Goal: Task Accomplishment & Management: Manage account settings

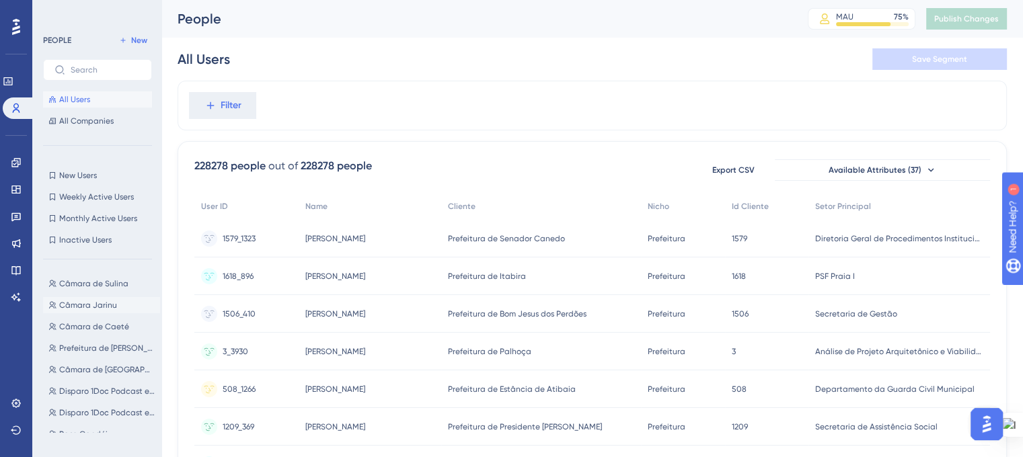
scroll to position [403, 0]
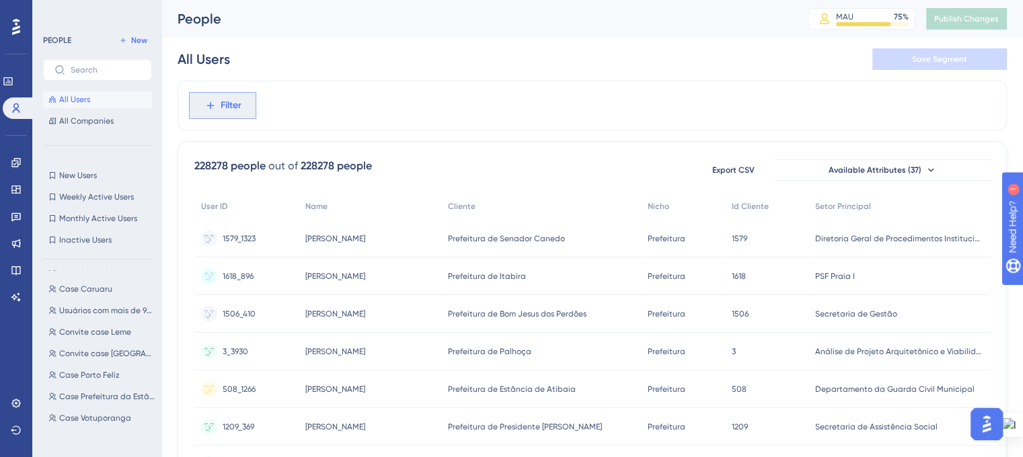
click at [221, 99] on span "Filter" at bounding box center [231, 105] width 21 height 16
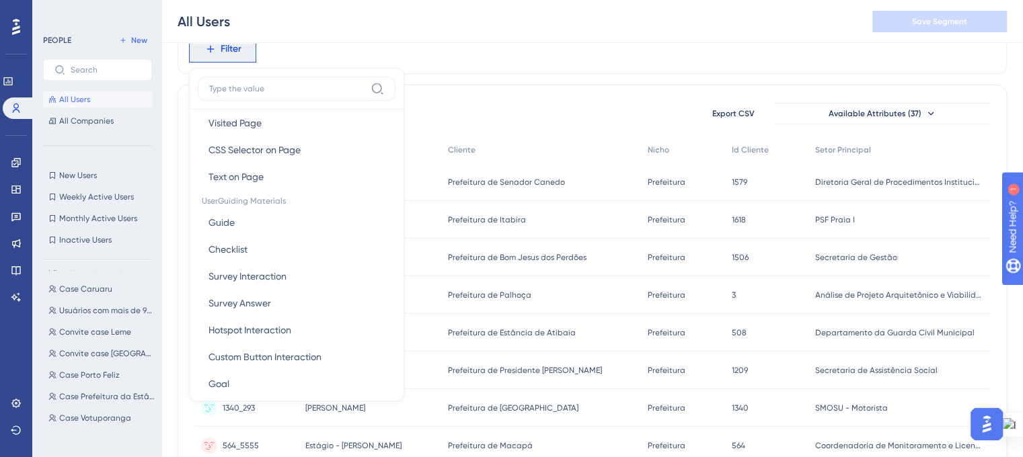
scroll to position [202, 0]
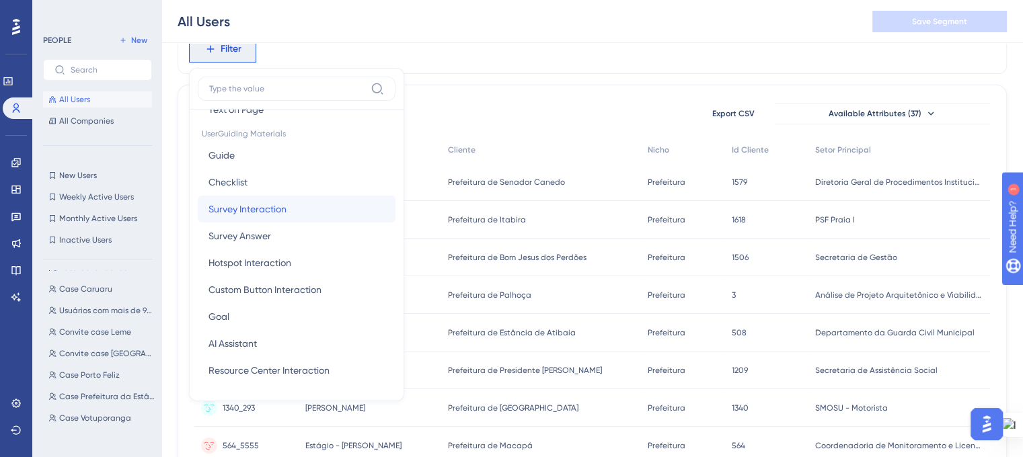
click at [310, 206] on button "Survey Interaction Survey Interaction" at bounding box center [297, 209] width 198 height 27
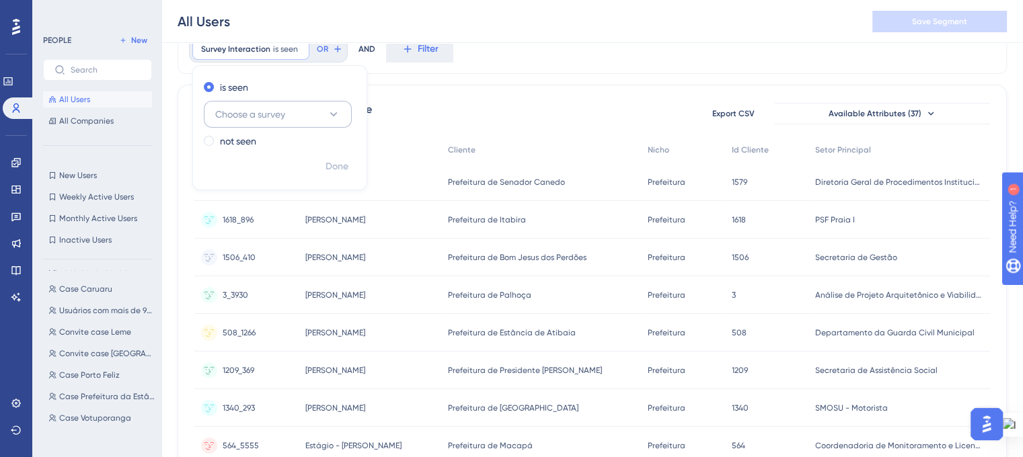
click at [333, 110] on icon at bounding box center [333, 114] width 13 height 13
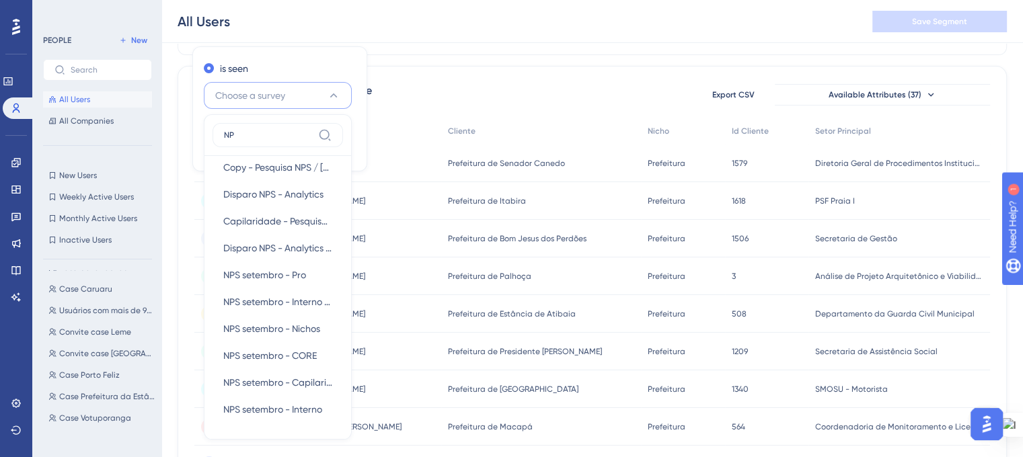
scroll to position [134, 0]
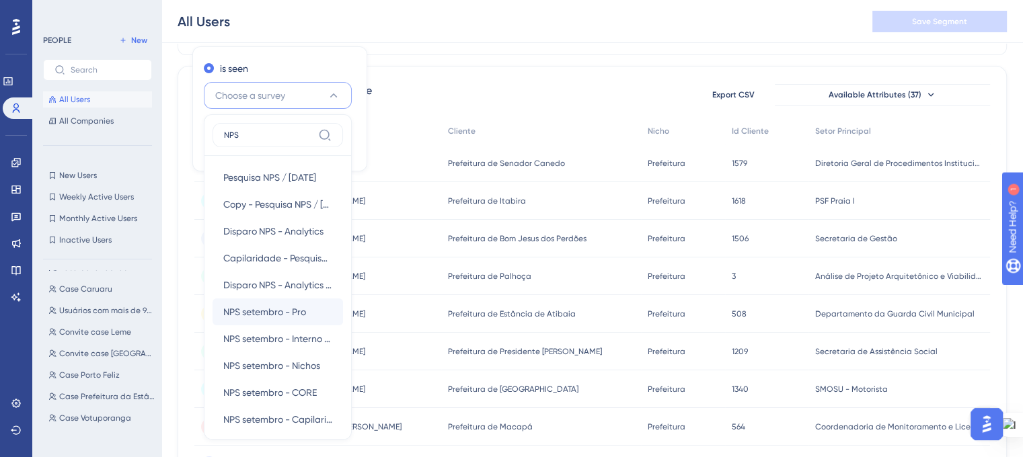
type input "NPS"
click at [290, 314] on span "NPS setembro - Pro" at bounding box center [264, 312] width 83 height 16
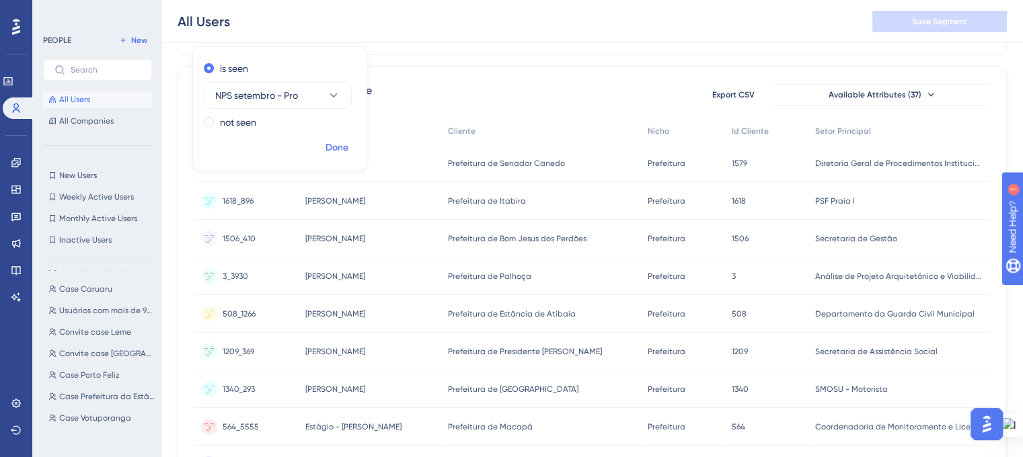
click at [344, 147] on span "Done" at bounding box center [336, 148] width 23 height 16
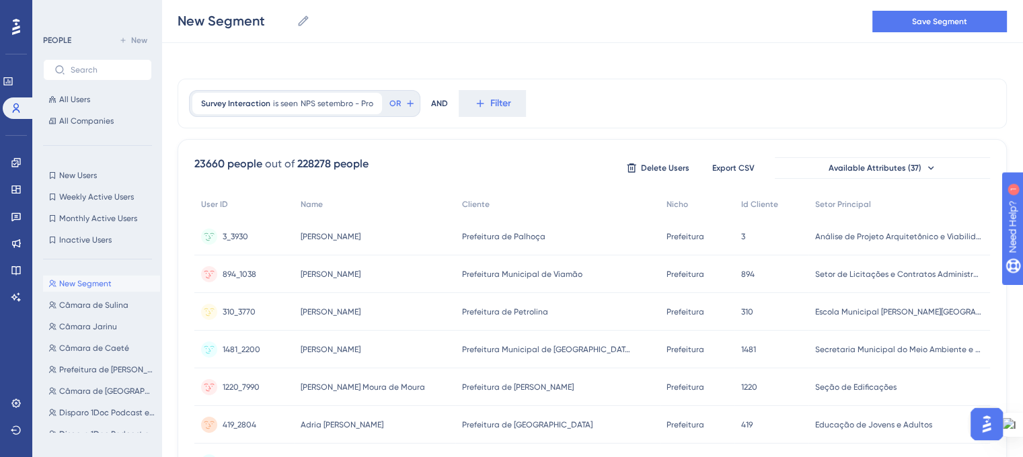
scroll to position [0, 0]
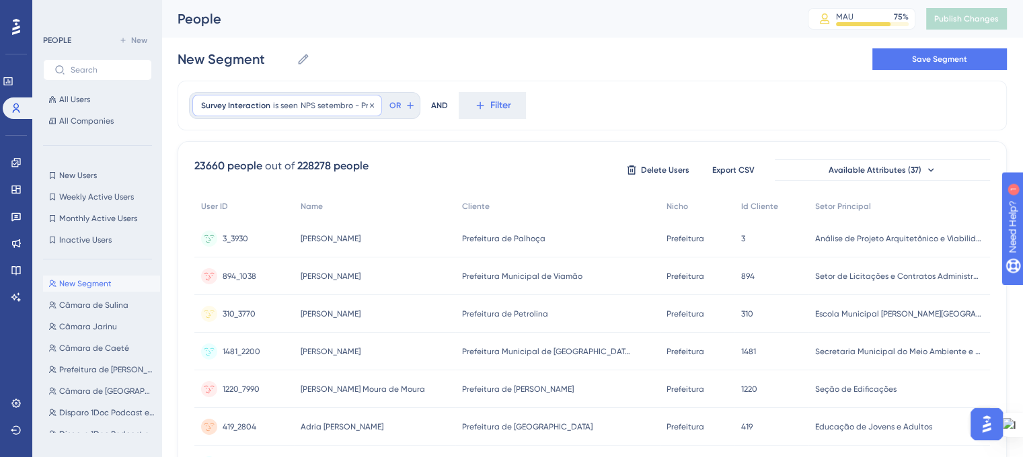
click at [320, 107] on span "NPS setembro - Pro" at bounding box center [337, 105] width 73 height 11
click at [206, 200] on span at bounding box center [209, 197] width 10 height 10
click at [218, 194] on input "radio" at bounding box center [218, 194] width 0 height 0
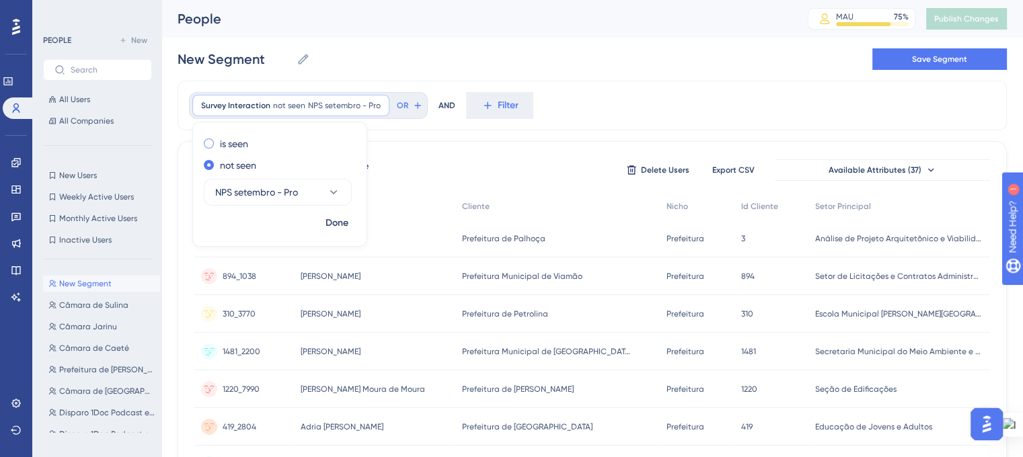
click at [210, 142] on span at bounding box center [209, 144] width 10 height 10
click at [218, 141] on input "radio" at bounding box center [218, 141] width 0 height 0
click at [328, 224] on span "Done" at bounding box center [336, 223] width 23 height 16
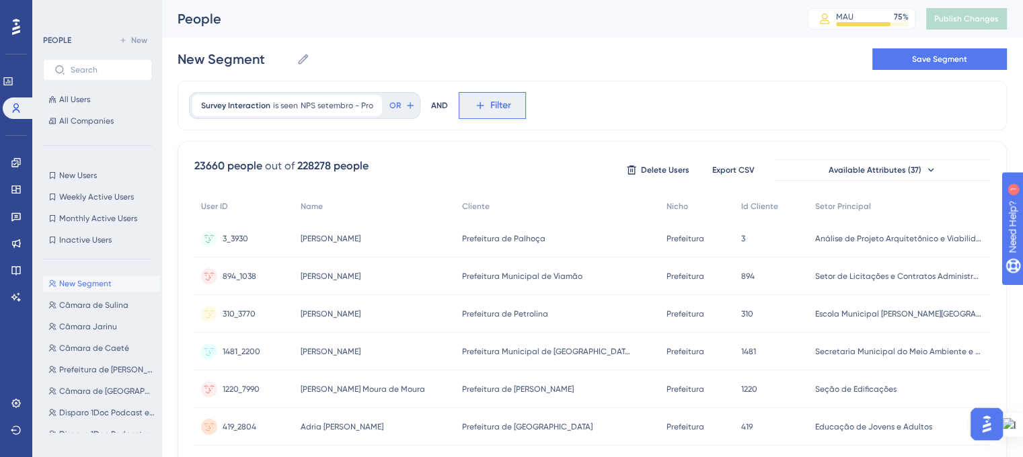
click at [478, 107] on icon at bounding box center [480, 106] width 12 height 12
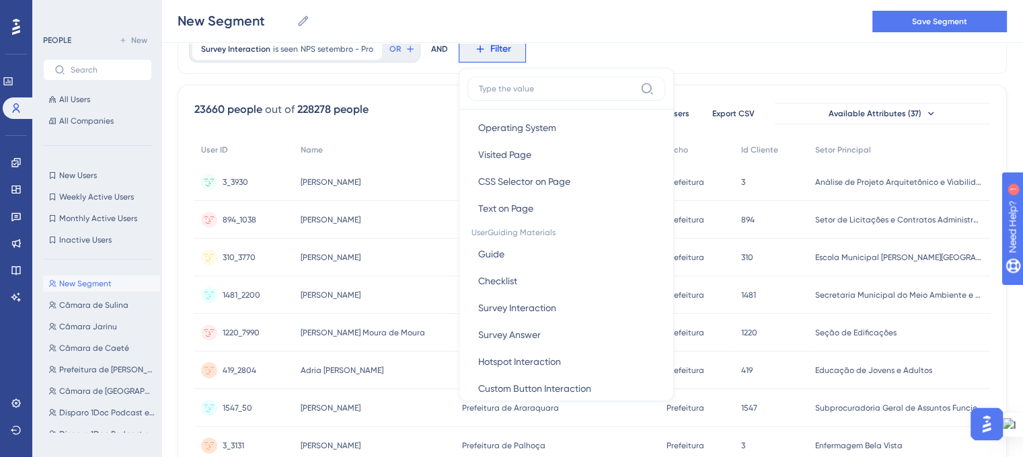
scroll to position [134, 0]
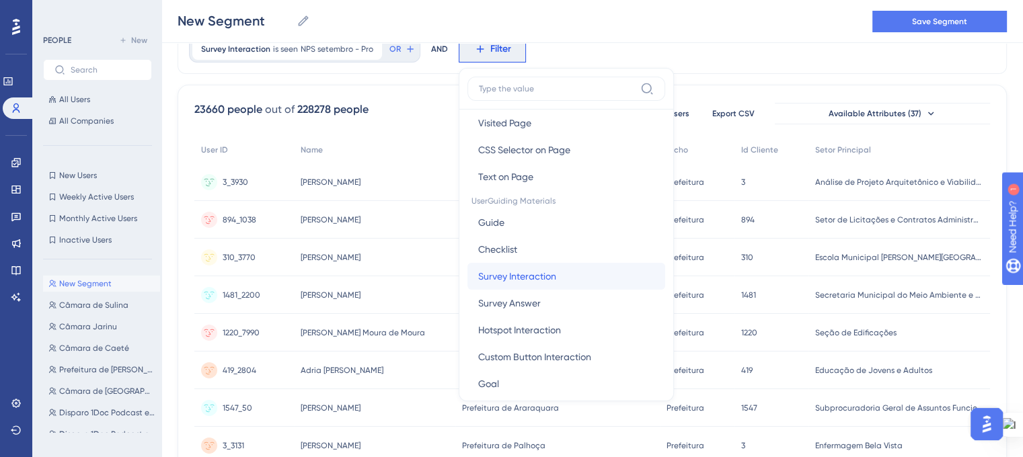
click at [523, 269] on span "Survey Interaction" at bounding box center [517, 276] width 78 height 16
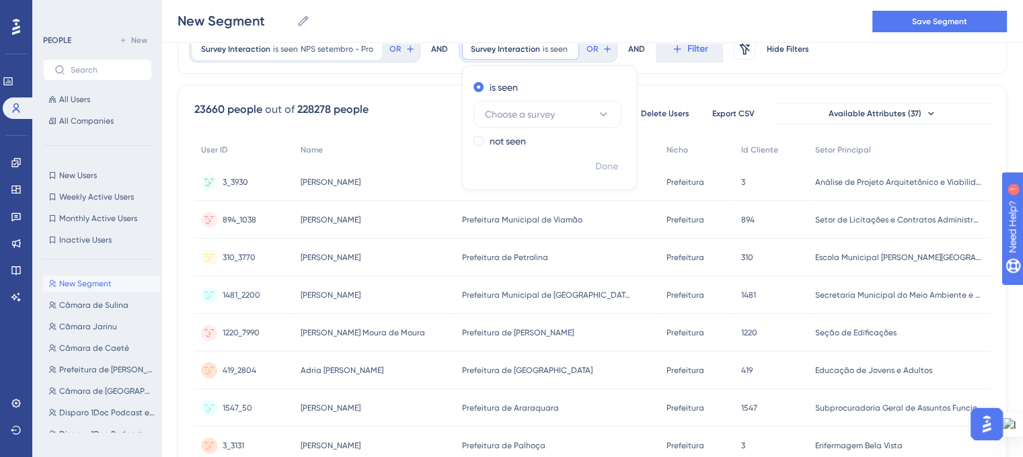
scroll to position [0, 0]
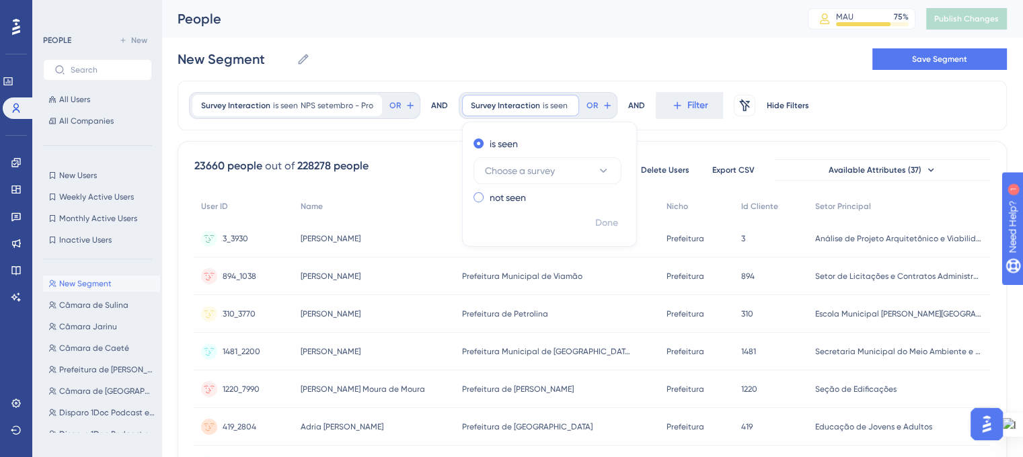
click at [473, 195] on span at bounding box center [478, 197] width 10 height 10
click at [487, 194] on input "radio" at bounding box center [487, 194] width 0 height 0
click at [589, 196] on button "Choose a survey" at bounding box center [547, 192] width 148 height 27
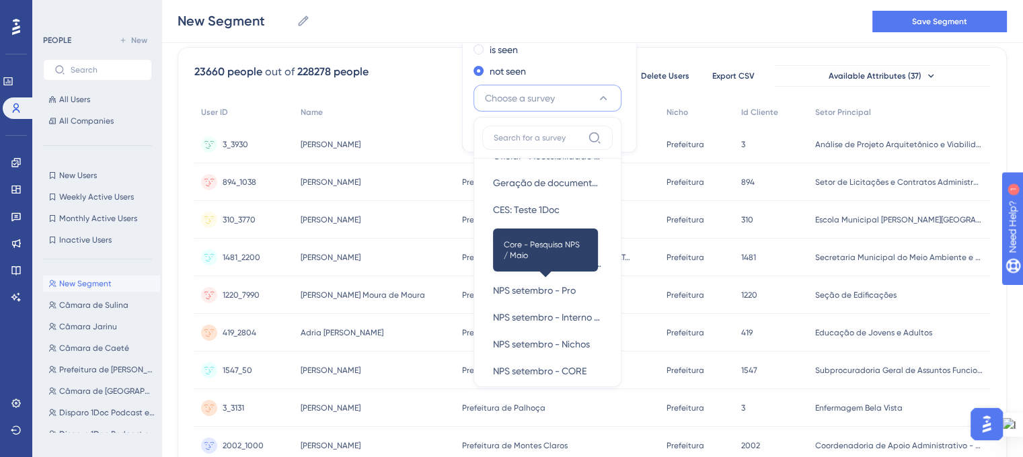
scroll to position [538, 0]
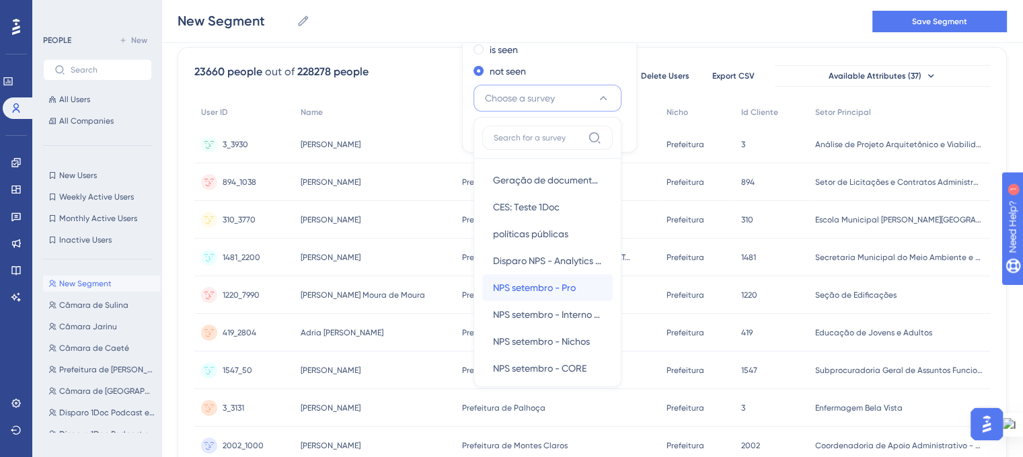
click at [564, 283] on span "NPS setembro - Pro" at bounding box center [534, 288] width 83 height 16
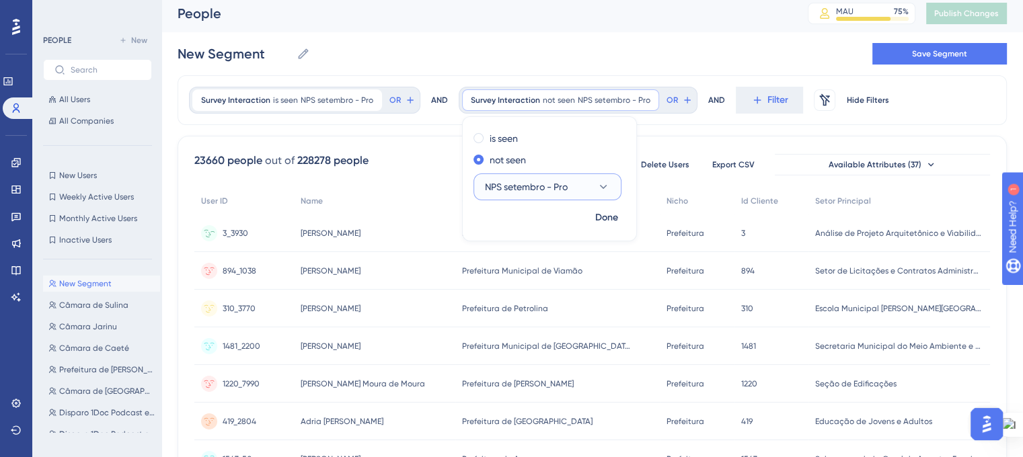
scroll to position [0, 0]
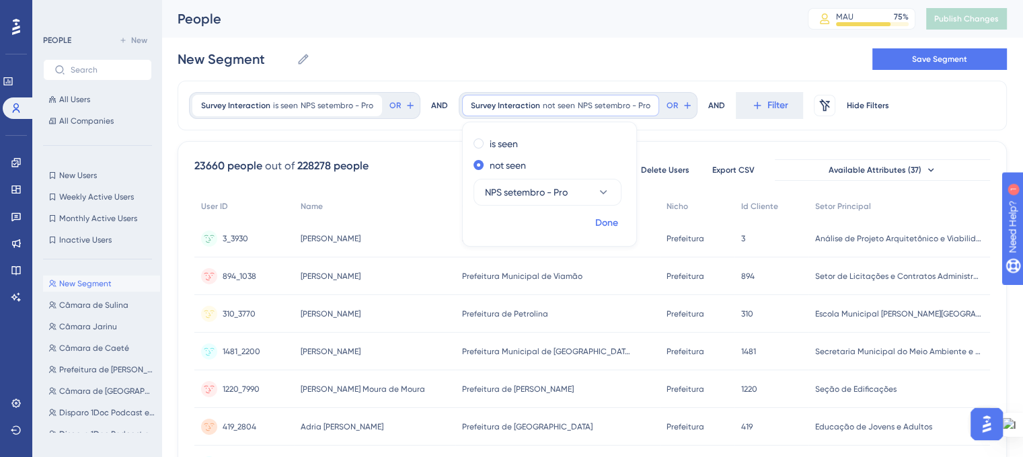
click at [596, 225] on span "Done" at bounding box center [606, 223] width 23 height 16
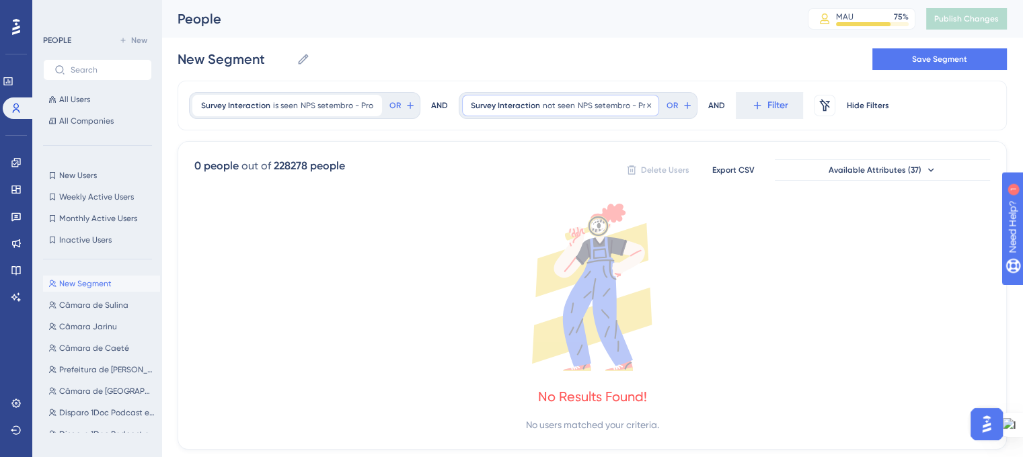
click at [584, 107] on span "NPS setembro - Pro" at bounding box center [614, 105] width 73 height 11
click at [691, 124] on div "Survey Interaction is seen NPS setembro - Pro NPS setembro - Pro Remove OR AND …" at bounding box center [592, 106] width 829 height 50
click at [434, 106] on div "AND" at bounding box center [439, 105] width 17 height 27
click at [426, 104] on div "Survey Interaction is seen NPS setembro - Pro NPS setembro - Pro Remove OR AND" at bounding box center [318, 105] width 259 height 27
click at [405, 108] on icon at bounding box center [410, 105] width 11 height 11
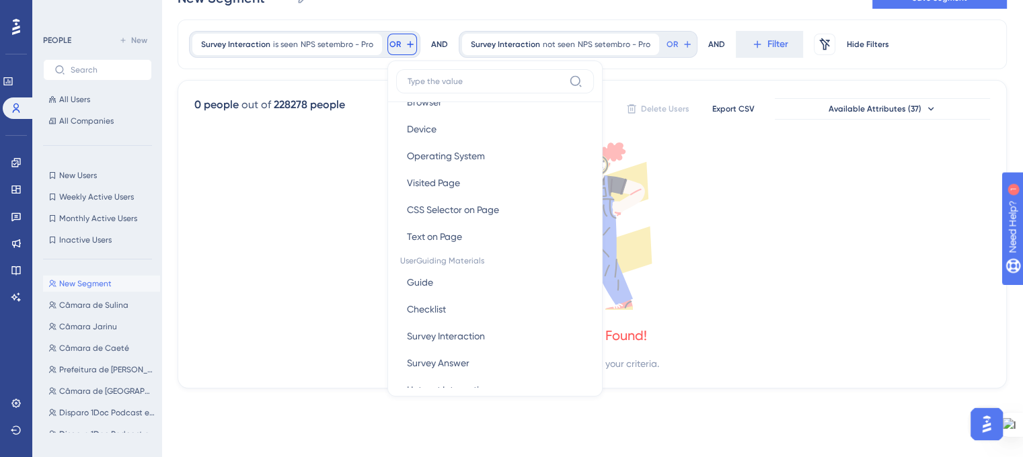
scroll to position [134, 0]
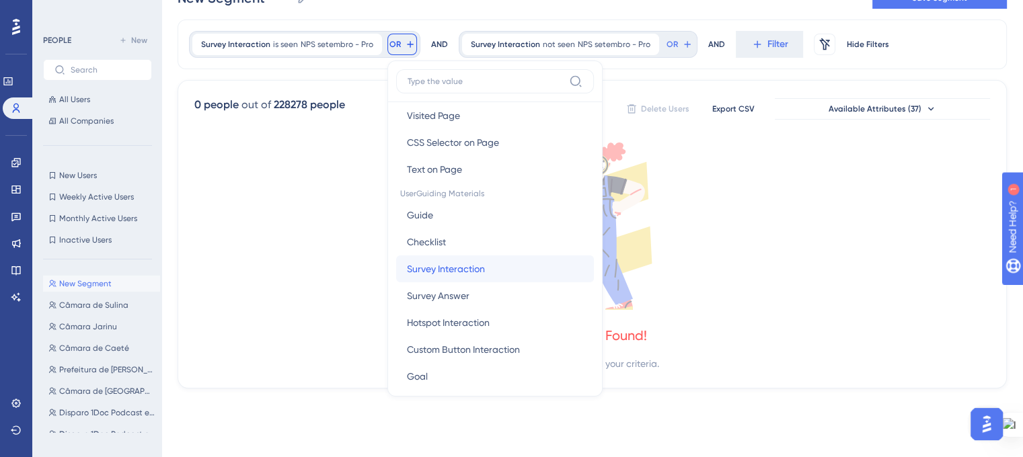
click at [452, 262] on span "Survey Interaction" at bounding box center [446, 269] width 78 height 16
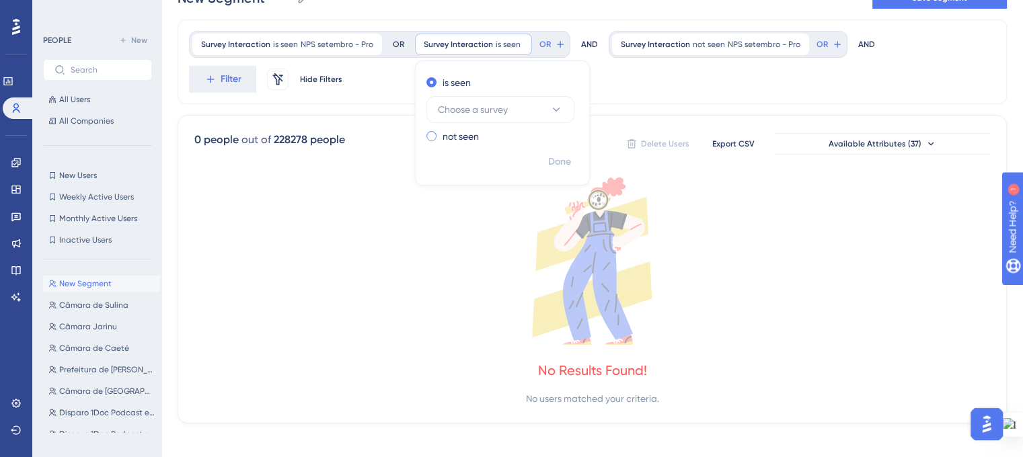
click at [431, 136] on span at bounding box center [431, 136] width 10 height 10
click at [440, 133] on input "radio" at bounding box center [440, 133] width 0 height 0
click at [549, 133] on icon at bounding box center [555, 130] width 13 height 13
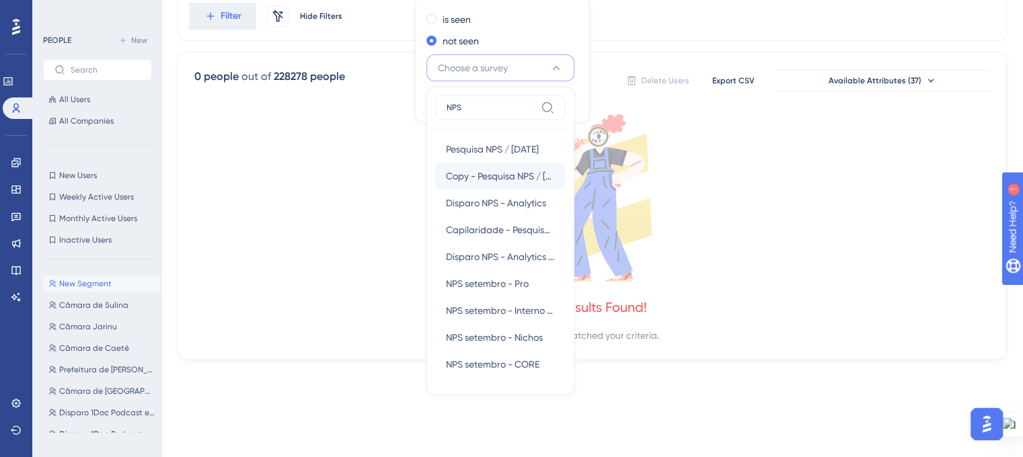
scroll to position [148, 0]
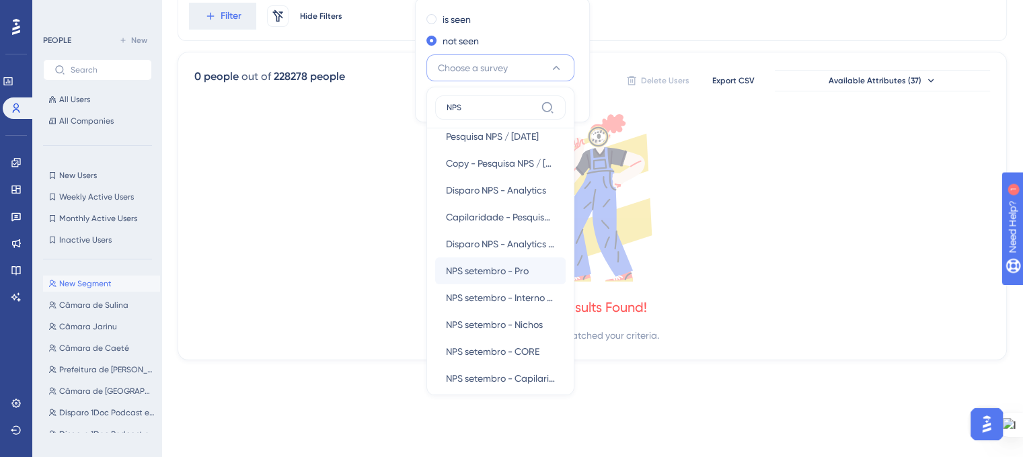
type input "NPS"
click at [520, 274] on span "NPS setembro - Pro" at bounding box center [487, 271] width 83 height 16
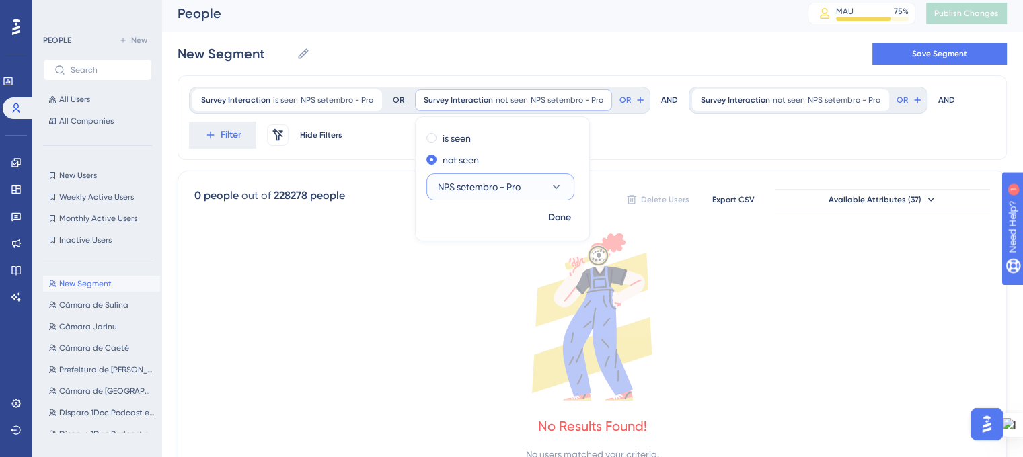
scroll to position [0, 0]
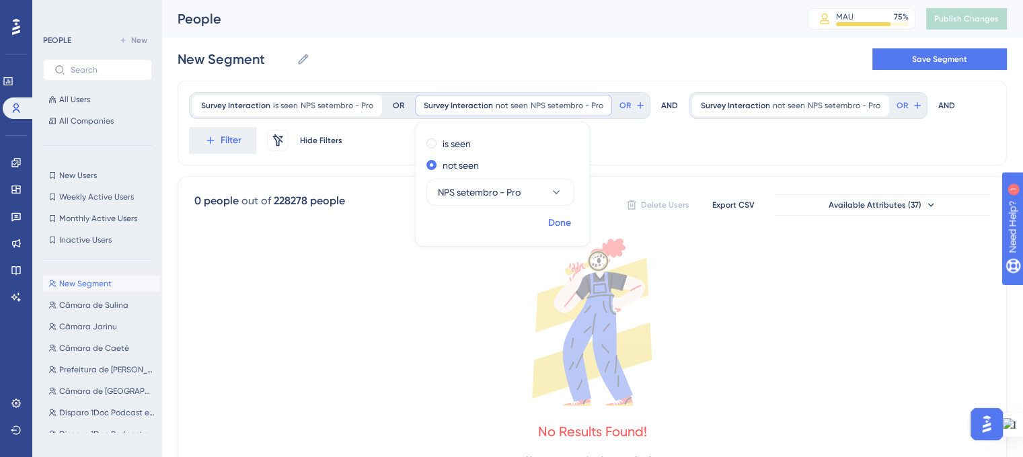
click at [555, 217] on span "Done" at bounding box center [559, 223] width 23 height 16
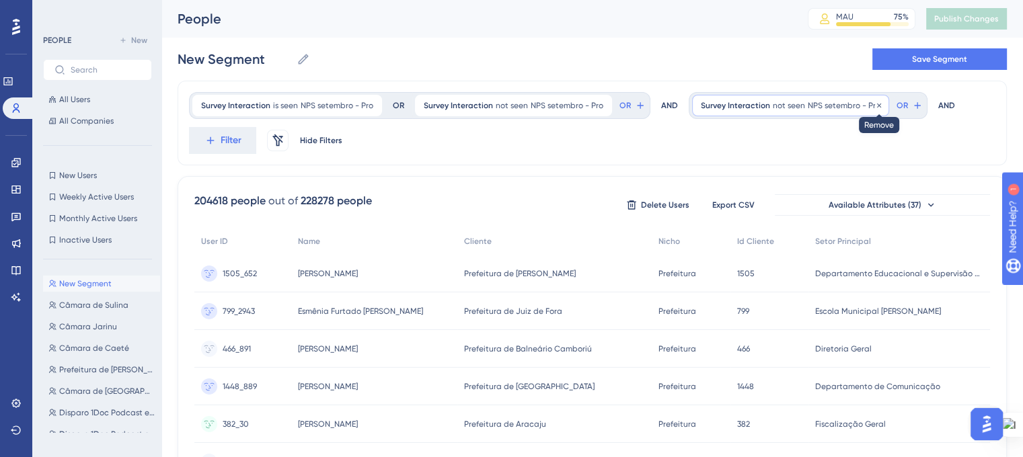
click at [877, 104] on icon at bounding box center [879, 105] width 4 height 4
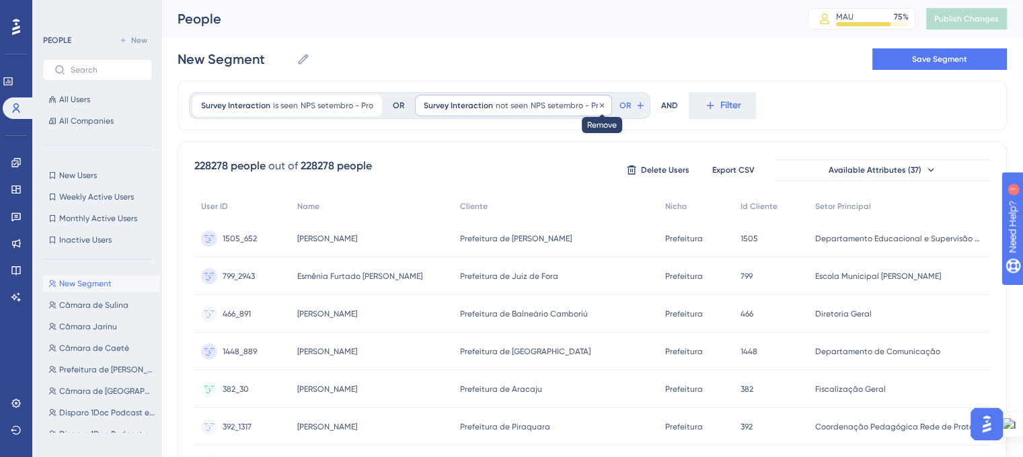
click at [598, 104] on icon at bounding box center [602, 106] width 8 height 8
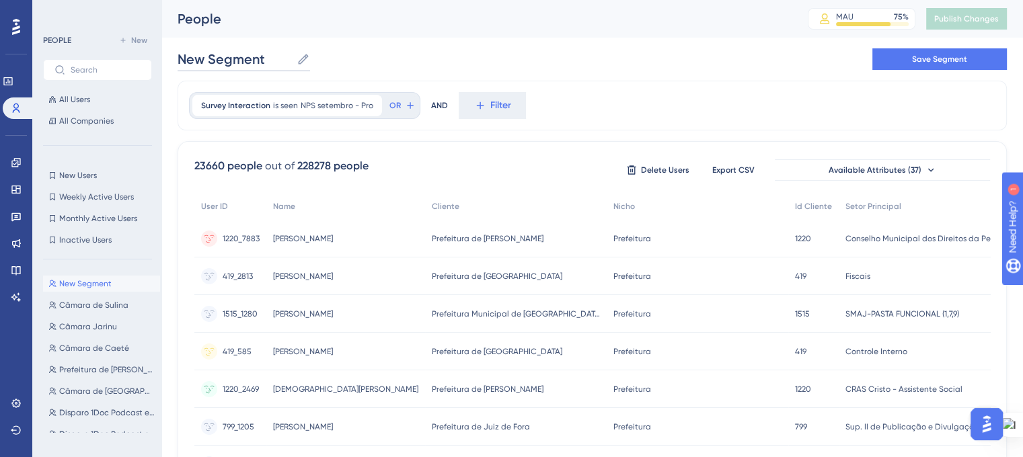
click at [250, 61] on input "New Segment" at bounding box center [235, 59] width 114 height 19
drag, startPoint x: 264, startPoint y: 61, endPoint x: 183, endPoint y: 48, distance: 81.7
click at [183, 48] on label "New Segment New Segment" at bounding box center [244, 59] width 132 height 24
click at [409, 72] on div "New Segment New Segment Save Segment" at bounding box center [592, 59] width 829 height 43
drag, startPoint x: 266, startPoint y: 58, endPoint x: 155, endPoint y: 61, distance: 110.3
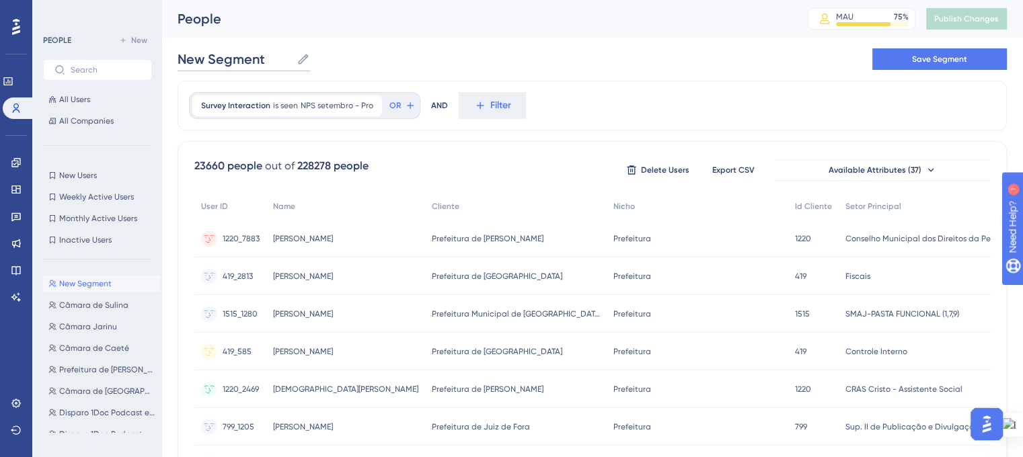
type input "v"
type input "Visualizações NPS setembro Pro"
click at [633, 56] on div "Visualizações NPS setembro Pro Visualizações NPS setembro Pro Save Segment" at bounding box center [592, 59] width 829 height 43
click at [902, 61] on button "Save Segment" at bounding box center [939, 59] width 134 height 22
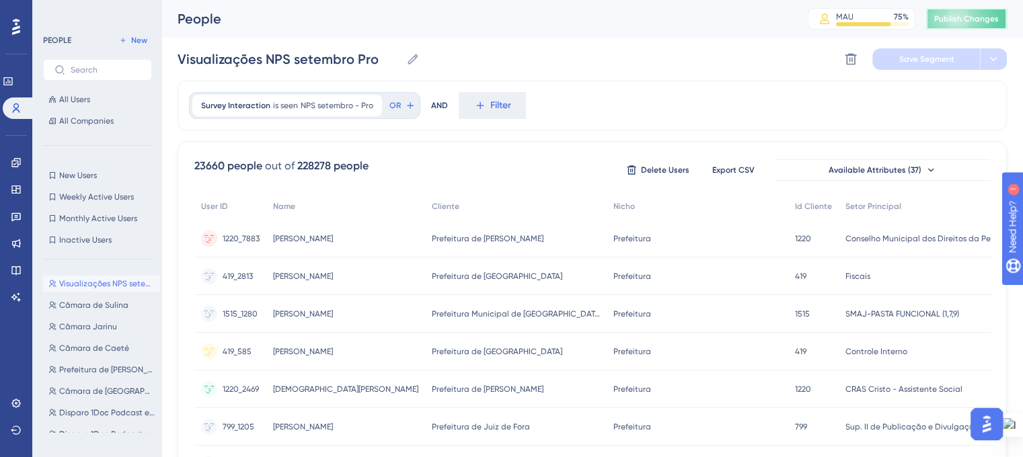
click at [958, 24] on span "Publish Changes" at bounding box center [966, 18] width 65 height 11
click at [85, 63] on label at bounding box center [97, 70] width 109 height 22
click at [85, 65] on input "text" at bounding box center [106, 69] width 70 height 9
click at [77, 98] on span "All Users" at bounding box center [74, 99] width 31 height 11
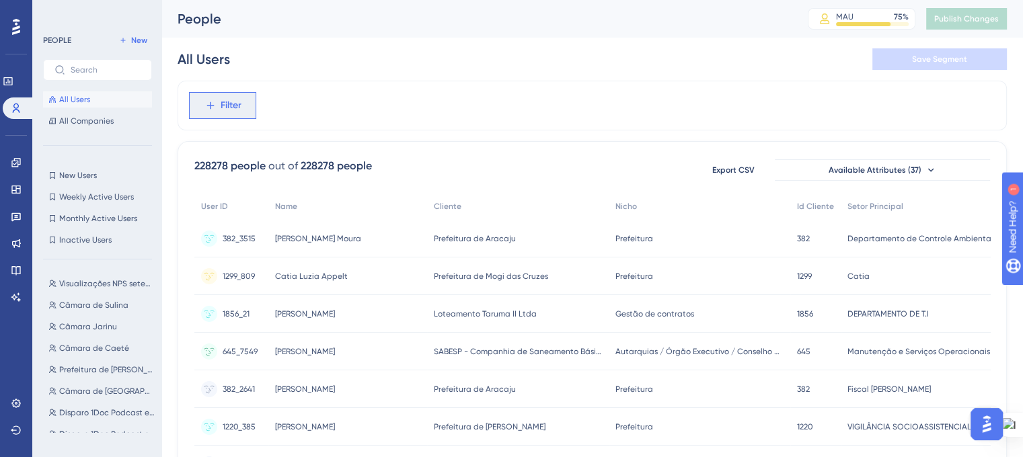
click at [238, 102] on span "Filter" at bounding box center [231, 105] width 21 height 16
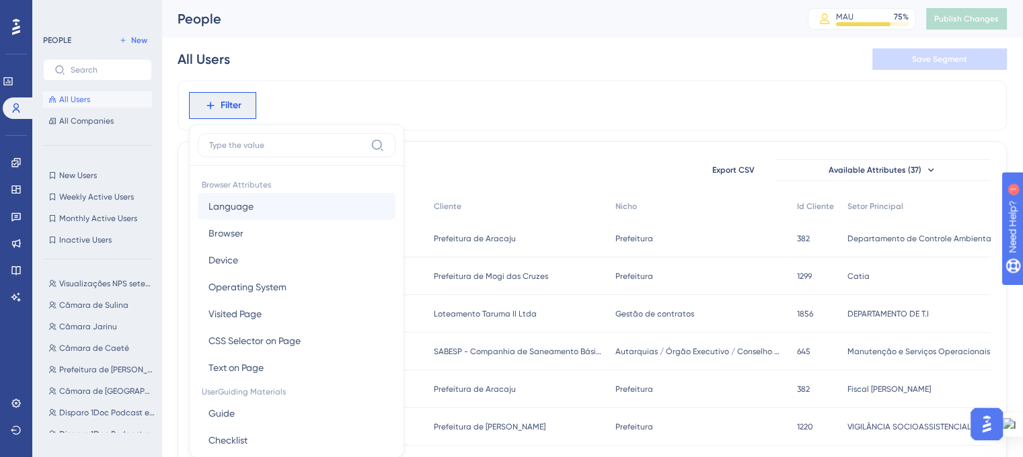
scroll to position [62, 0]
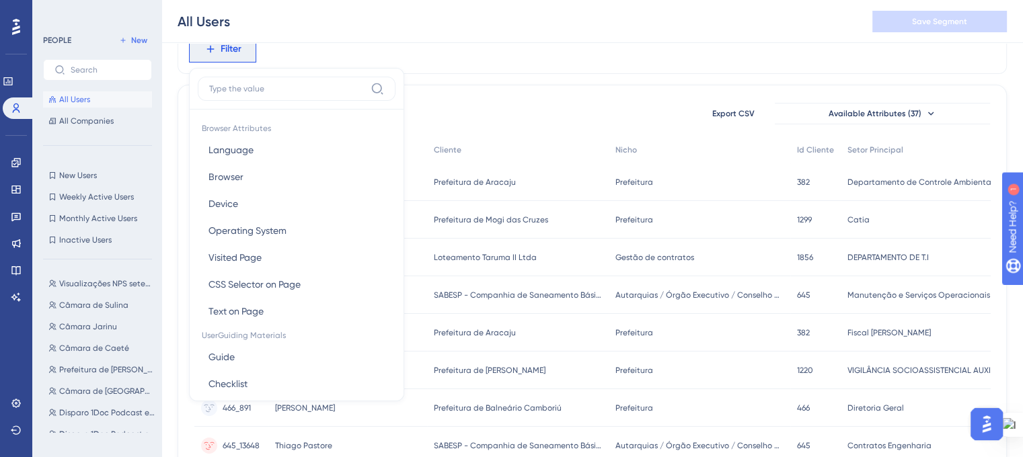
click at [280, 88] on input at bounding box center [287, 88] width 156 height 11
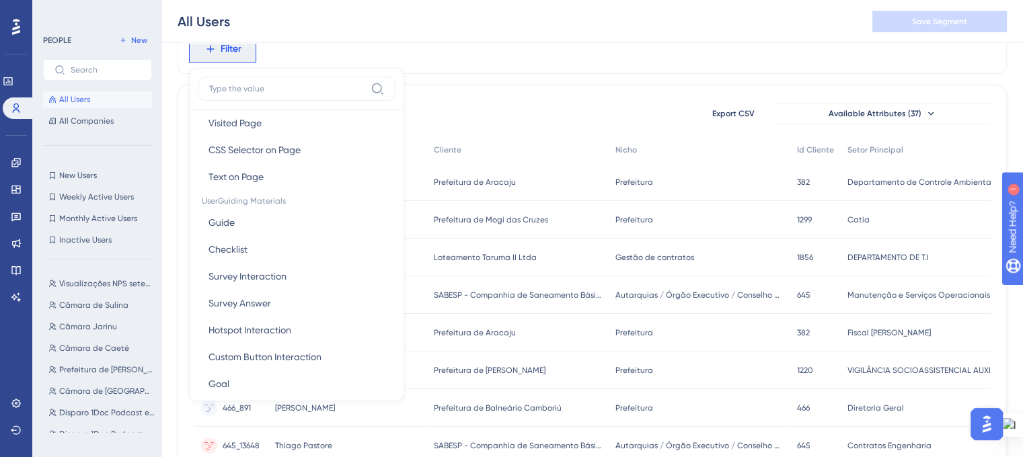
scroll to position [202, 0]
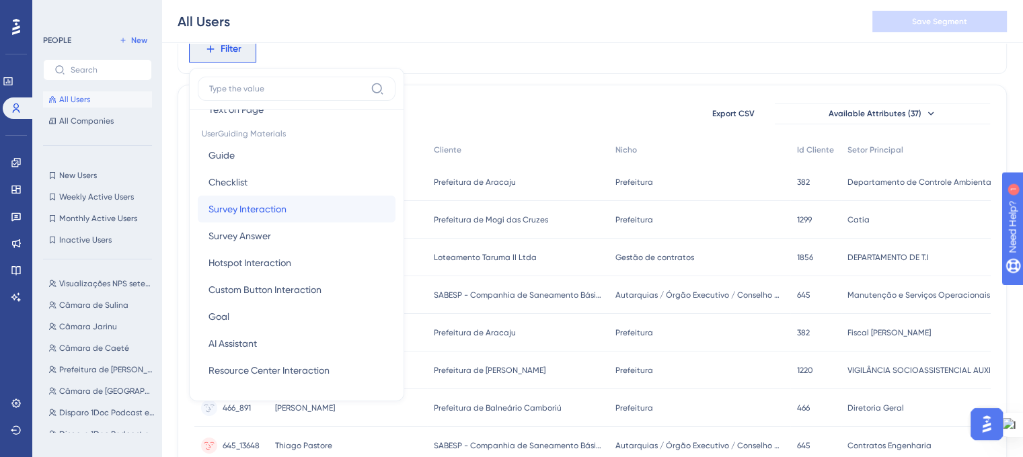
click at [284, 212] on span "Survey Interaction" at bounding box center [247, 209] width 78 height 16
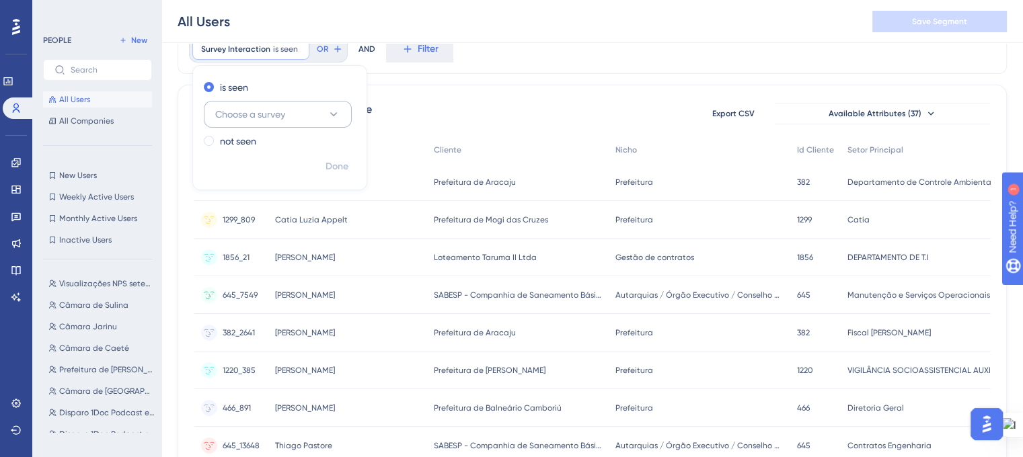
click at [269, 115] on span "Choose a survey" at bounding box center [250, 114] width 70 height 16
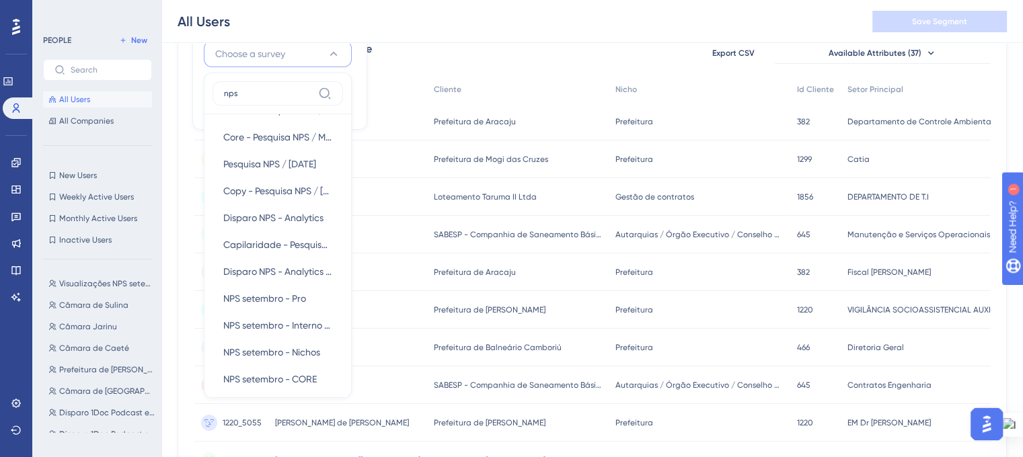
scroll to position [134, 0]
type input "nps"
click at [272, 325] on span "NPS setembro - Nichos" at bounding box center [271, 324] width 97 height 16
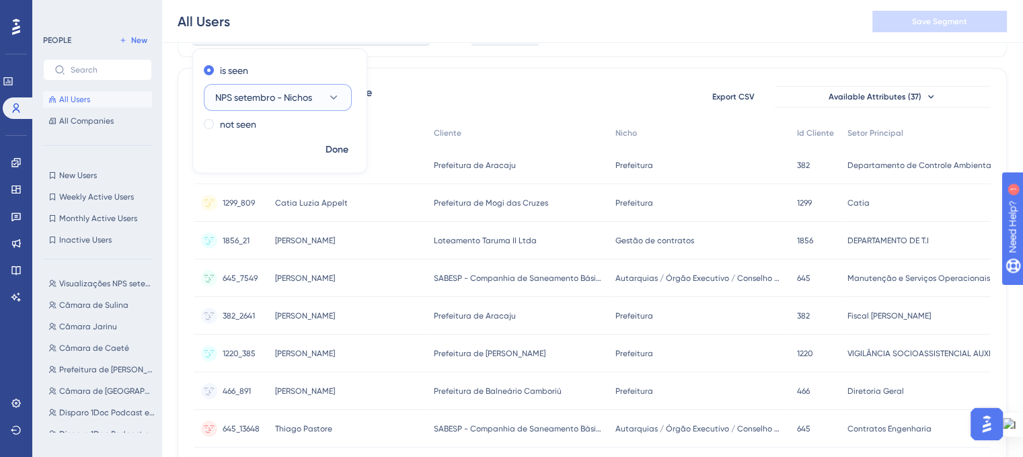
scroll to position [55, 0]
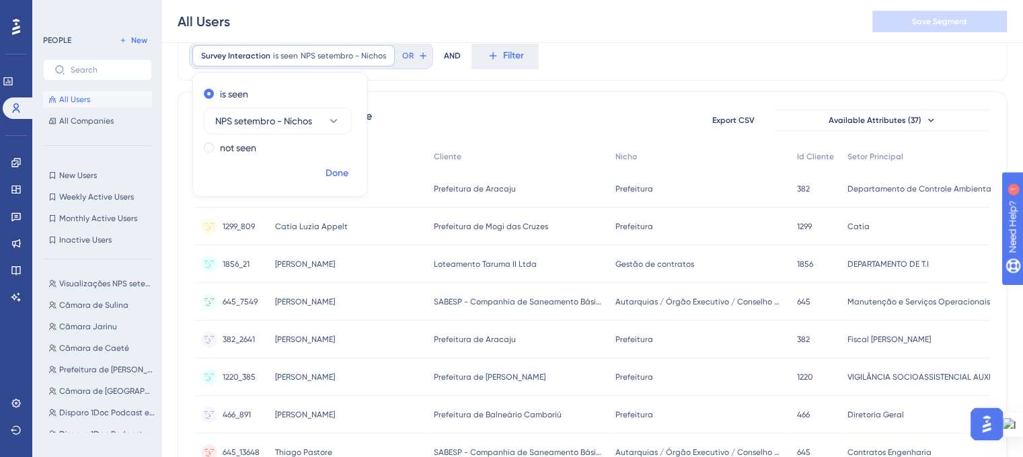
click at [344, 170] on span "Done" at bounding box center [336, 173] width 23 height 16
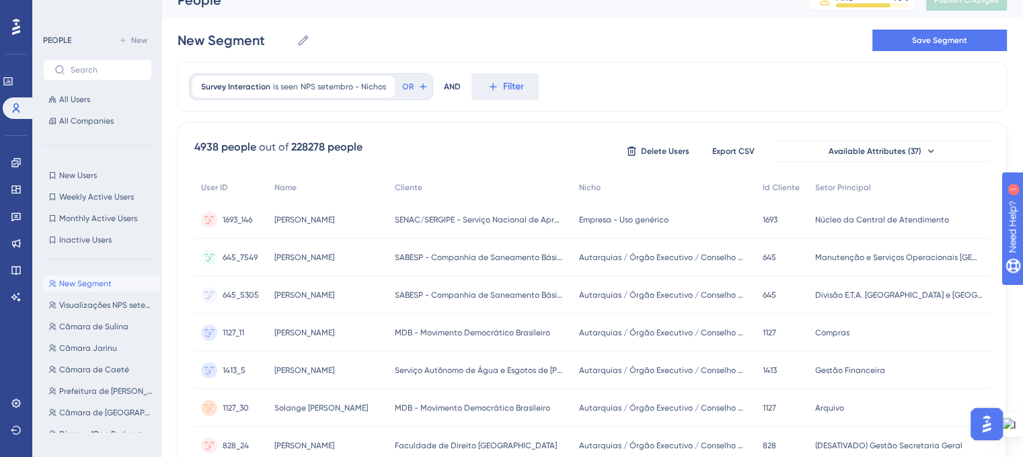
scroll to position [0, 0]
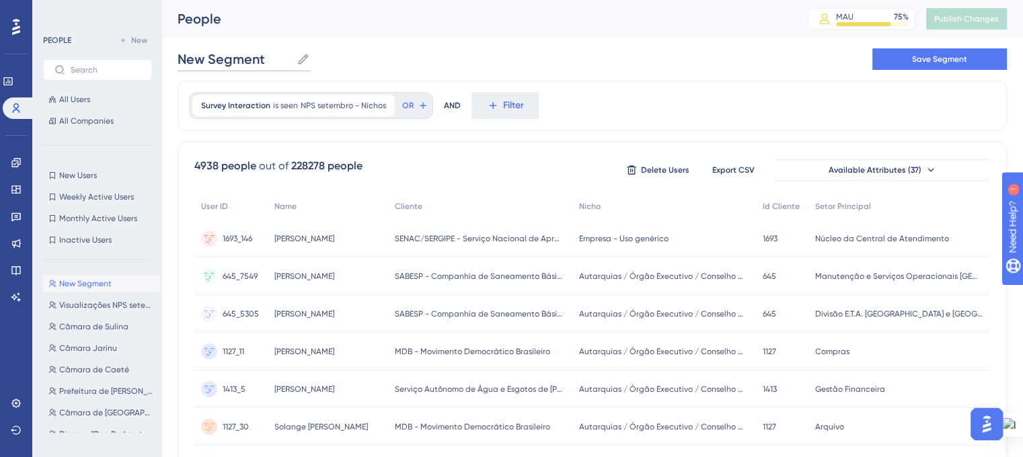
click at [202, 64] on input "New Segment" at bounding box center [235, 59] width 114 height 19
click at [202, 63] on input "New Segment" at bounding box center [235, 59] width 114 height 19
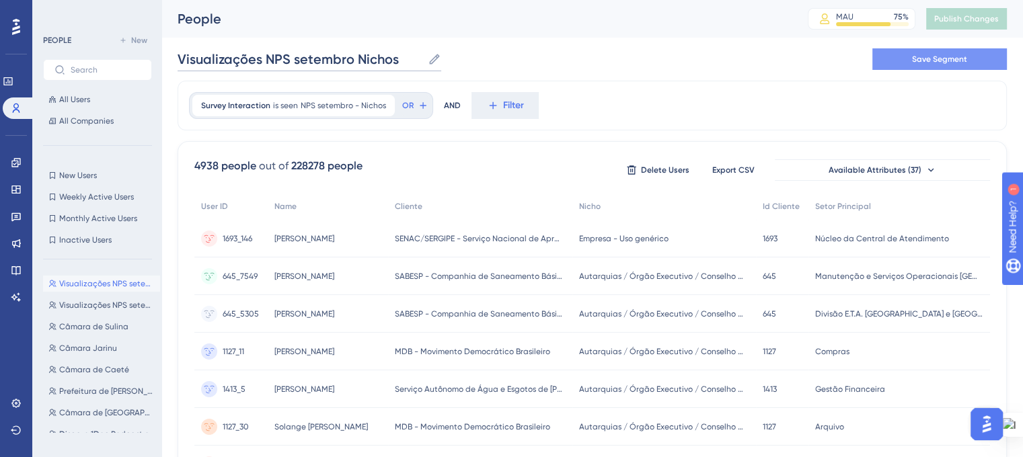
type input "Visualizações NPS setembro Nichos"
click at [911, 58] on button "Save Segment" at bounding box center [939, 59] width 134 height 22
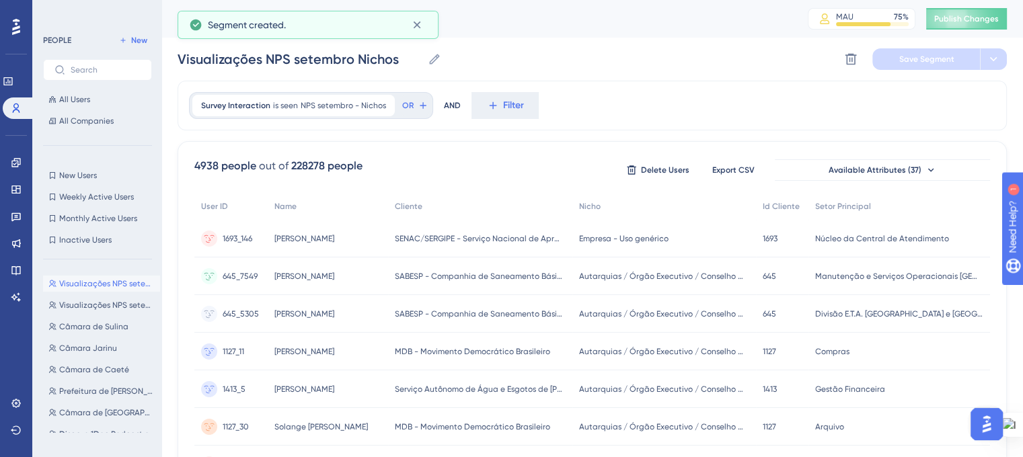
click at [77, 102] on span "All Users" at bounding box center [74, 99] width 31 height 11
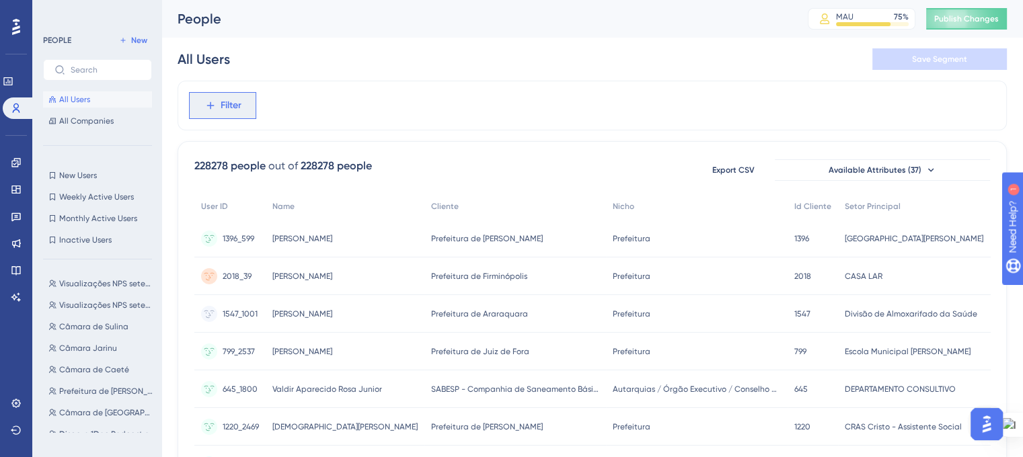
click at [226, 104] on span "Filter" at bounding box center [231, 105] width 21 height 16
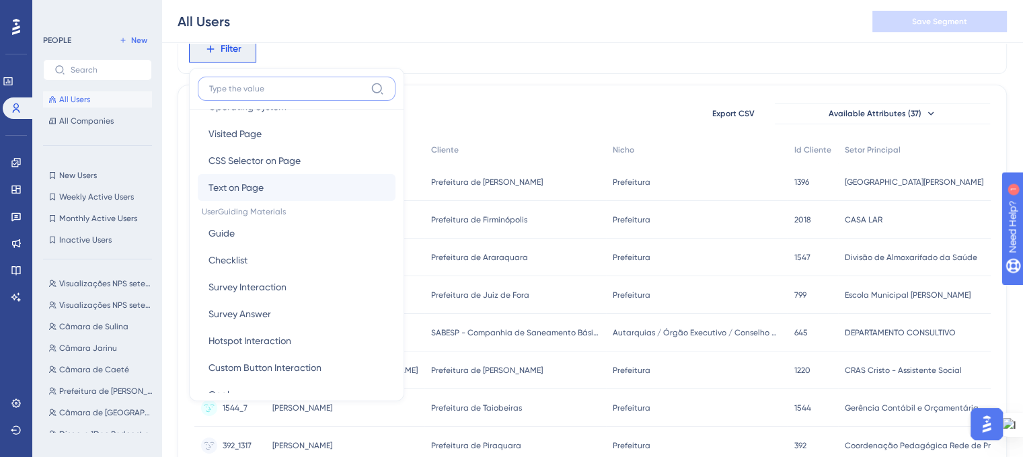
scroll to position [134, 0]
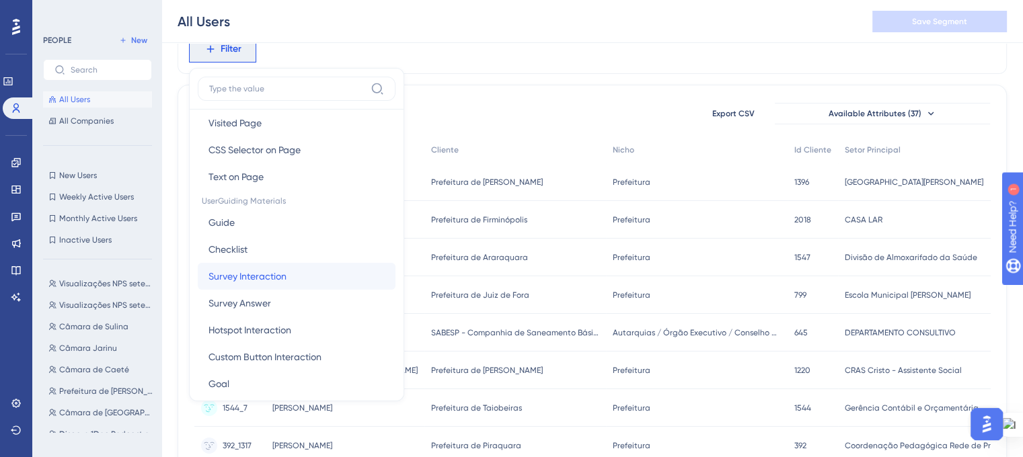
click at [292, 268] on button "Survey Interaction Survey Interaction" at bounding box center [297, 276] width 198 height 27
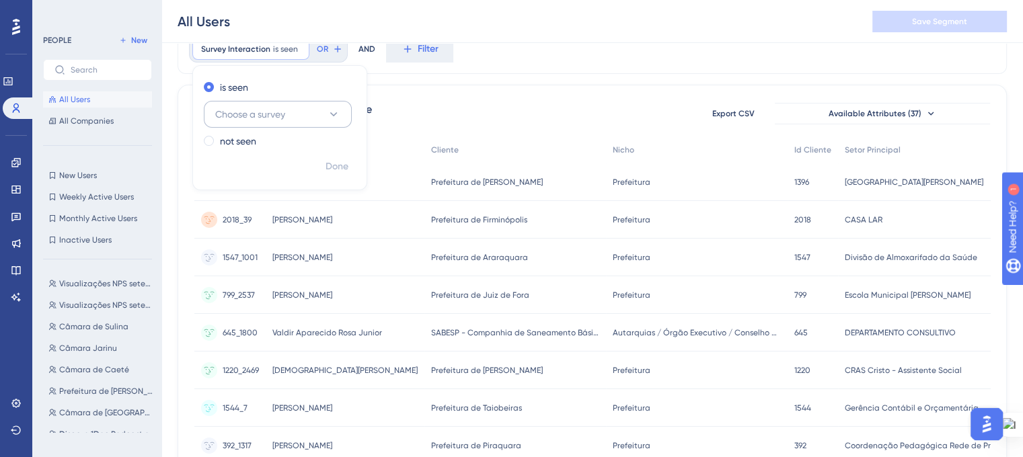
click at [272, 114] on span "Choose a survey" at bounding box center [250, 114] width 70 height 16
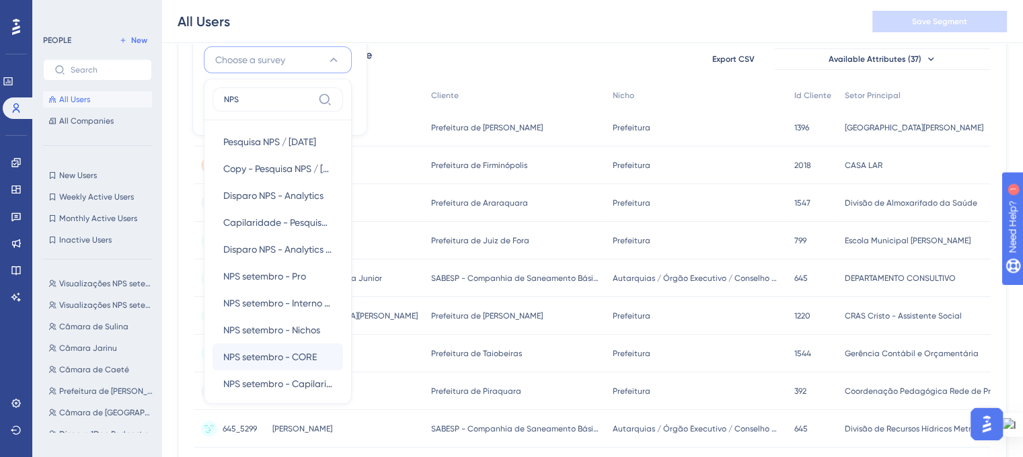
type input "NPS"
click at [294, 354] on span "NPS setembro - CORE" at bounding box center [269, 357] width 93 height 16
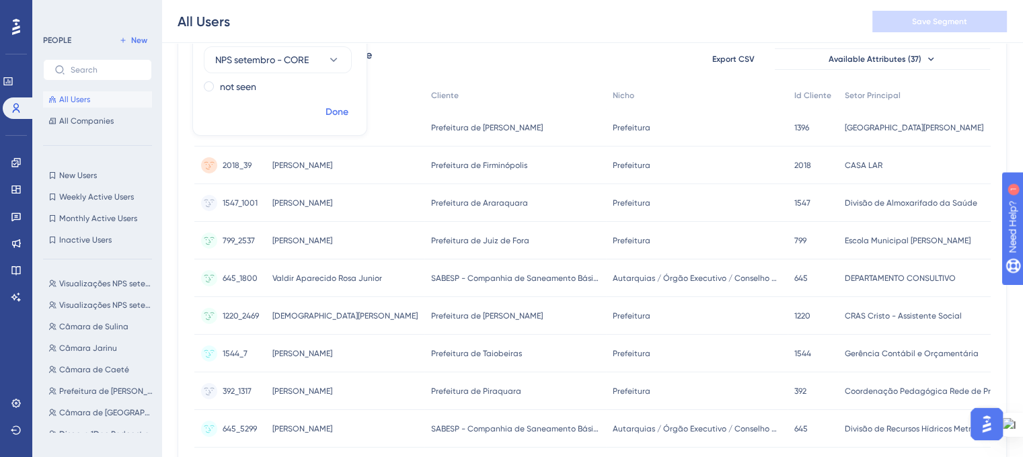
click at [336, 112] on span "Done" at bounding box center [336, 112] width 23 height 16
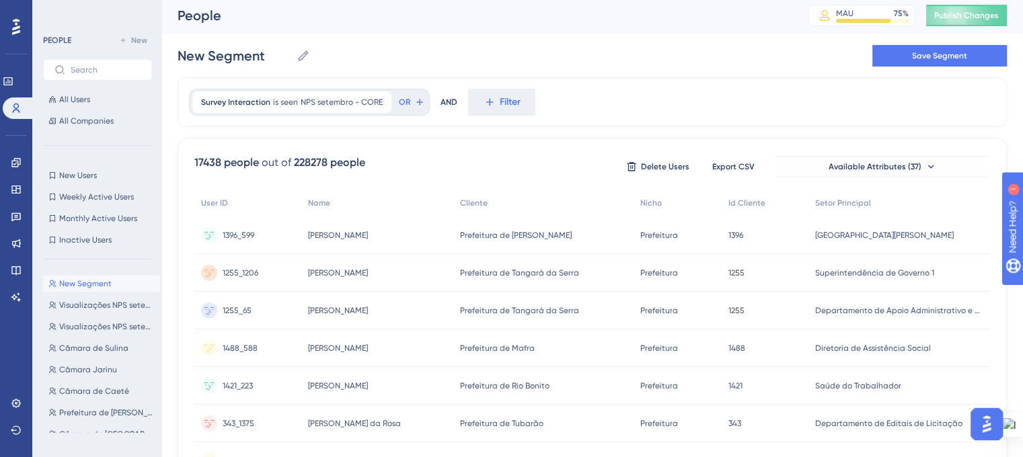
scroll to position [0, 0]
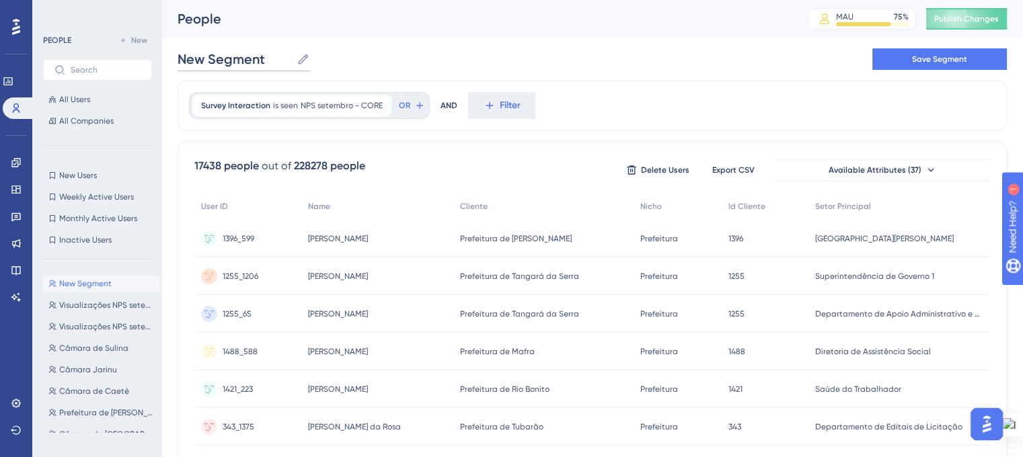
click at [237, 61] on input "New Segment" at bounding box center [235, 59] width 114 height 19
type input "v"
drag, startPoint x: 359, startPoint y: 56, endPoint x: 399, endPoint y: 58, distance: 39.8
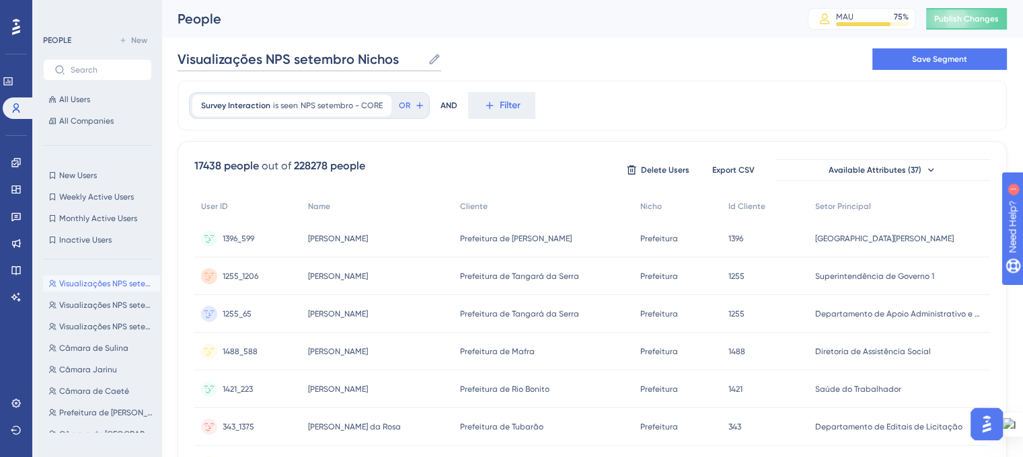
click at [399, 58] on input "Visualizações NPS setembro Nichos" at bounding box center [300, 59] width 245 height 19
type input "Visualizações NPS setembro Core"
click at [379, 107] on icon at bounding box center [381, 106] width 8 height 8
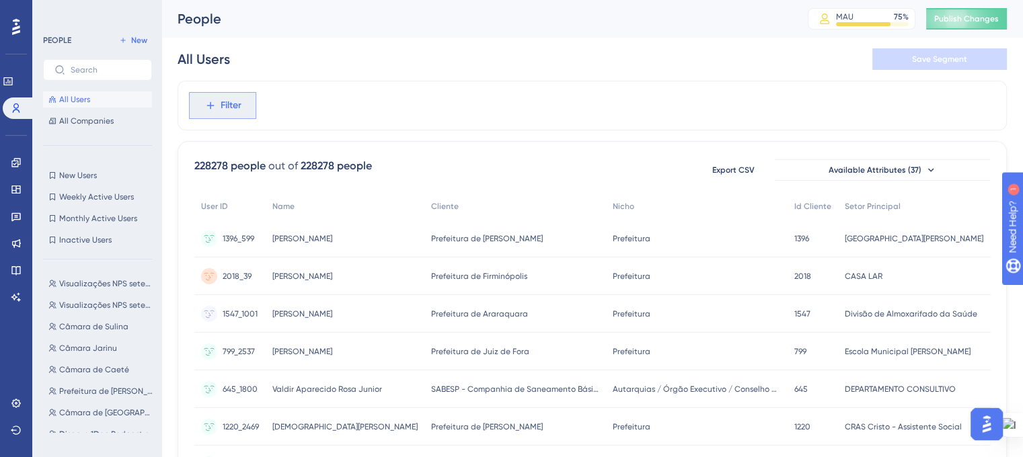
click at [214, 105] on icon at bounding box center [210, 106] width 12 height 12
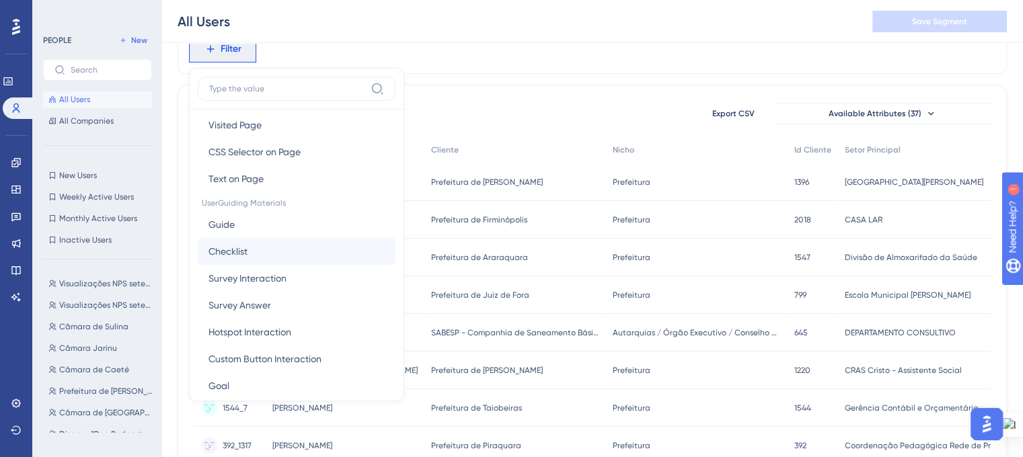
scroll to position [134, 0]
click at [282, 272] on span "Survey Interaction" at bounding box center [247, 276] width 78 height 16
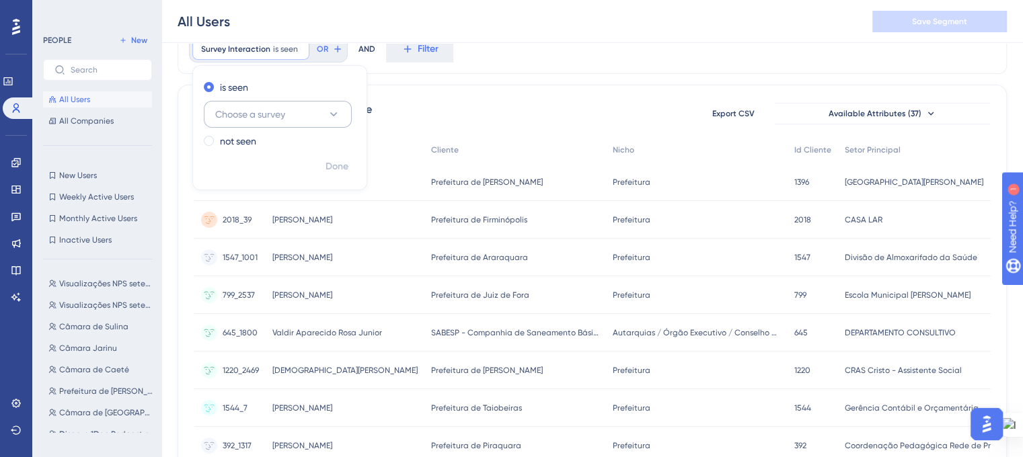
click at [264, 116] on span "Choose a survey" at bounding box center [250, 114] width 70 height 16
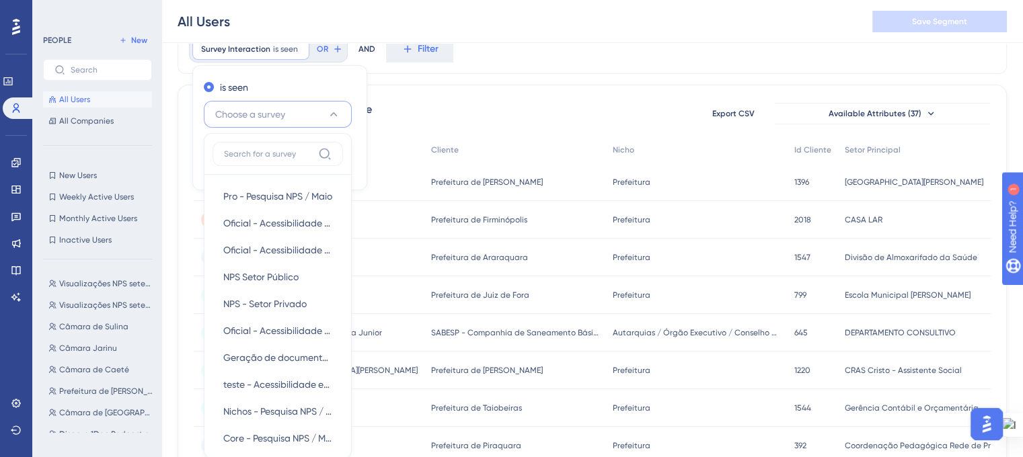
scroll to position [129, 0]
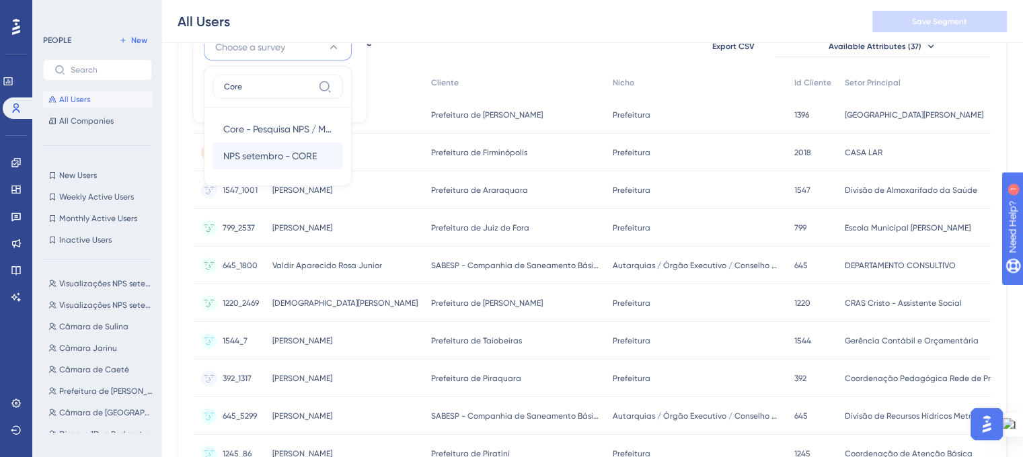
type input "Core"
click at [268, 155] on span "NPS setembro - CORE" at bounding box center [269, 156] width 93 height 16
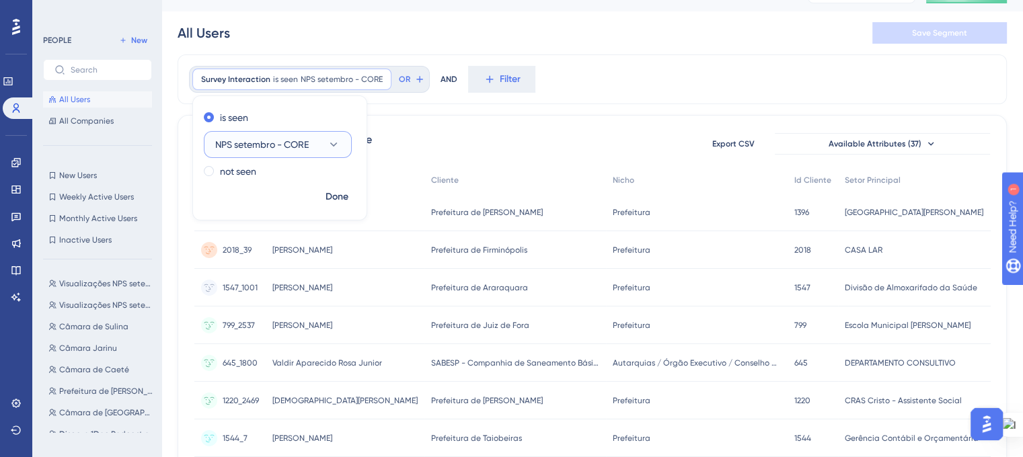
scroll to position [0, 0]
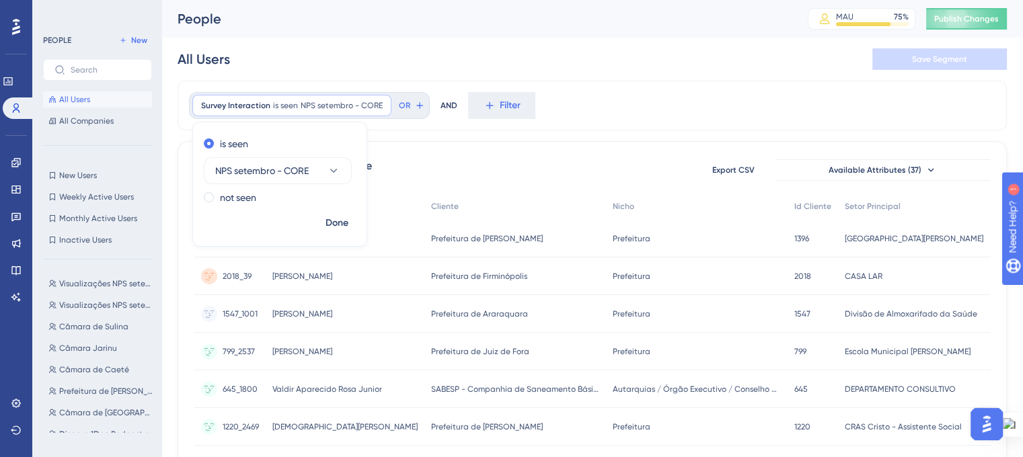
click at [214, 59] on div "All Users" at bounding box center [204, 59] width 52 height 19
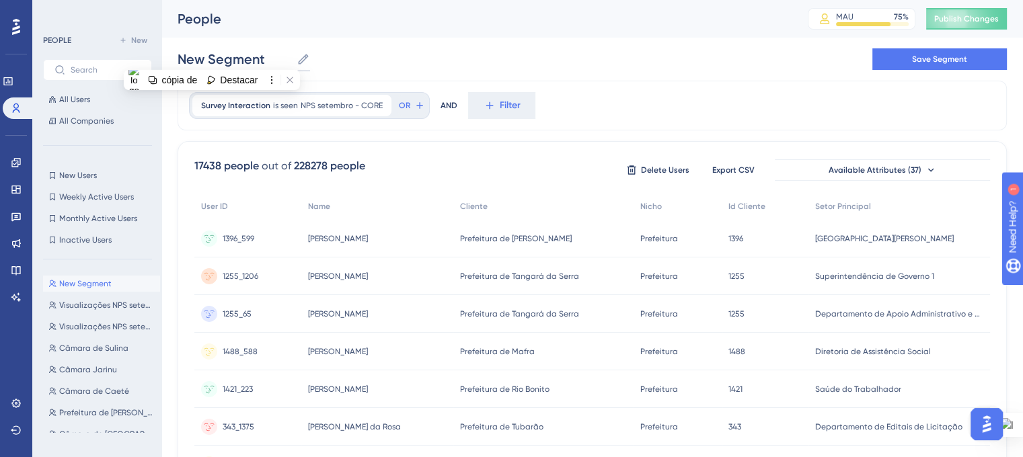
click at [214, 61] on input "New Segment" at bounding box center [235, 59] width 114 height 19
drag, startPoint x: 278, startPoint y: 60, endPoint x: 192, endPoint y: 59, distance: 86.1
click at [178, 69] on label "New Segment New Segment" at bounding box center [244, 59] width 132 height 24
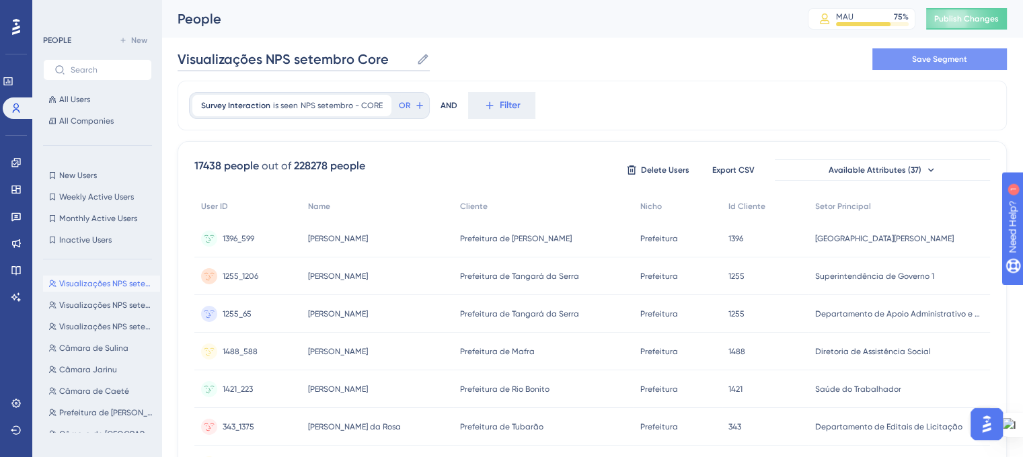
type input "Visualizações NPS setembro Core"
click at [934, 61] on span "Save Segment" at bounding box center [939, 59] width 55 height 11
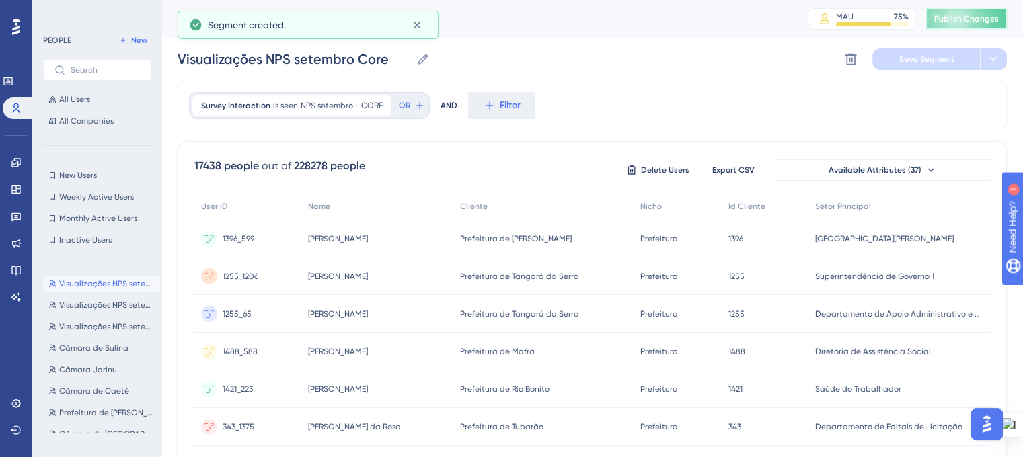
click at [971, 20] on span "Publish Changes" at bounding box center [966, 18] width 65 height 11
click at [78, 98] on span "All Users" at bounding box center [74, 99] width 31 height 11
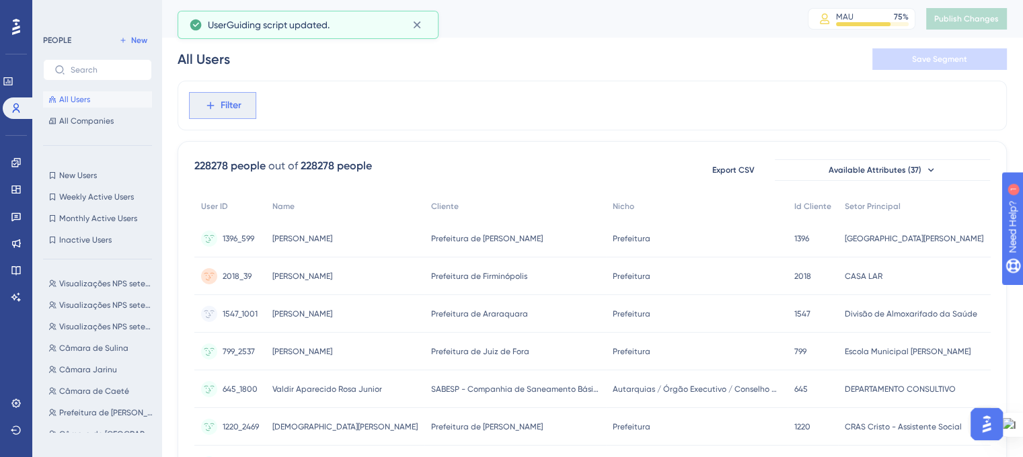
click at [237, 104] on span "Filter" at bounding box center [231, 105] width 21 height 16
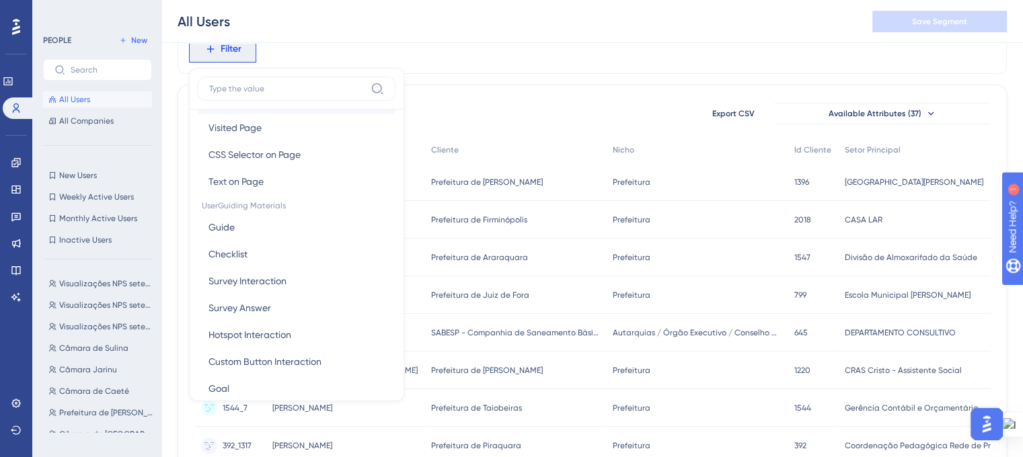
scroll to position [134, 0]
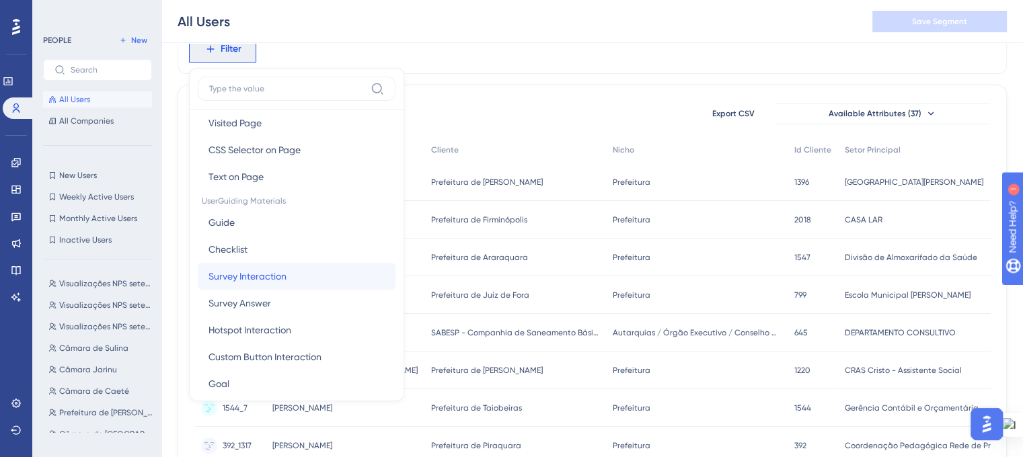
click at [264, 272] on span "Survey Interaction" at bounding box center [247, 276] width 78 height 16
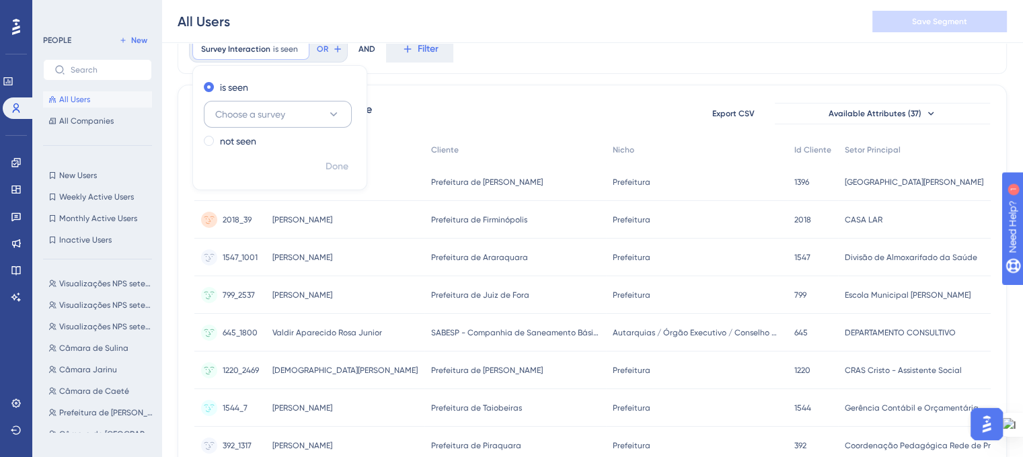
click at [251, 117] on span "Choose a survey" at bounding box center [250, 114] width 70 height 16
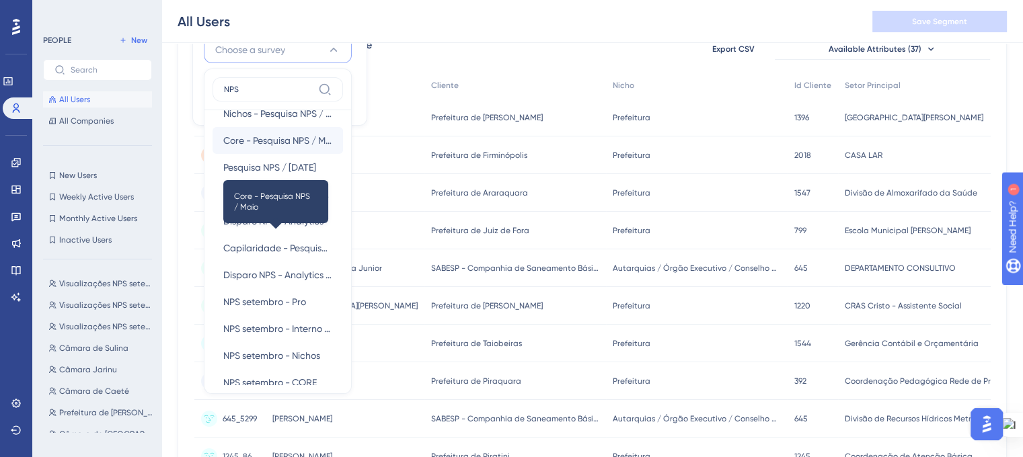
scroll to position [171, 0]
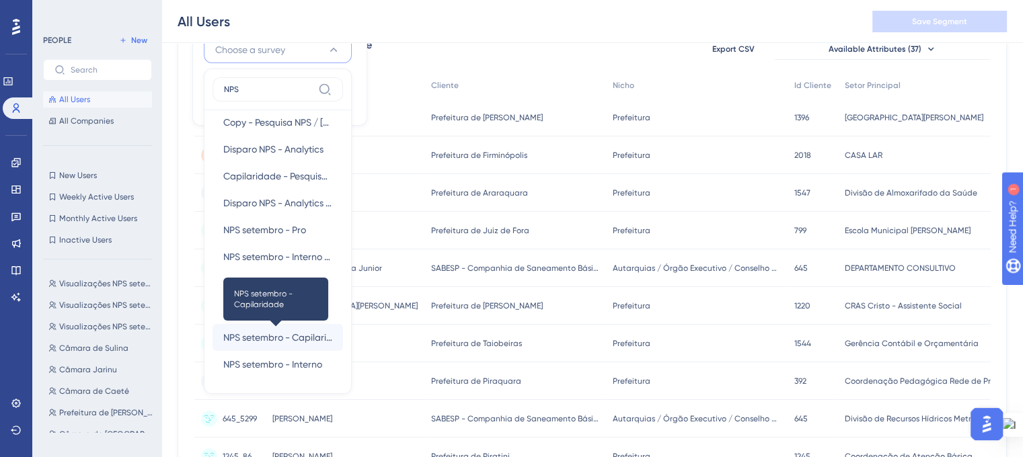
type input "NPS"
click at [270, 338] on span "NPS setembro - Capilaridade" at bounding box center [277, 337] width 109 height 16
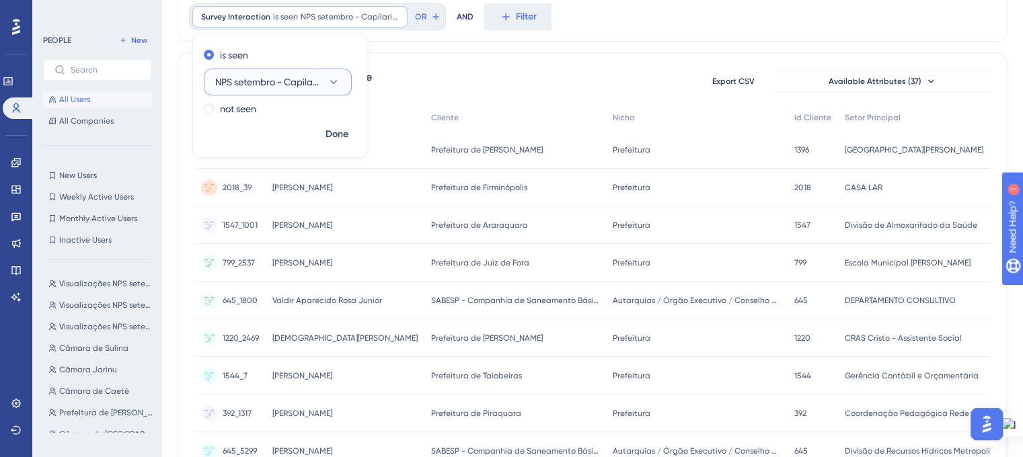
scroll to position [0, 0]
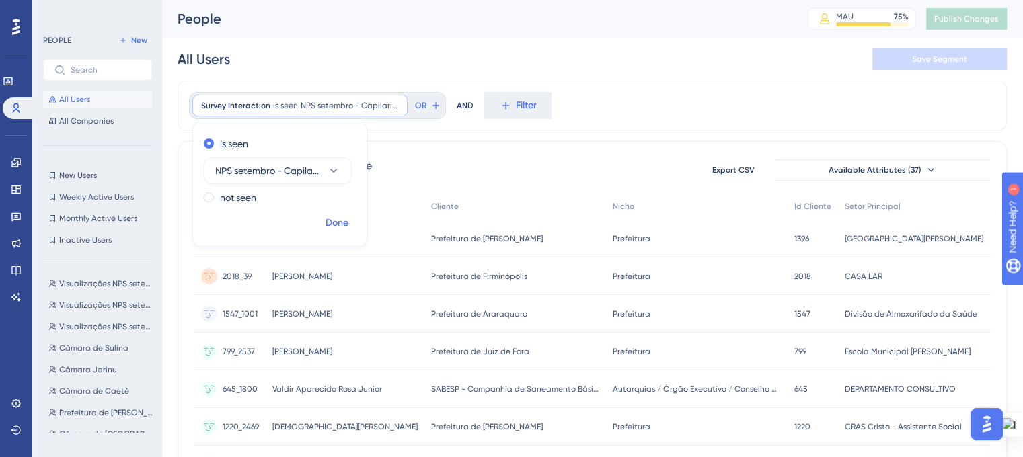
click at [336, 225] on span "Done" at bounding box center [336, 223] width 23 height 16
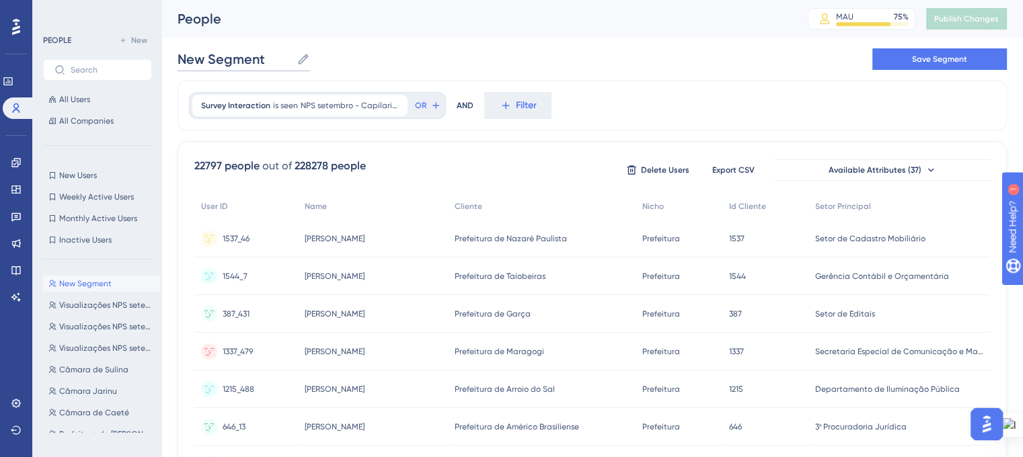
click at [235, 56] on input "New Segment" at bounding box center [235, 59] width 114 height 19
click at [235, 55] on input "New Segment" at bounding box center [235, 59] width 114 height 19
click at [600, 69] on div "Visualizações NPS setembro Capilaridade Visualizações NPS setembro Capilaridade…" at bounding box center [592, 59] width 829 height 43
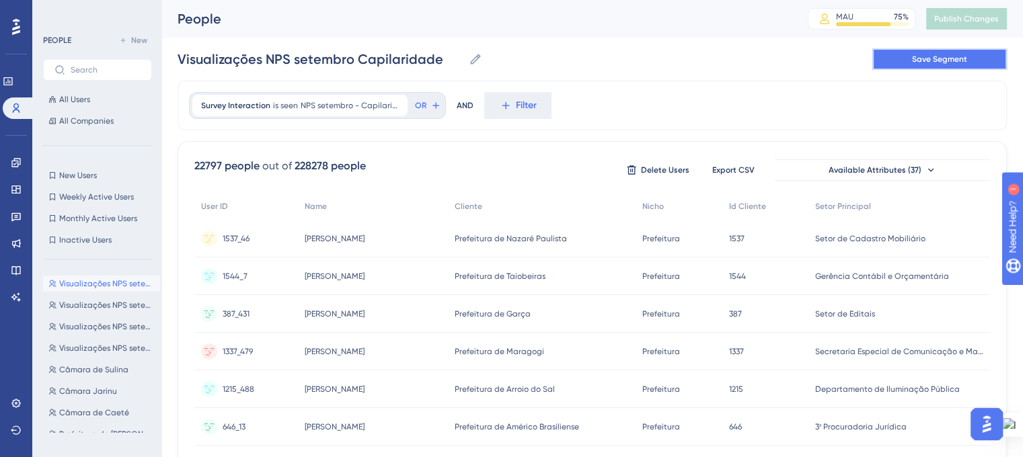
click at [902, 65] on button "Save Segment" at bounding box center [939, 59] width 134 height 22
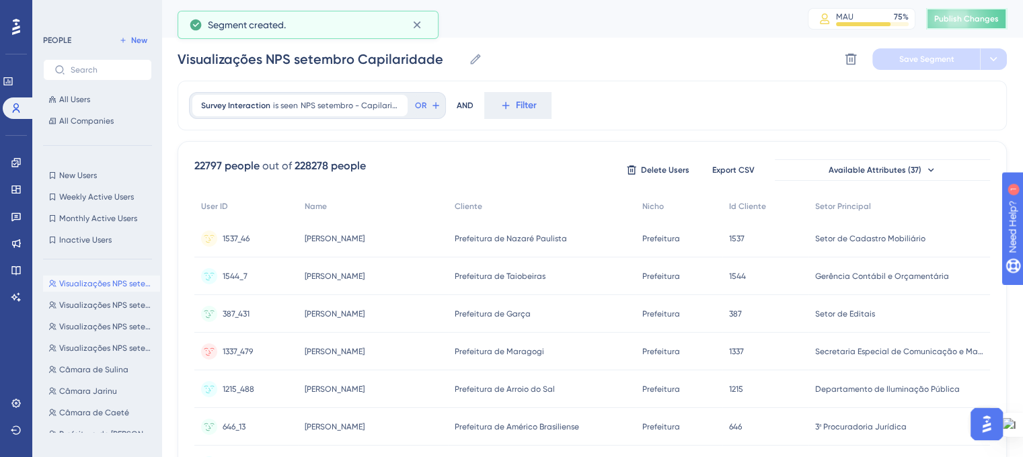
click at [952, 22] on span "Publish Changes" at bounding box center [966, 18] width 65 height 11
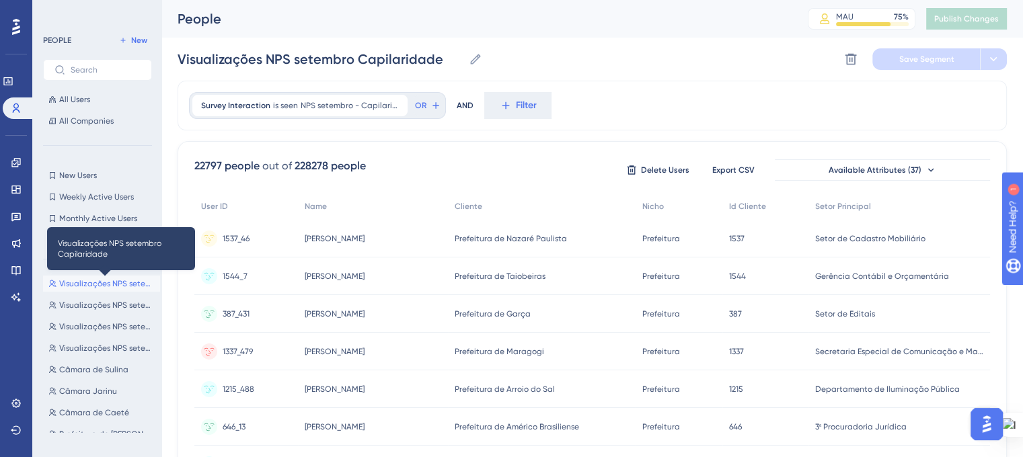
click at [117, 286] on span "Visualizações NPS setembro Capilaridade" at bounding box center [106, 283] width 95 height 11
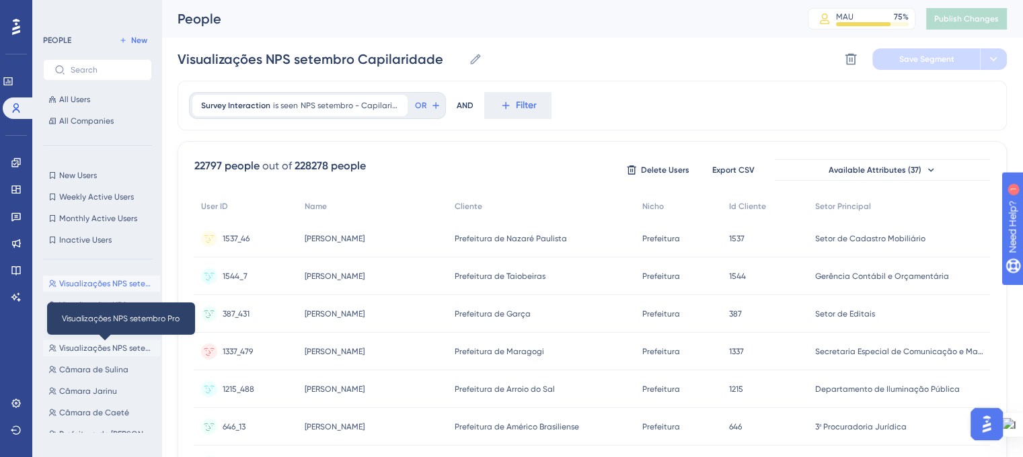
click at [90, 350] on span "Visualizações NPS setembro Pro" at bounding box center [106, 348] width 95 height 11
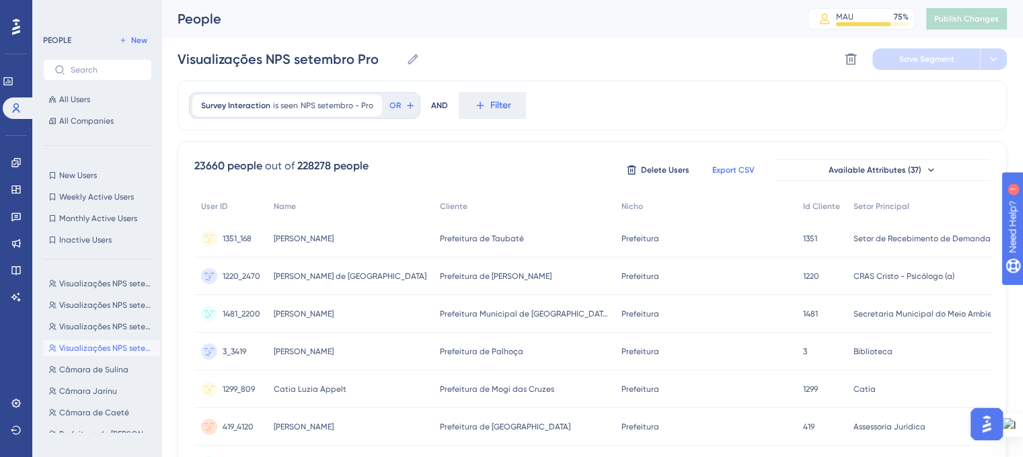
click at [734, 166] on span "Export CSV" at bounding box center [733, 170] width 42 height 11
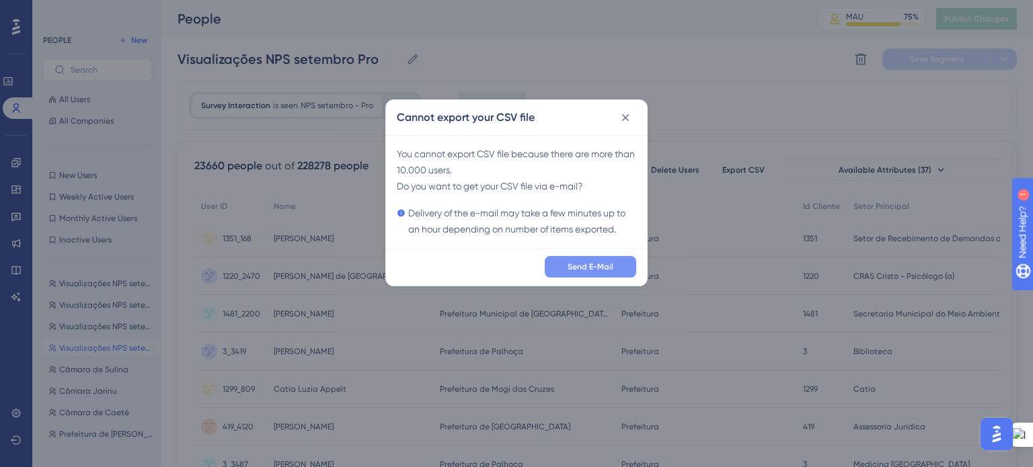
click at [596, 270] on span "Send E-Mail" at bounding box center [590, 267] width 46 height 11
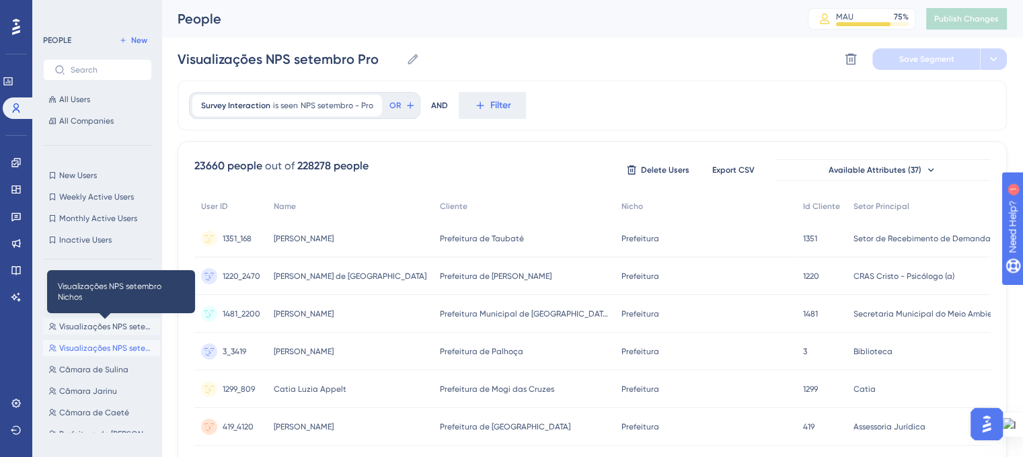
click at [118, 330] on span "Visualizações NPS setembro Nichos" at bounding box center [106, 326] width 95 height 11
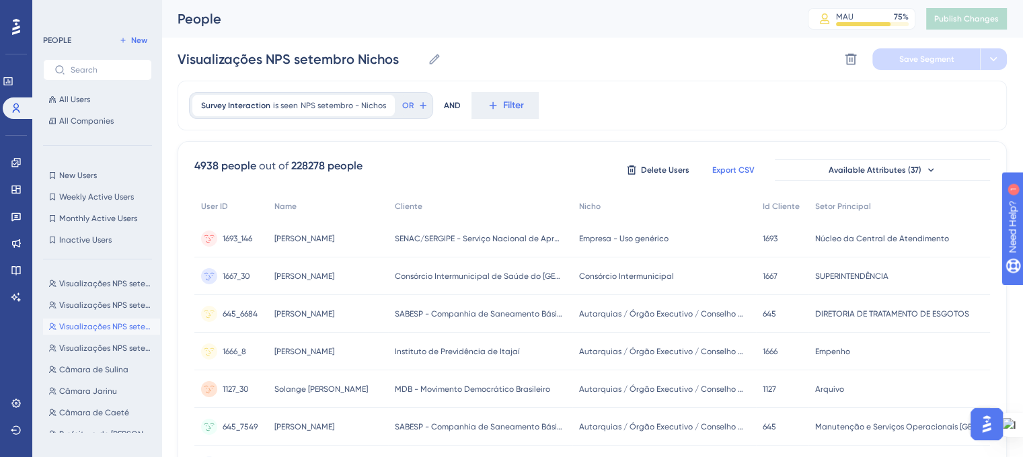
click at [740, 161] on button "Export CSV" at bounding box center [732, 170] width 67 height 22
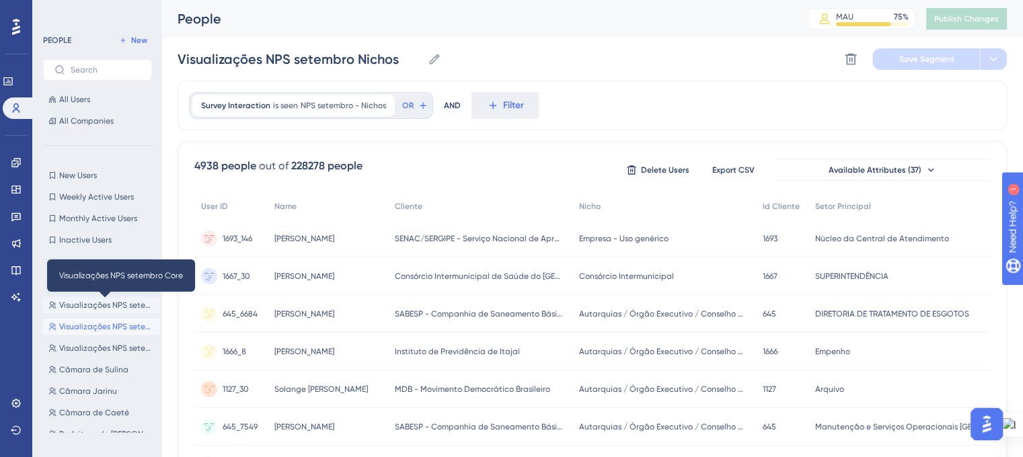
click at [114, 302] on span "Visualizações NPS setembro Core" at bounding box center [106, 305] width 95 height 11
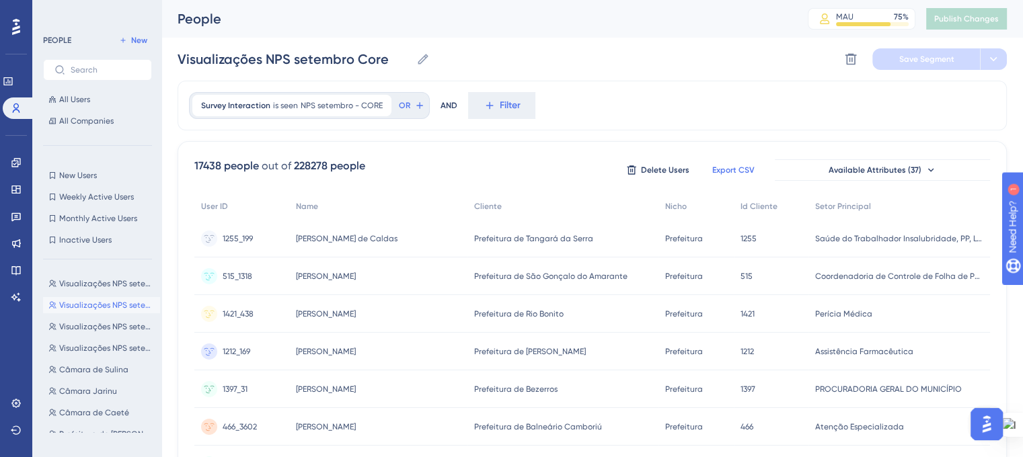
click at [727, 171] on span "Export CSV" at bounding box center [733, 170] width 42 height 11
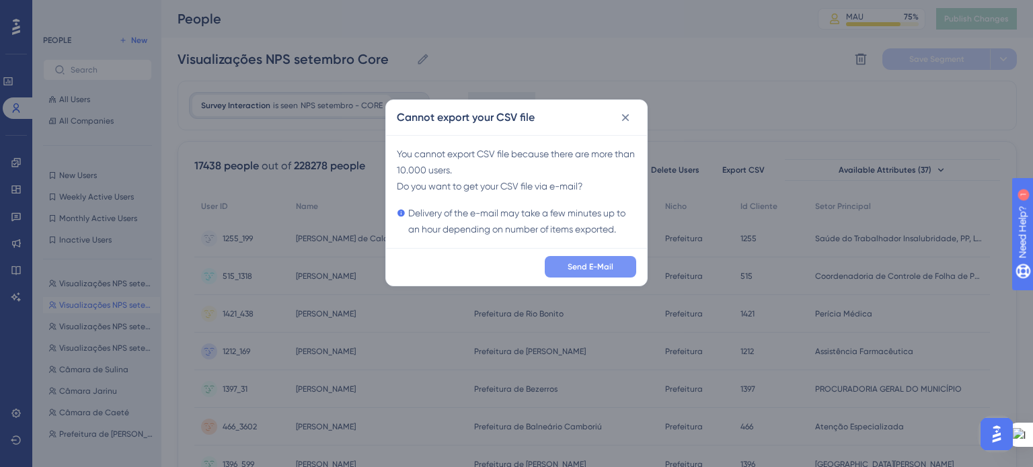
click at [570, 262] on span "Send E-Mail" at bounding box center [590, 267] width 46 height 11
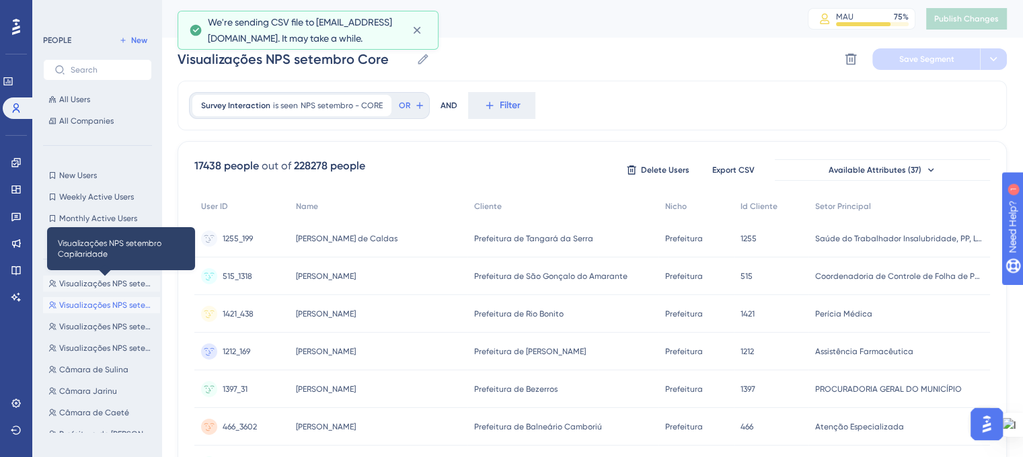
click at [90, 287] on span "Visualizações NPS setembro Capilaridade" at bounding box center [106, 283] width 95 height 11
type input "Visualizações NPS setembro Capilaridade"
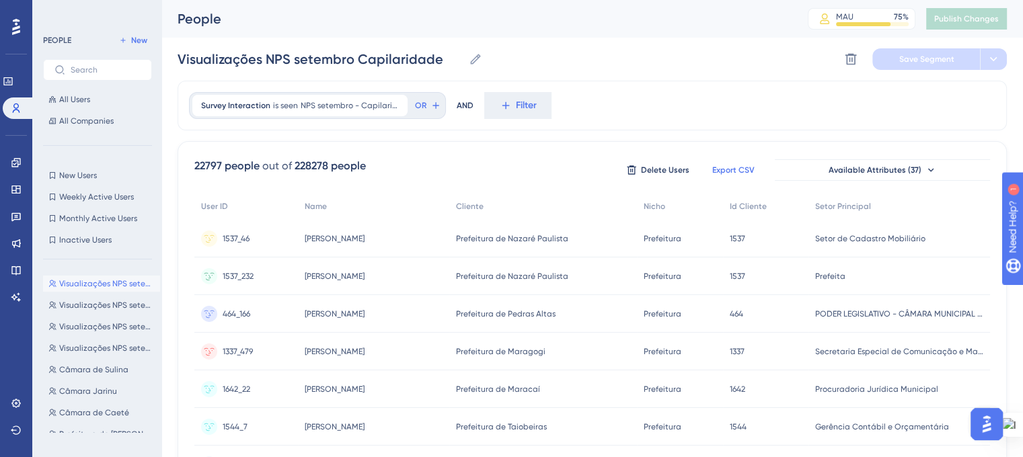
click at [748, 167] on span "Export CSV" at bounding box center [733, 170] width 42 height 11
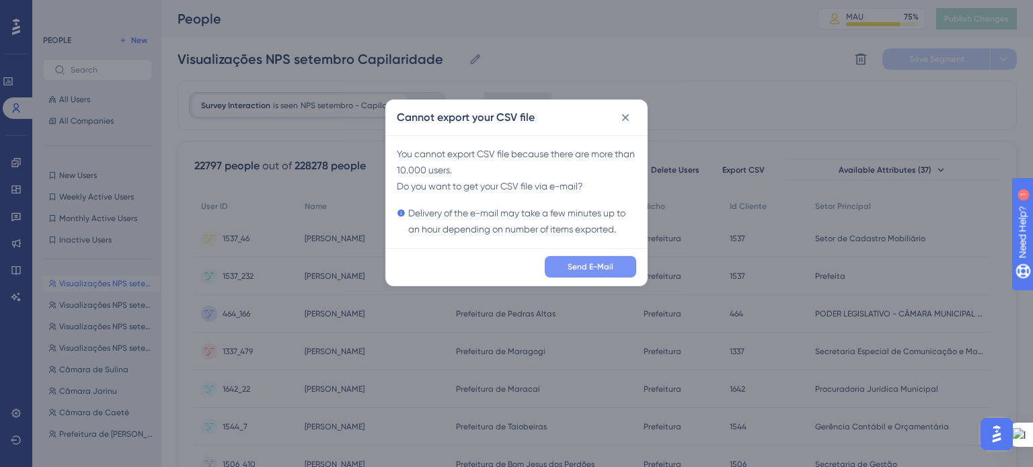
click at [578, 264] on span "Send E-Mail" at bounding box center [590, 267] width 46 height 11
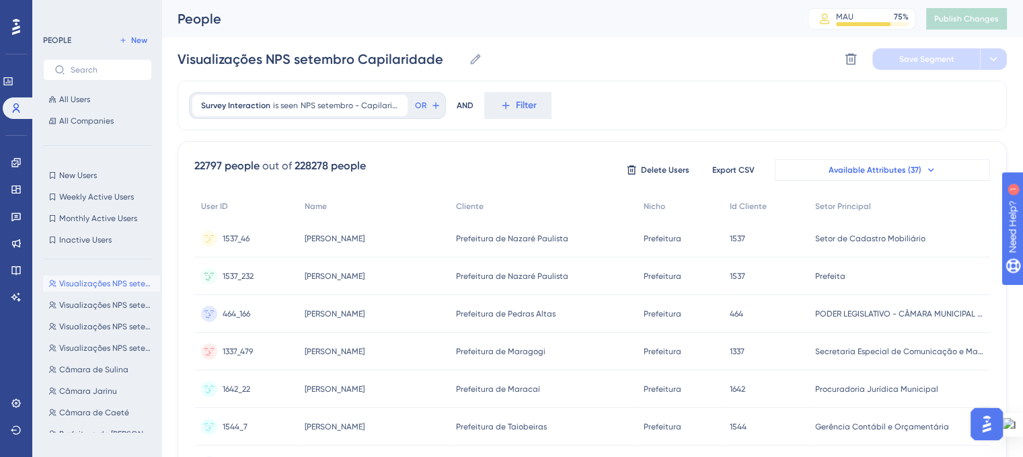
click at [910, 167] on span "Available Attributes (37)" at bounding box center [874, 170] width 93 height 11
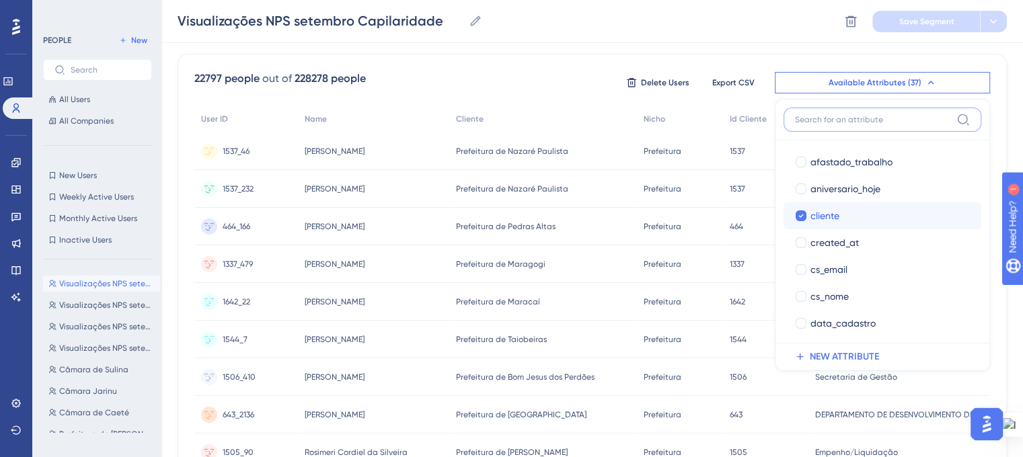
scroll to position [336, 0]
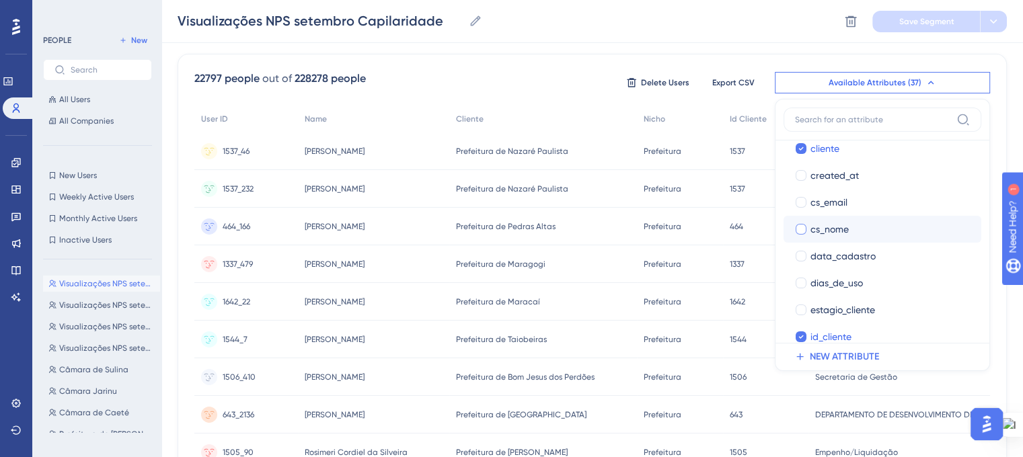
drag, startPoint x: 799, startPoint y: 225, endPoint x: 898, endPoint y: 220, distance: 99.6
click at [799, 224] on div at bounding box center [800, 229] width 11 height 11
checkbox input "true"
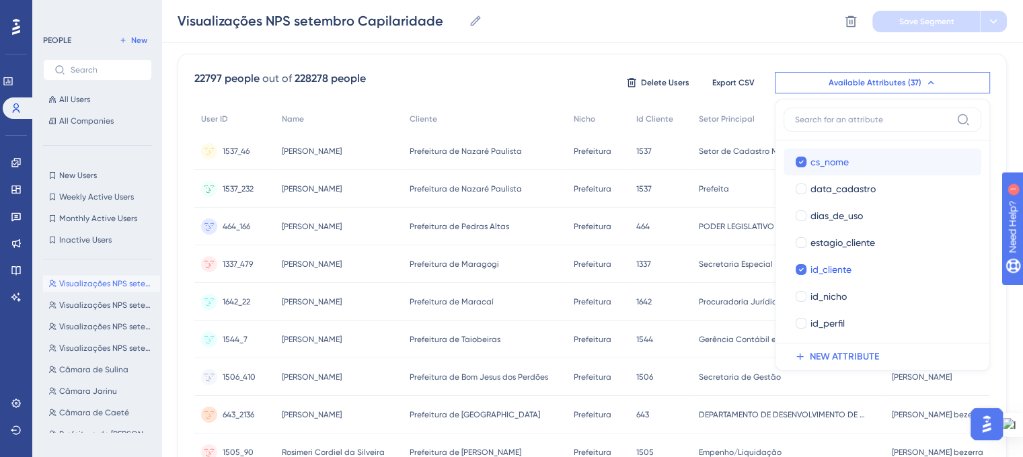
scroll to position [471, 0]
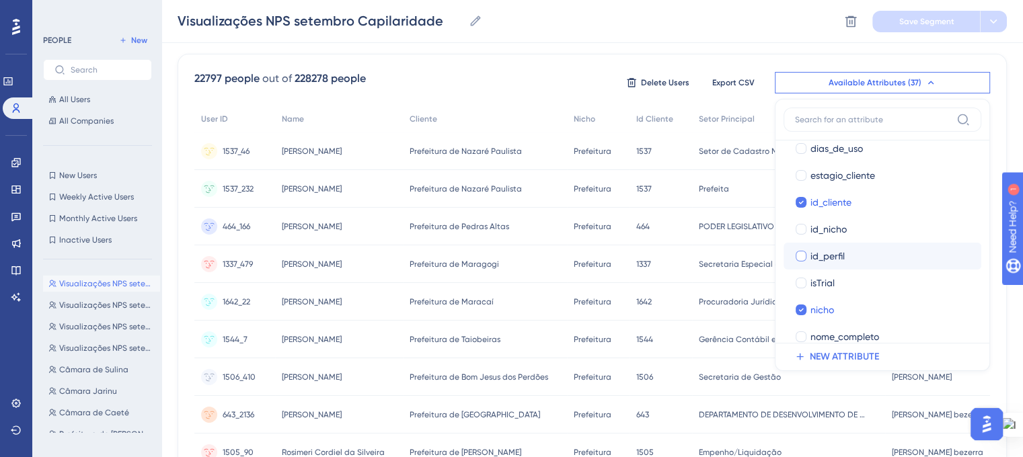
click at [802, 230] on div at bounding box center [800, 229] width 11 height 11
checkbox input "true"
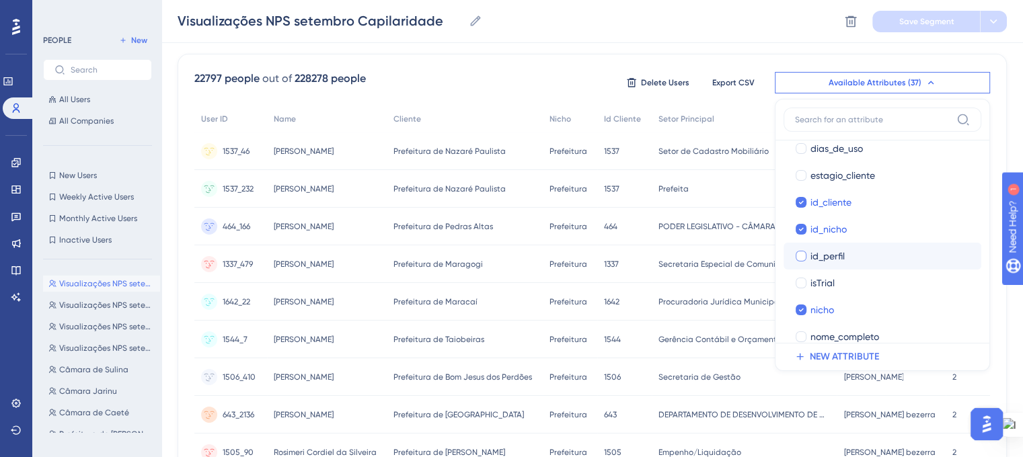
click at [801, 255] on div at bounding box center [800, 256] width 11 height 11
checkbox input "true"
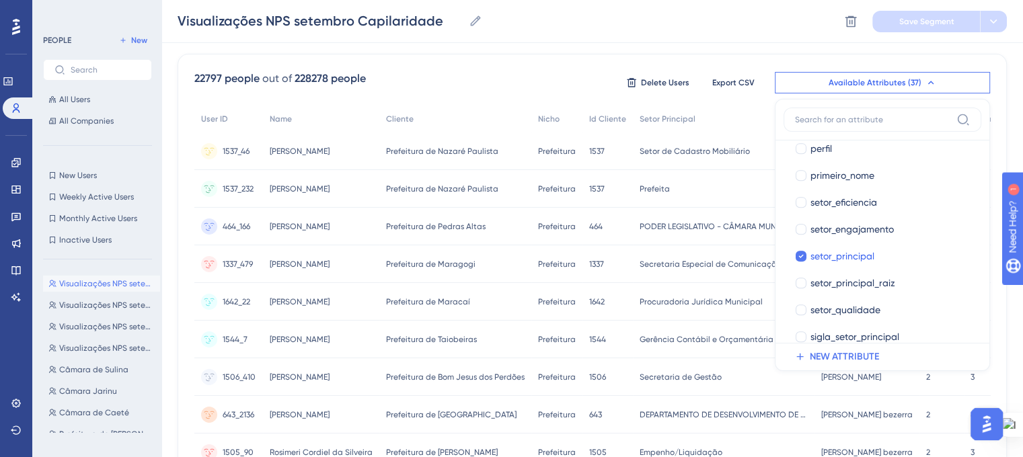
scroll to position [808, 0]
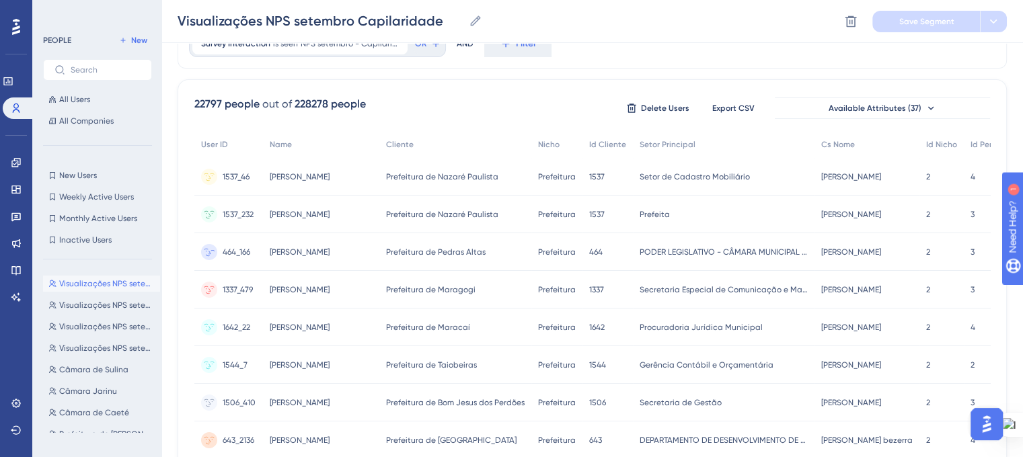
scroll to position [0, 0]
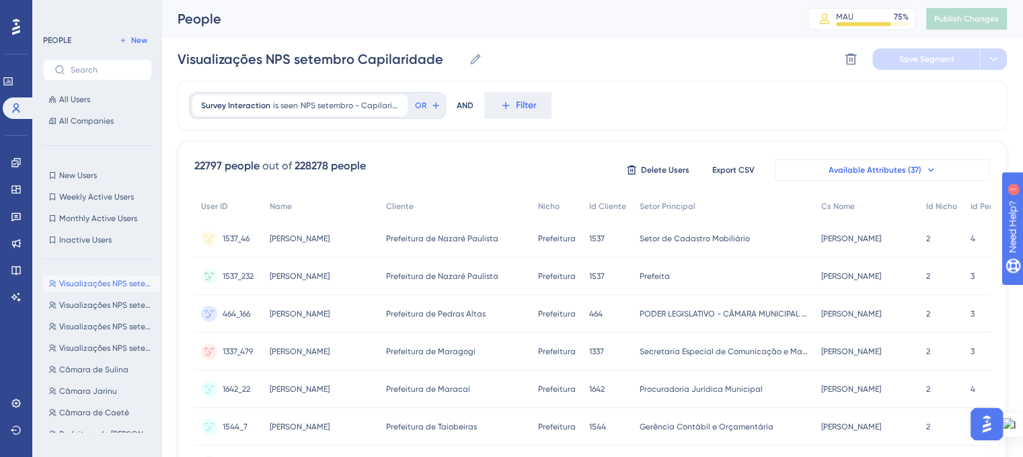
click at [900, 174] on span "Available Attributes (37)" at bounding box center [874, 170] width 93 height 11
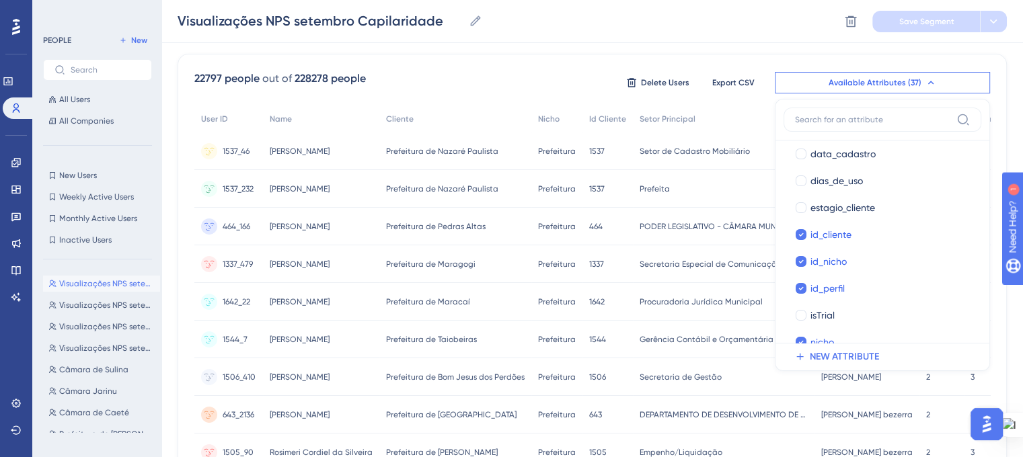
scroll to position [471, 0]
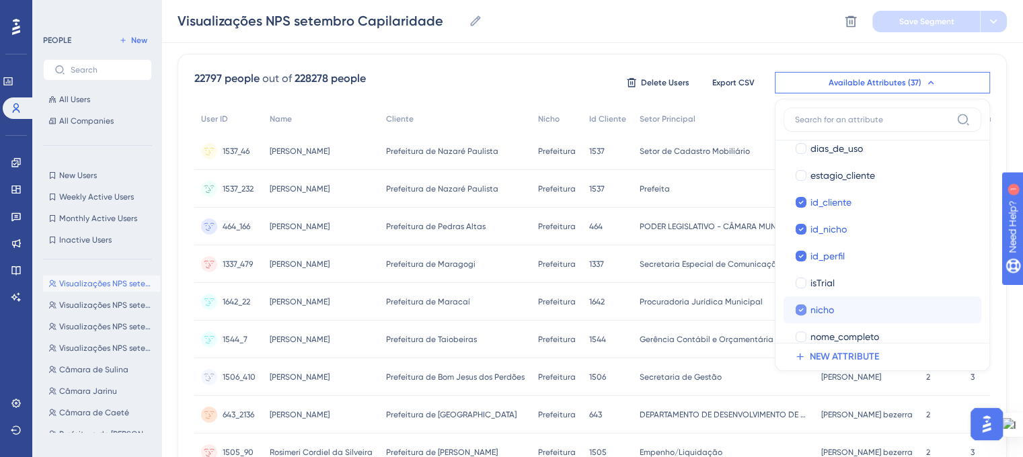
click at [804, 231] on div at bounding box center [800, 229] width 11 height 11
click at [804, 255] on div at bounding box center [800, 256] width 11 height 11
checkbox input "false"
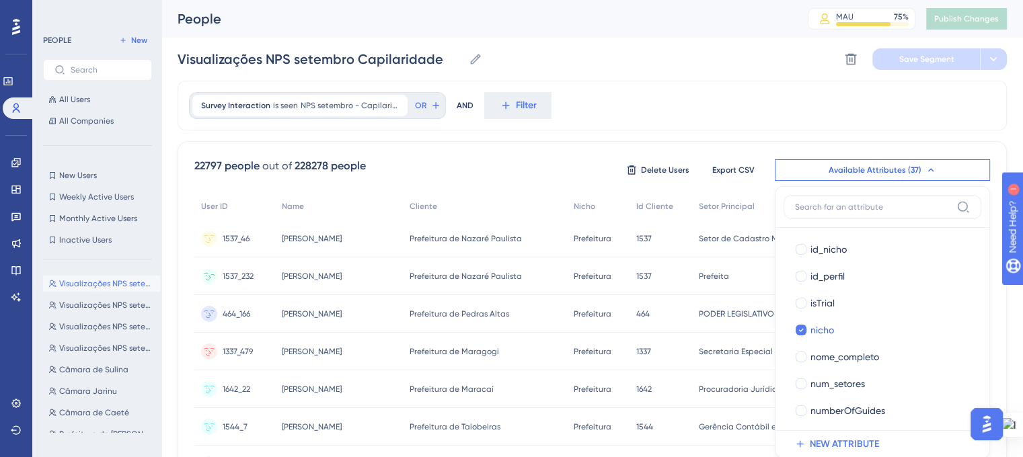
scroll to position [67, 0]
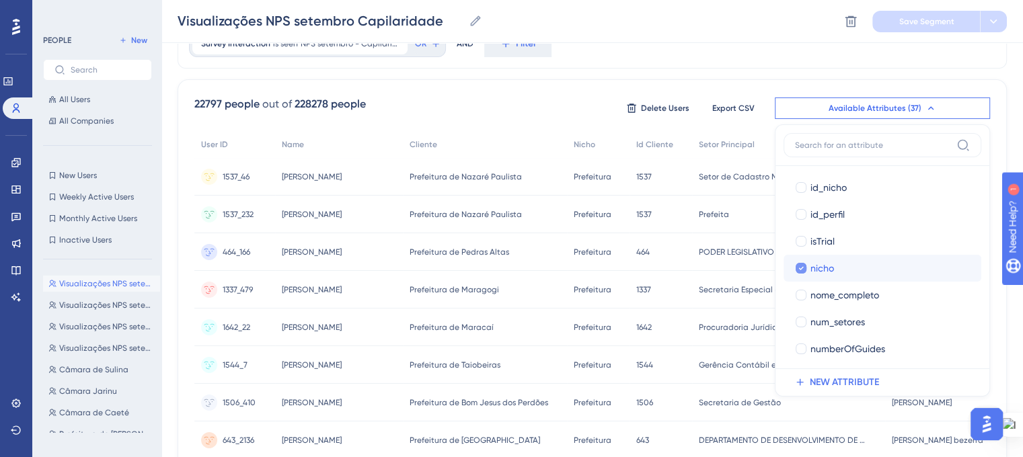
click at [804, 271] on div at bounding box center [800, 268] width 11 height 11
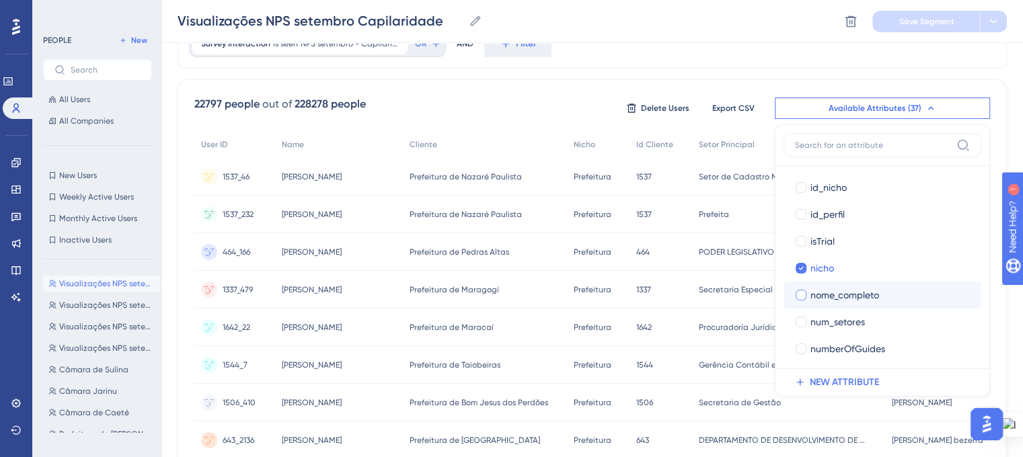
checkbox input "false"
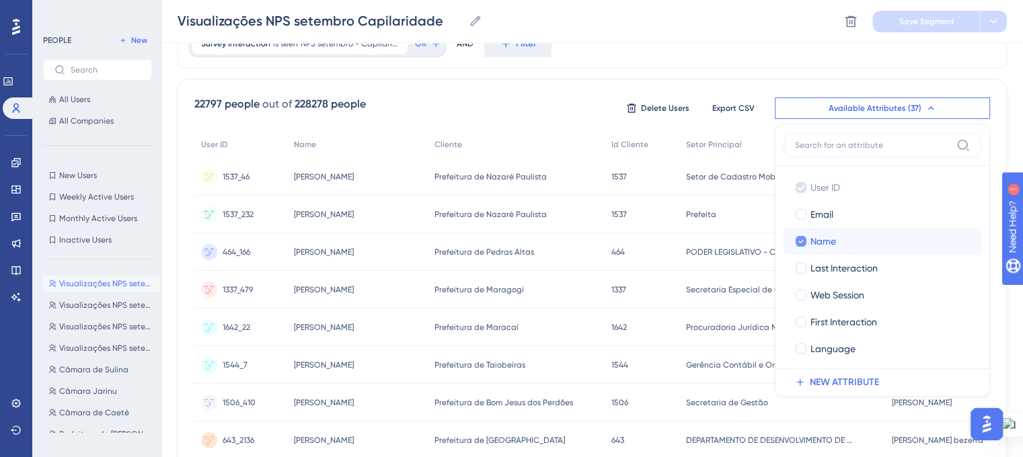
scroll to position [0, 0]
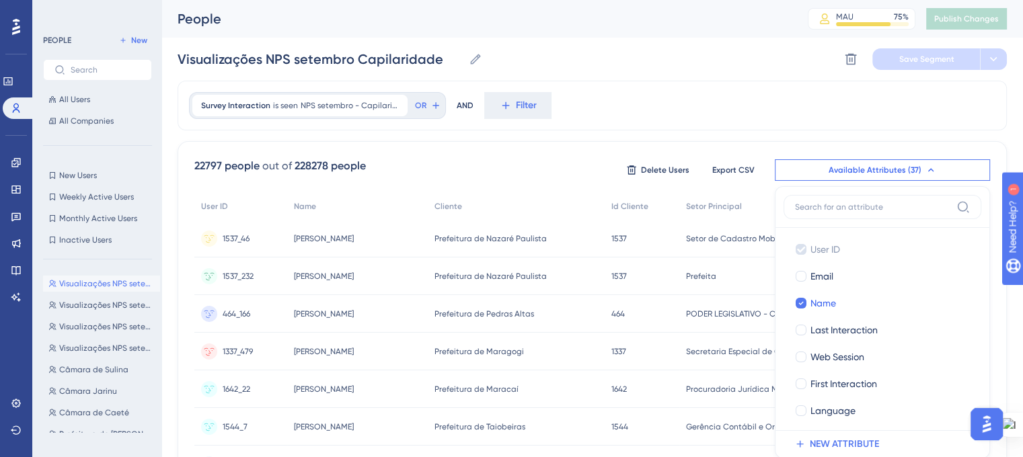
click at [537, 163] on div "22797 people out of 228278 people Delete Users Export CSV Available Attributes …" at bounding box center [591, 170] width 795 height 24
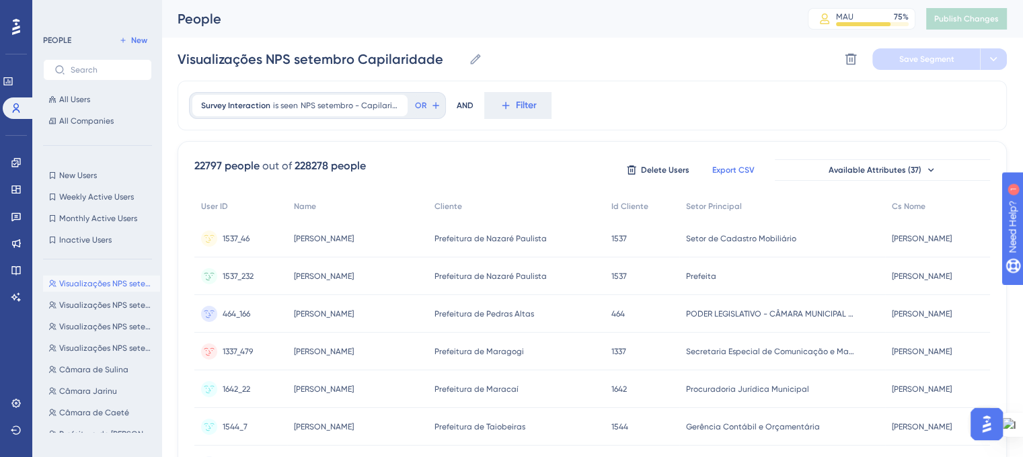
click at [753, 167] on span "Export CSV" at bounding box center [733, 170] width 42 height 11
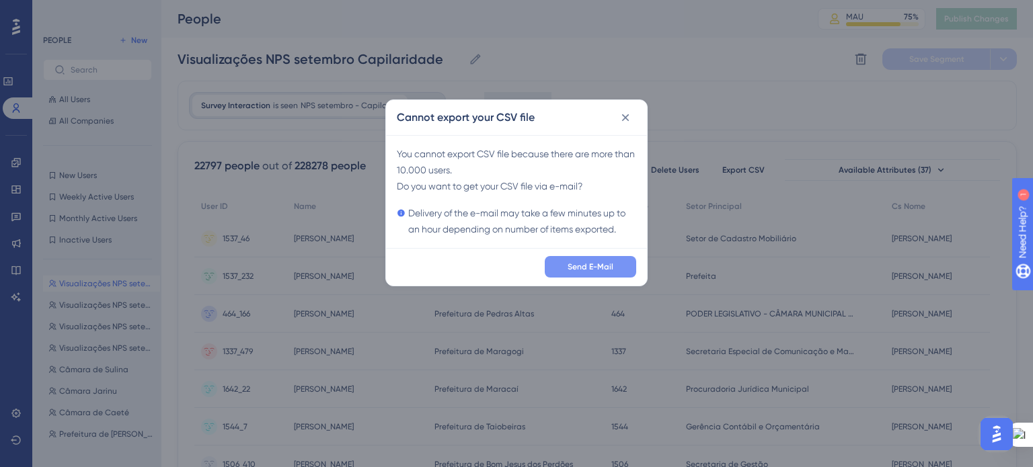
click at [608, 266] on span "Send E-Mail" at bounding box center [590, 267] width 46 height 11
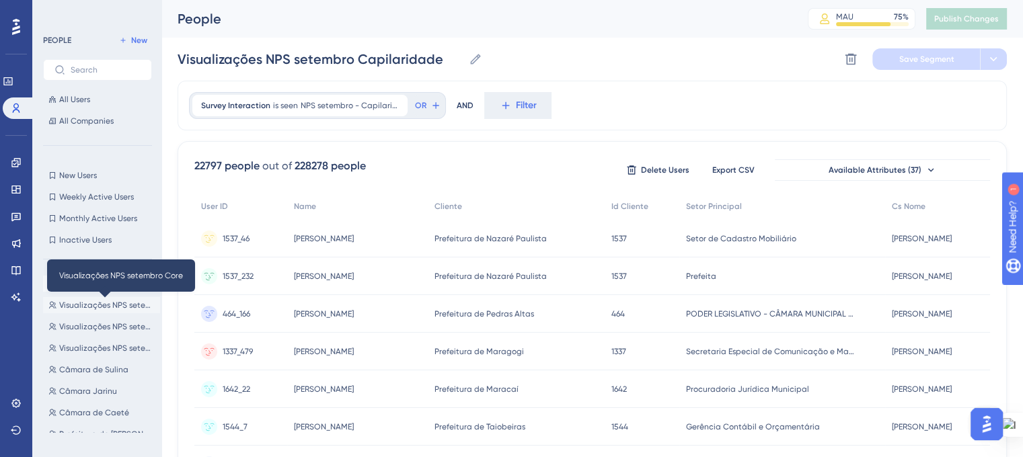
click at [102, 305] on span "Visualizações NPS setembro Core" at bounding box center [106, 305] width 95 height 11
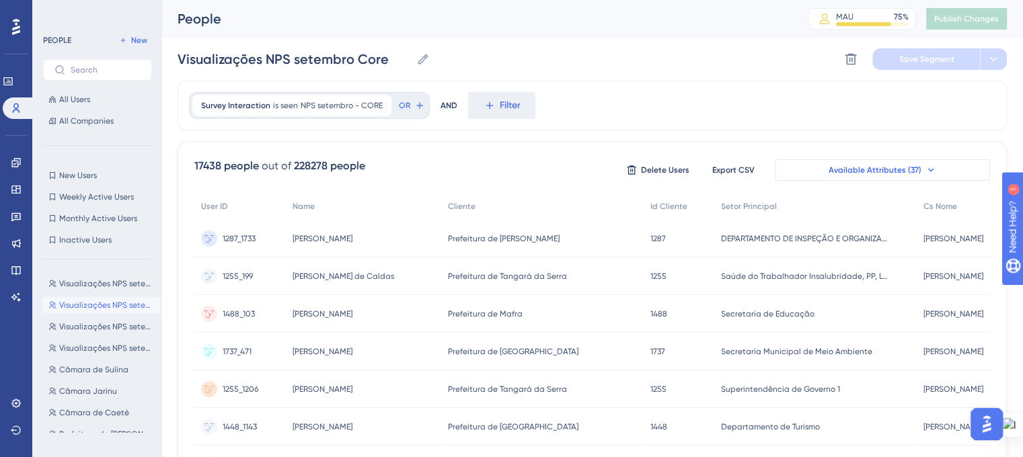
click at [814, 173] on button "Available Attributes (37)" at bounding box center [882, 170] width 215 height 22
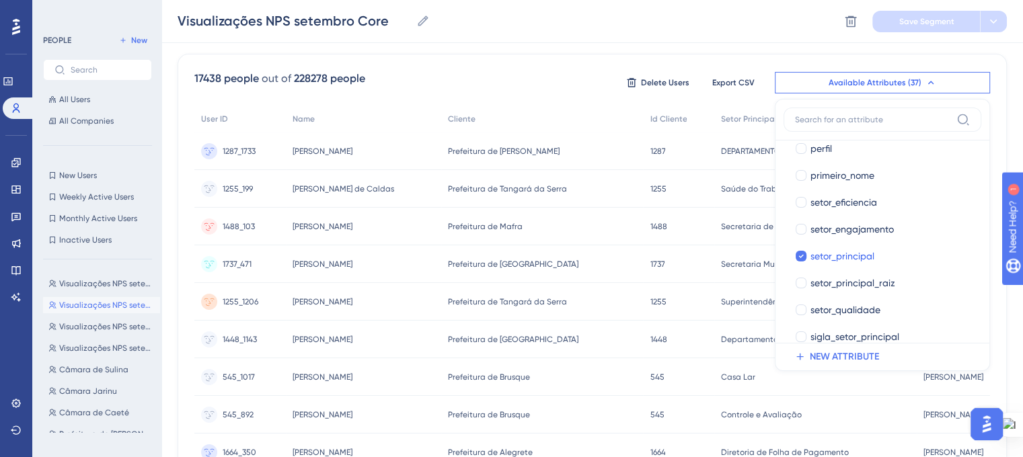
scroll to position [808, 0]
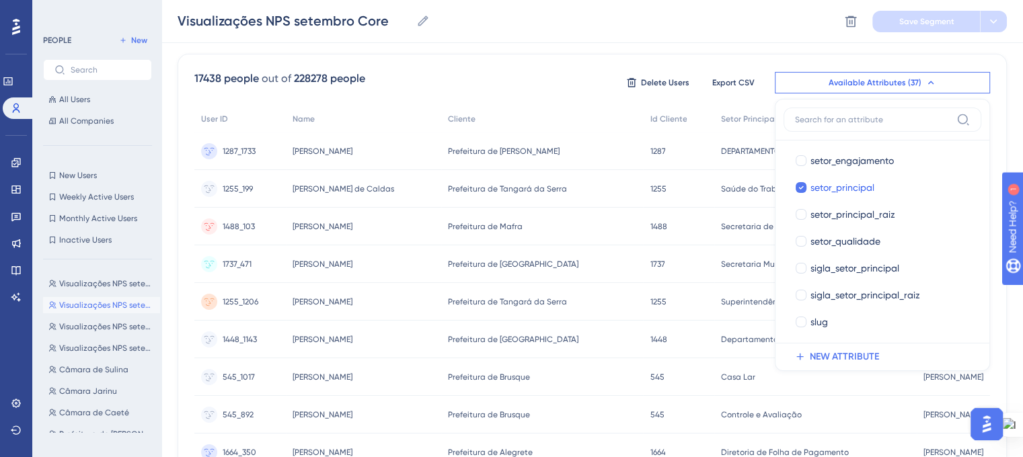
click at [578, 77] on div "17438 people out of 228278 people Delete Users Export CSV Available Attributes …" at bounding box center [591, 83] width 795 height 24
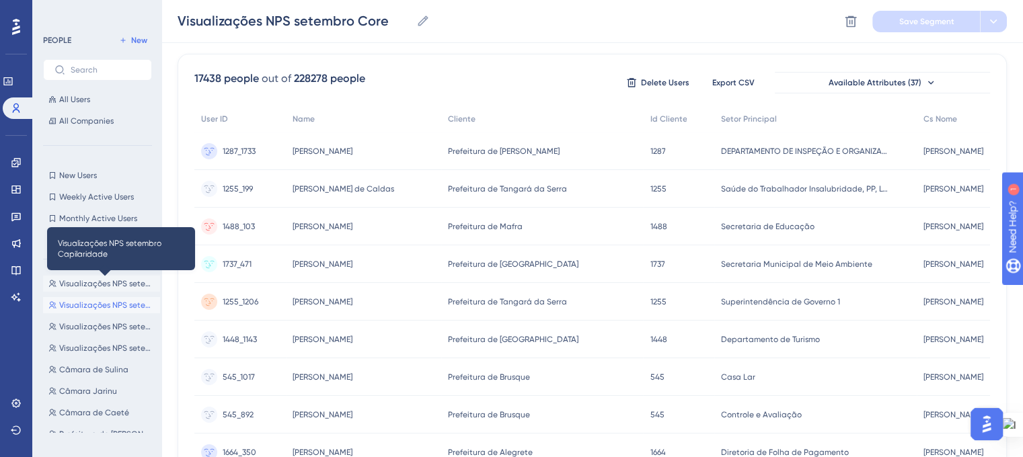
click at [114, 284] on span "Visualizações NPS setembro Capilaridade" at bounding box center [106, 283] width 95 height 11
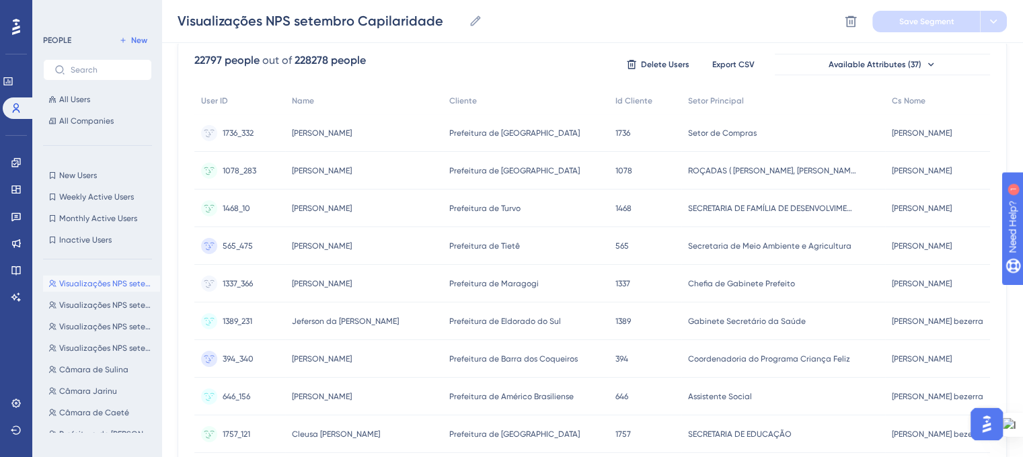
scroll to position [0, 0]
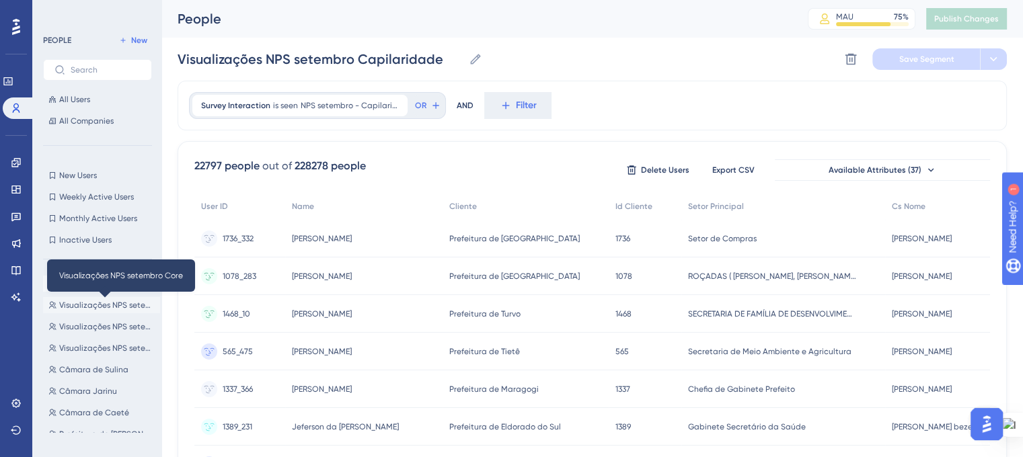
click at [102, 309] on span "Visualizações NPS setembro Core" at bounding box center [106, 305] width 95 height 11
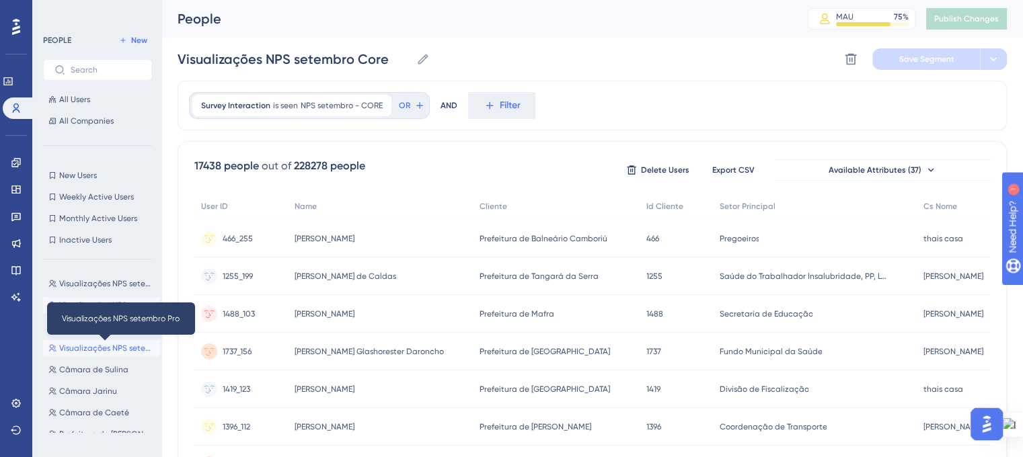
click at [113, 350] on span "Visualizações NPS setembro Pro" at bounding box center [106, 348] width 95 height 11
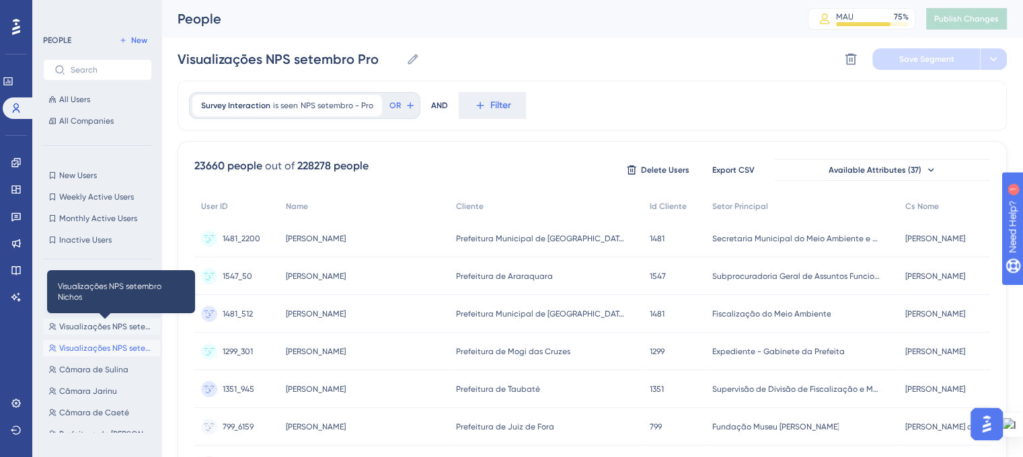
click at [112, 326] on span "Visualizações NPS setembro Nichos" at bounding box center [106, 326] width 95 height 11
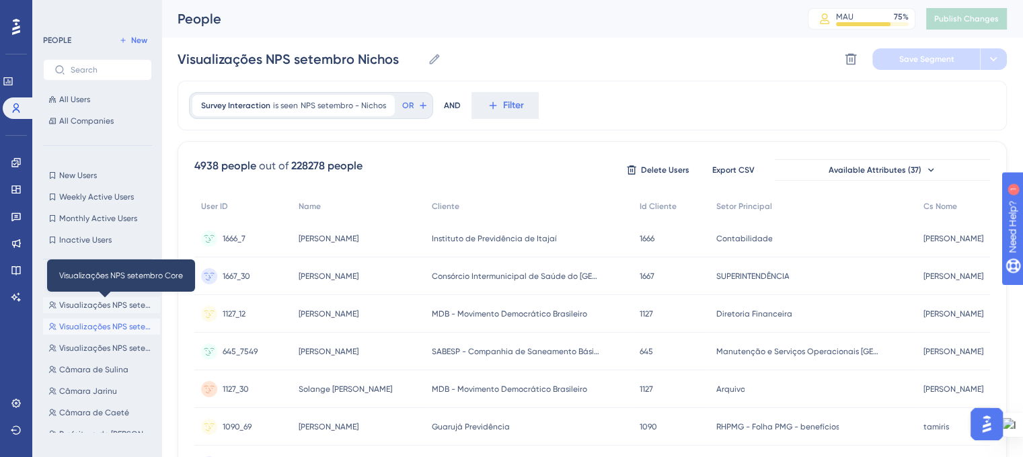
click at [104, 307] on span "Visualizações NPS setembro Core" at bounding box center [106, 305] width 95 height 11
type input "Visualizações NPS setembro Core"
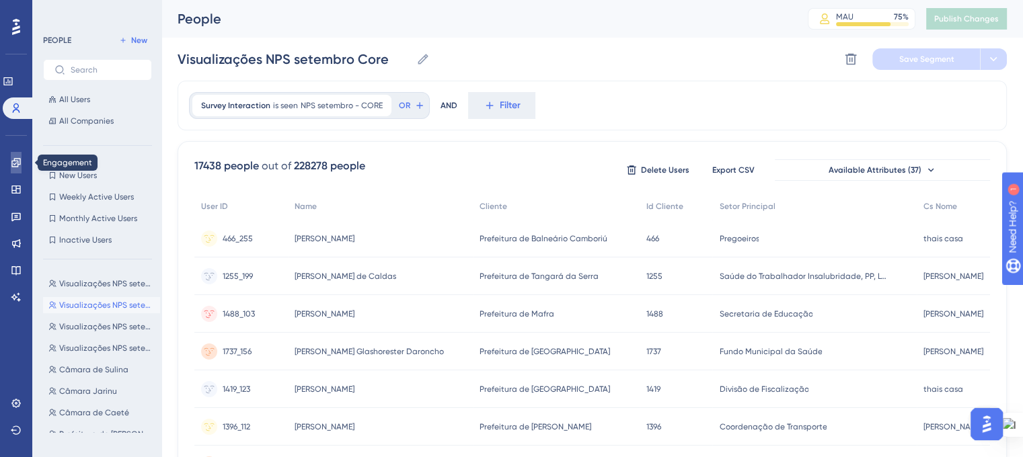
click at [11, 165] on icon at bounding box center [15, 162] width 9 height 9
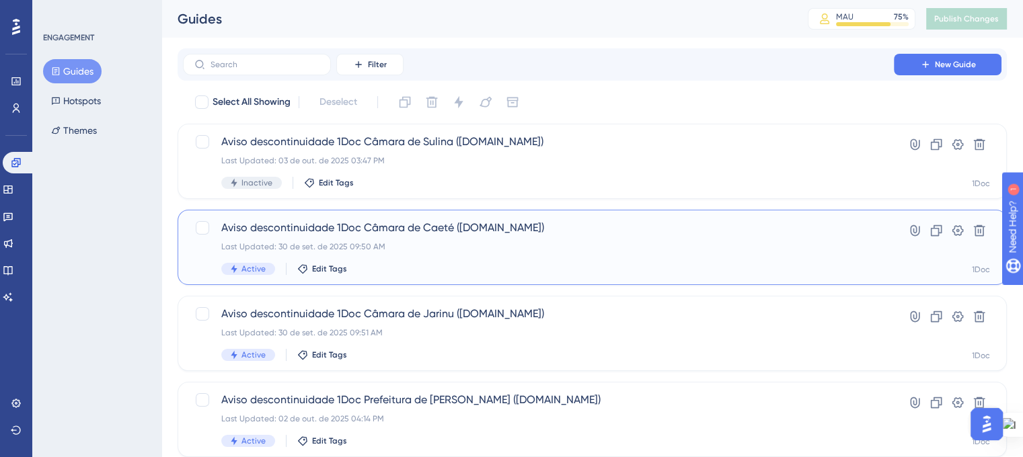
click at [444, 233] on span "Aviso descontinuidade 1Doc Câmara de Caeté (Gov.br)" at bounding box center [538, 228] width 634 height 16
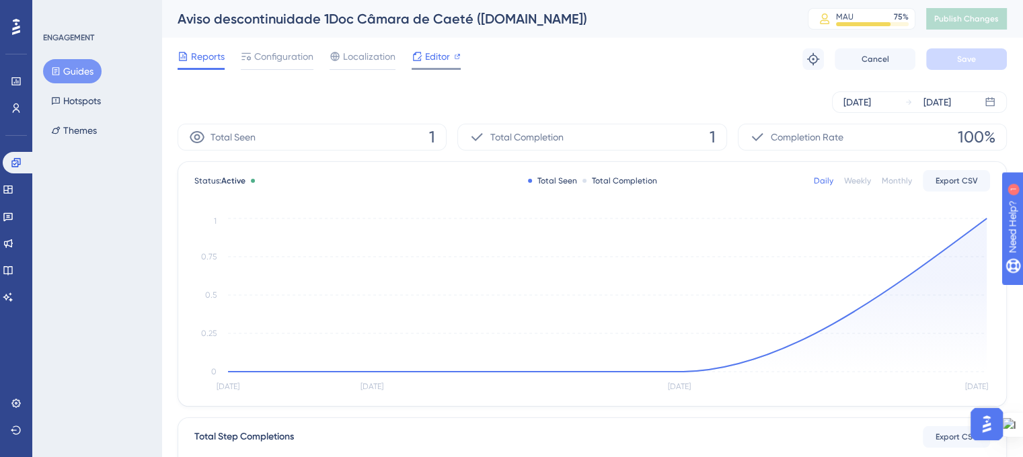
click at [445, 55] on span "Editor" at bounding box center [437, 56] width 25 height 16
click at [64, 74] on button "Guides" at bounding box center [72, 71] width 58 height 24
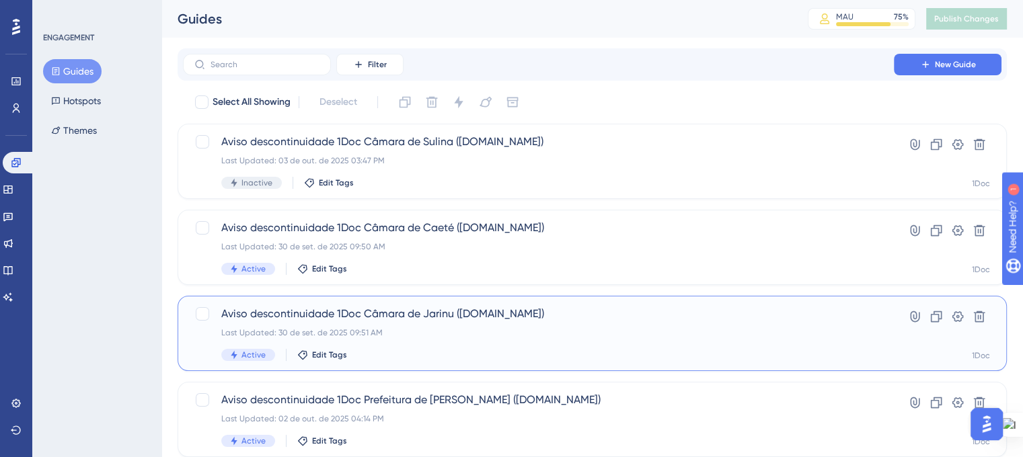
click at [442, 346] on div "Aviso descontinuidade 1Doc Câmara de Jarinu (Gov.br) Last Updated: 30 de set. d…" at bounding box center [538, 333] width 634 height 55
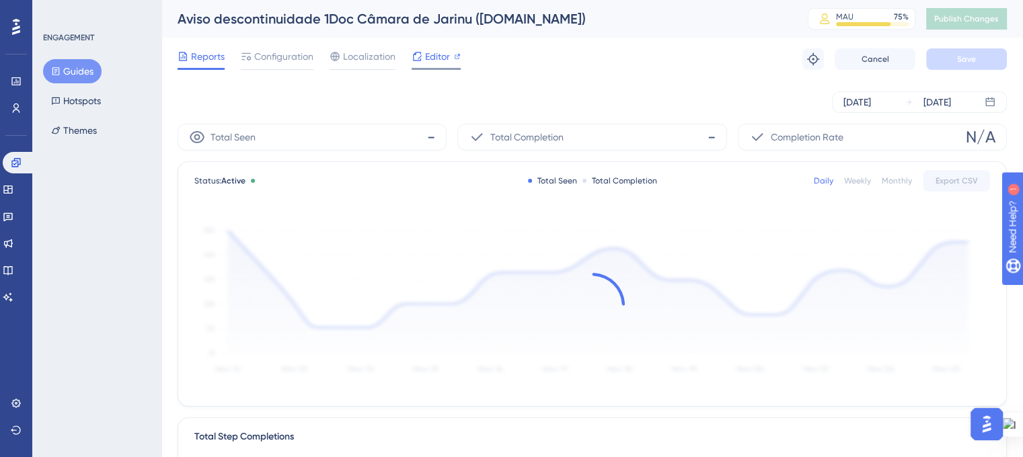
click at [448, 53] on span "Editor" at bounding box center [437, 56] width 25 height 16
click at [950, 18] on span "Publish Changes" at bounding box center [966, 18] width 65 height 11
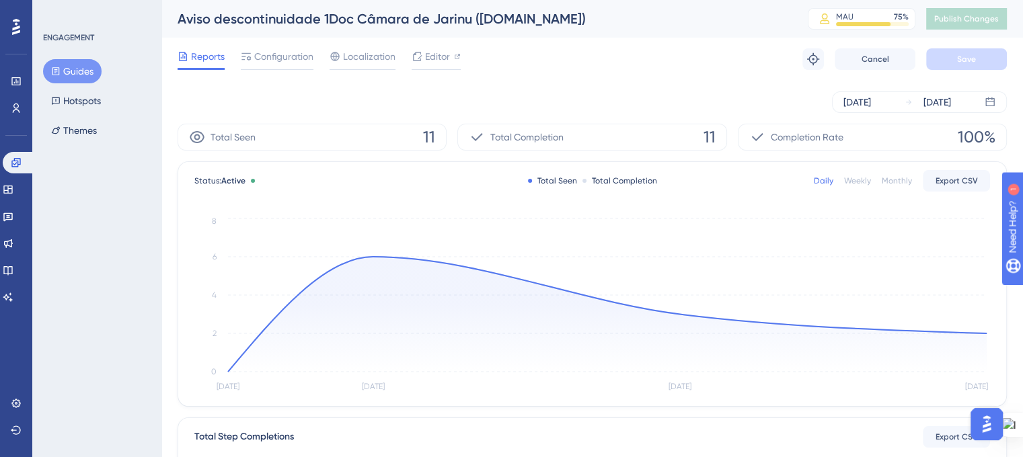
click at [84, 77] on button "Guides" at bounding box center [72, 71] width 58 height 24
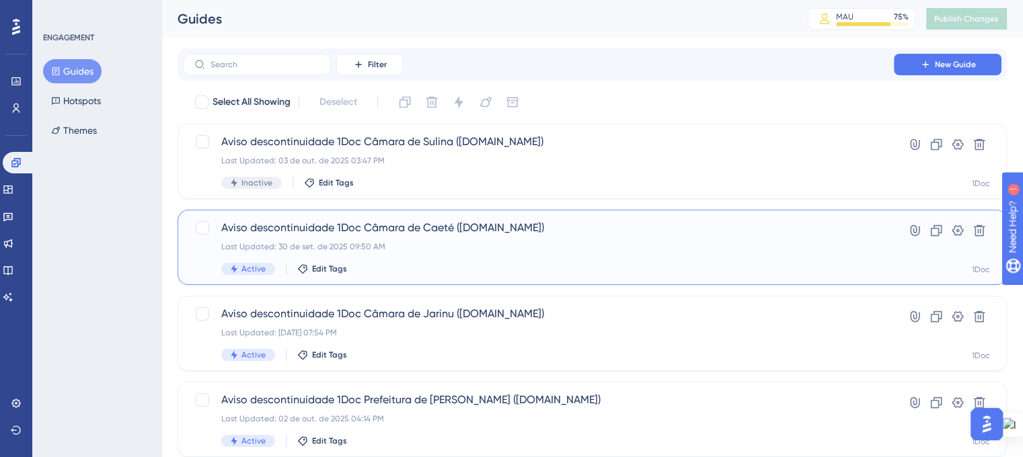
click at [549, 258] on div "Aviso descontinuidade 1Doc Câmara de Caeté (Gov.br) Last Updated: 30 de set. de…" at bounding box center [538, 247] width 634 height 55
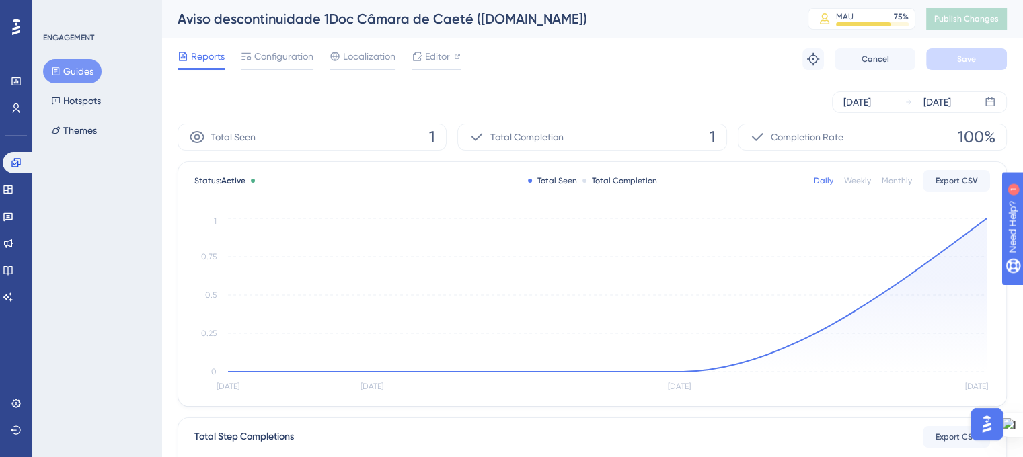
click at [88, 73] on button "Guides" at bounding box center [72, 71] width 58 height 24
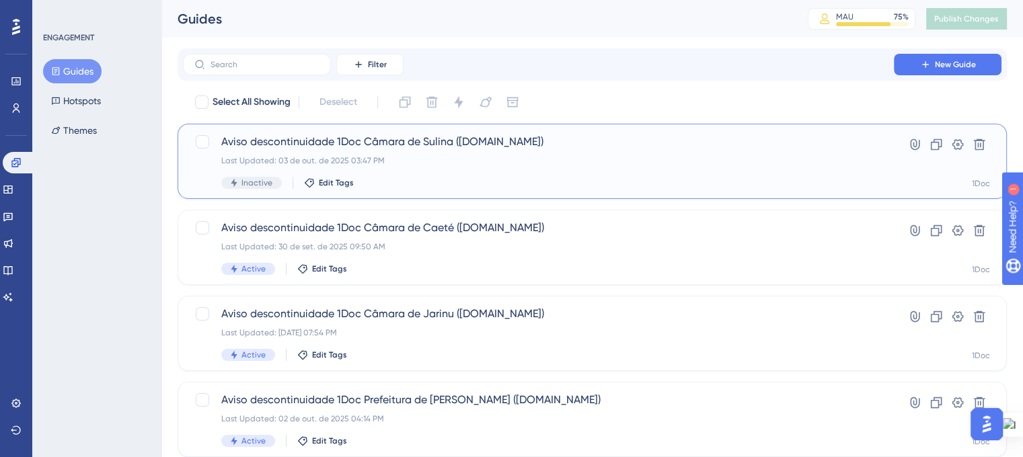
click at [397, 159] on div "Last Updated: 03 de out. de 2025 03:47 PM" at bounding box center [538, 160] width 634 height 11
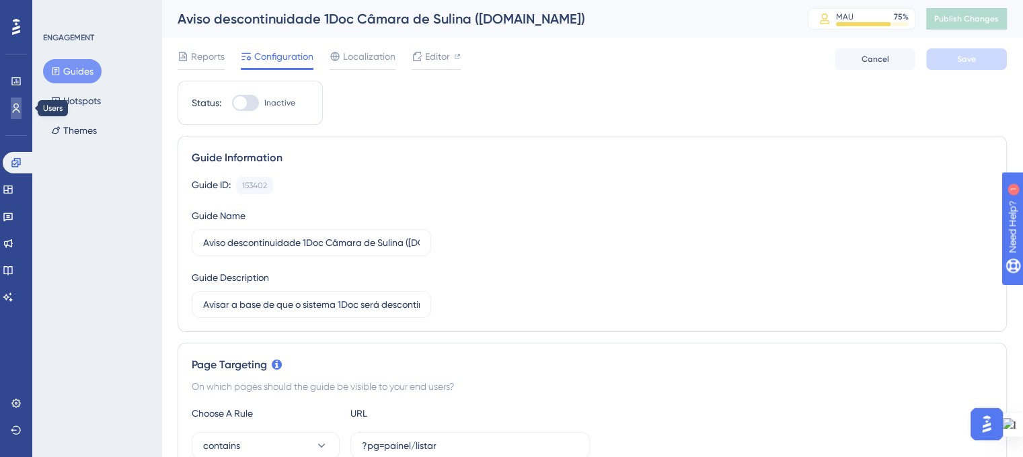
drag, startPoint x: 17, startPoint y: 104, endPoint x: 61, endPoint y: 13, distance: 101.1
click at [17, 104] on icon at bounding box center [16, 108] width 7 height 9
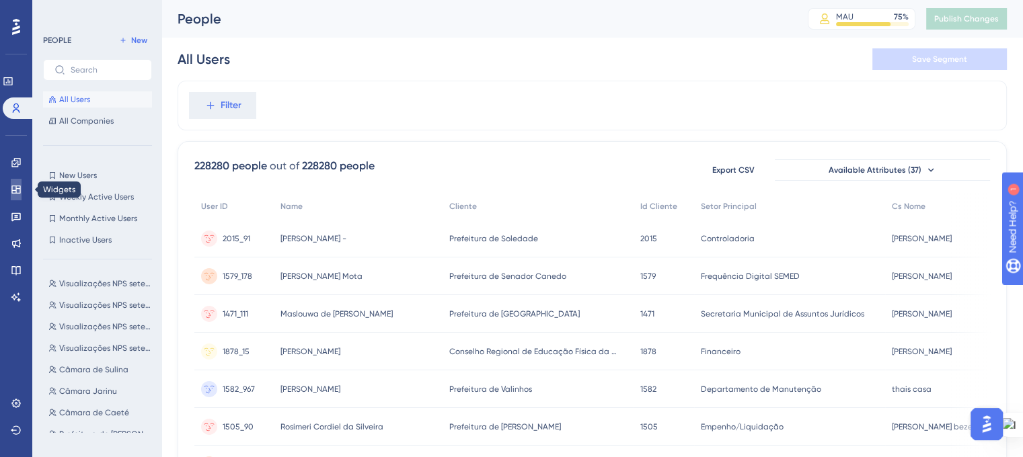
click at [15, 188] on icon at bounding box center [16, 189] width 11 height 11
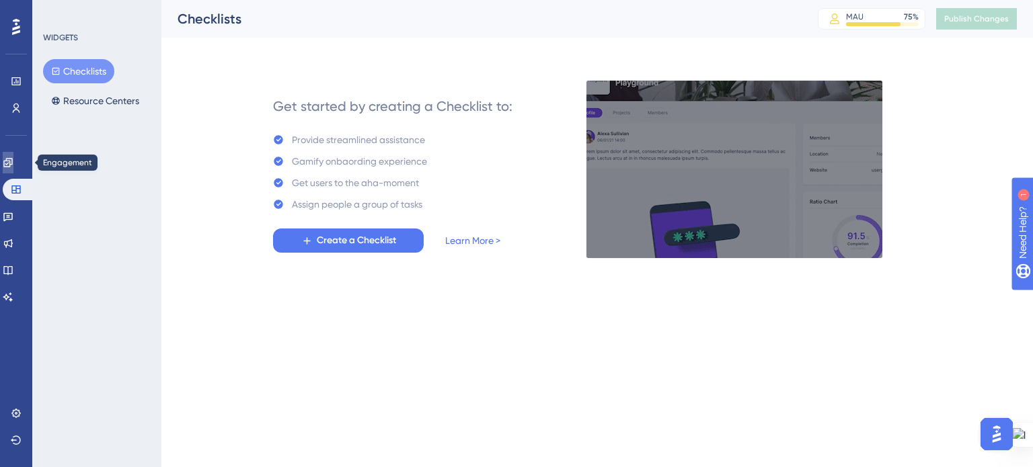
click at [12, 163] on icon at bounding box center [7, 162] width 9 height 9
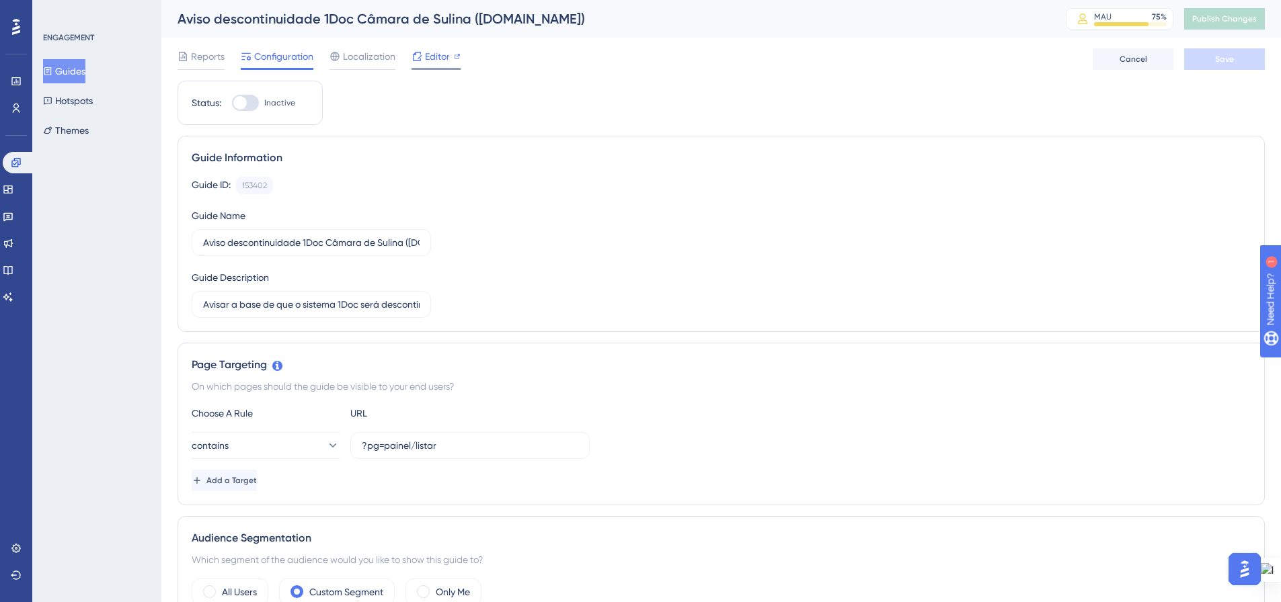
click at [429, 58] on span "Editor" at bounding box center [437, 56] width 25 height 16
click at [62, 69] on button "Guides" at bounding box center [64, 71] width 42 height 24
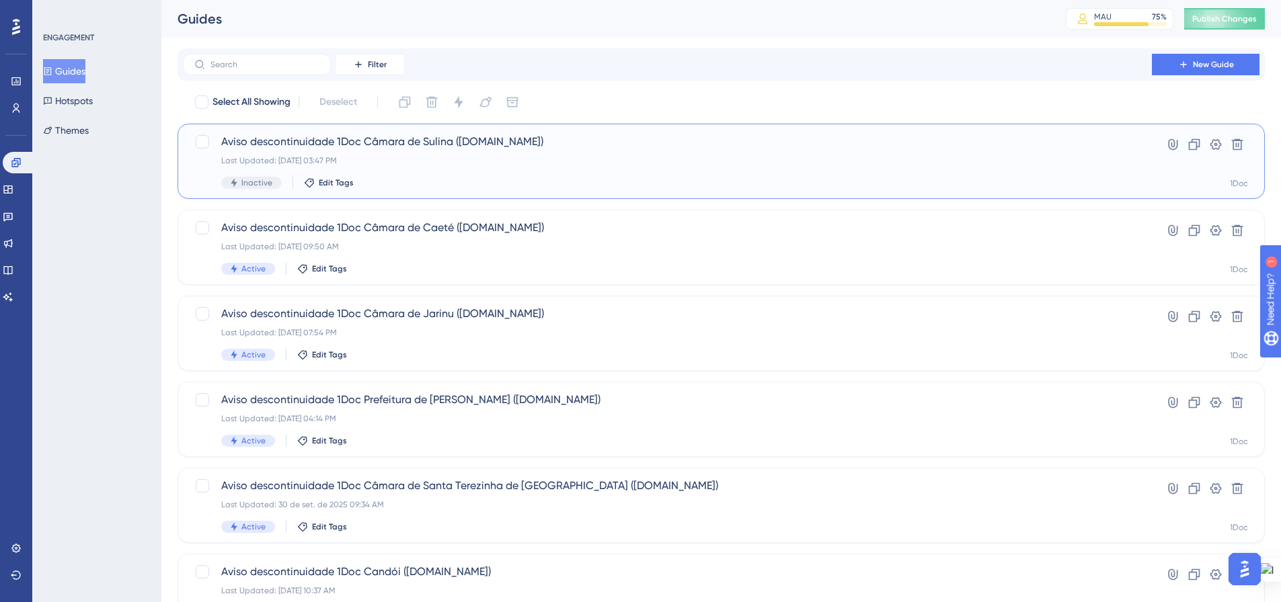
click at [413, 159] on div "Last Updated: 03 de out. de 2025 03:47 PM" at bounding box center [667, 160] width 892 height 11
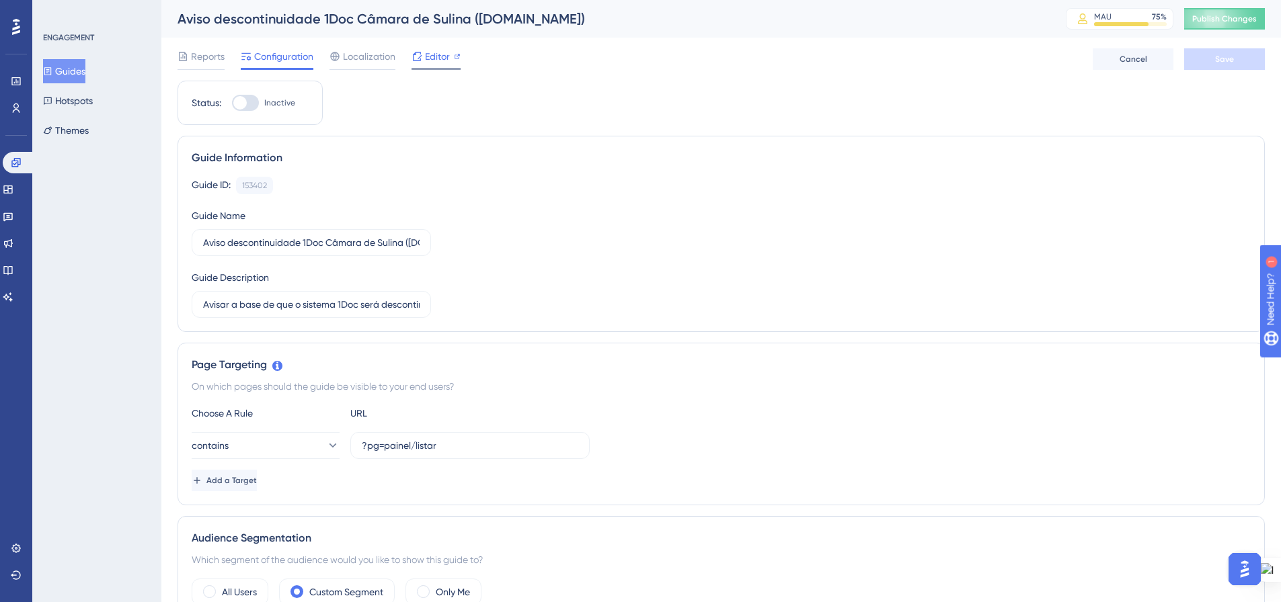
click at [434, 57] on span "Editor" at bounding box center [437, 56] width 25 height 16
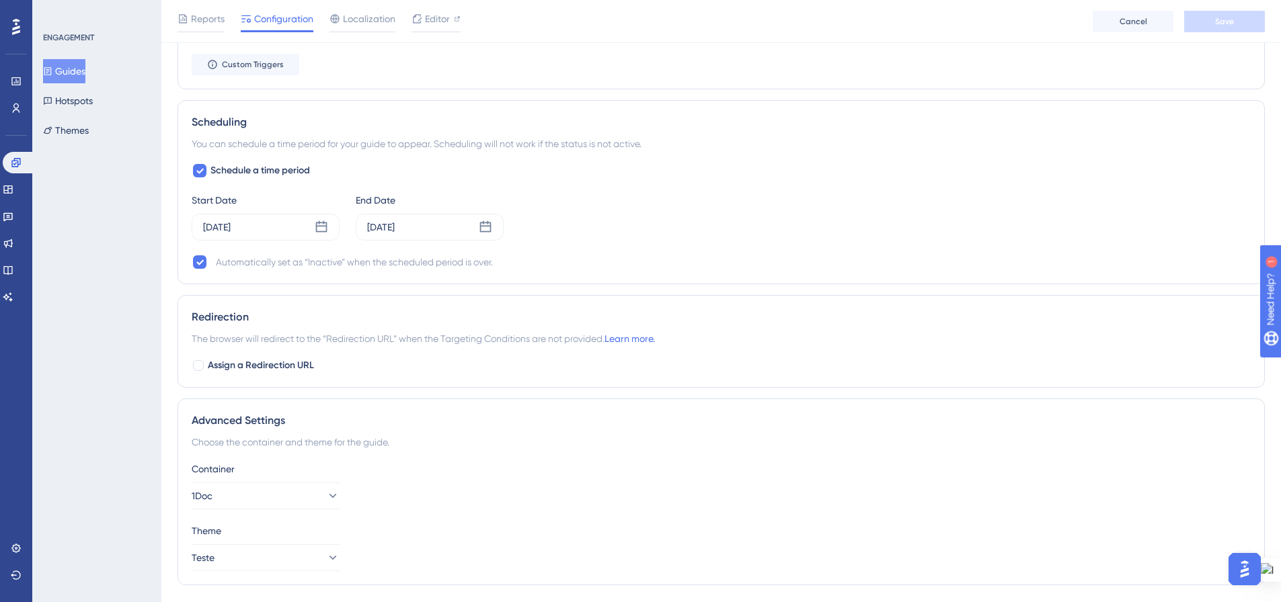
scroll to position [902, 0]
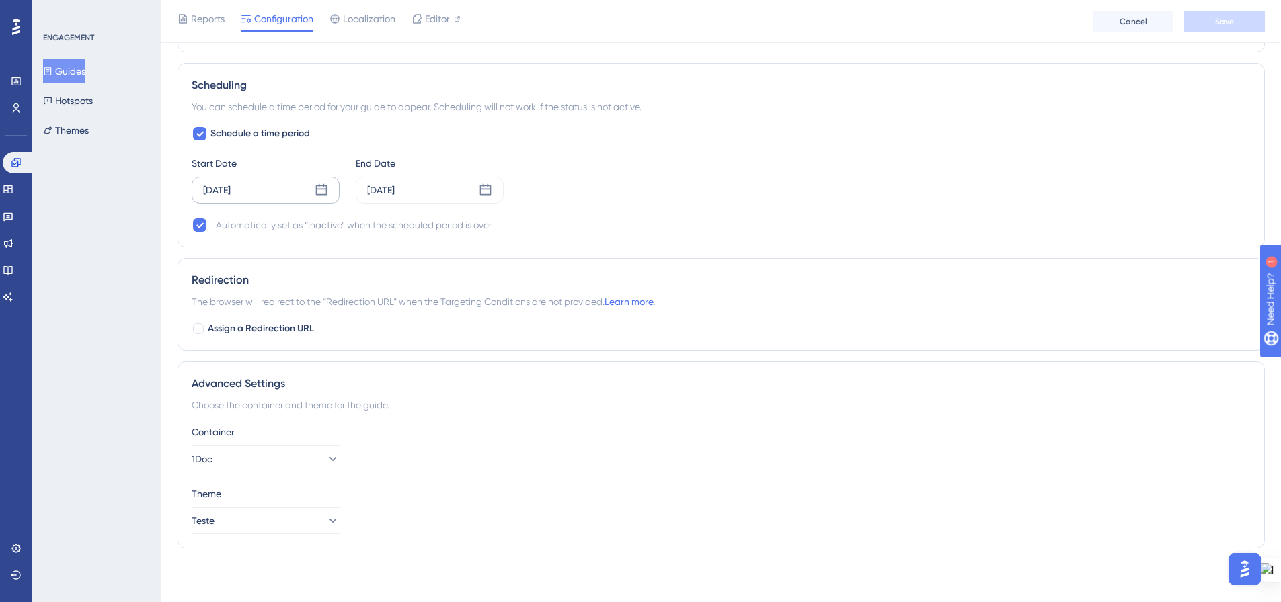
click at [317, 196] on icon at bounding box center [321, 190] width 13 height 13
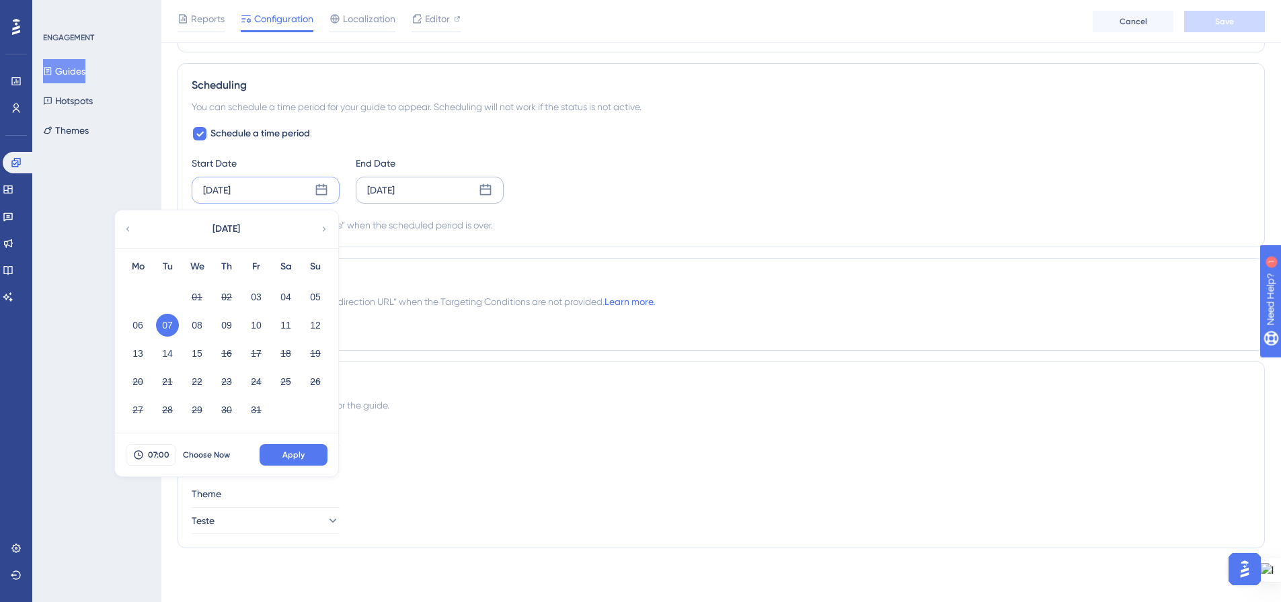
click at [492, 193] on div "Oct 15 2025" at bounding box center [430, 190] width 148 height 27
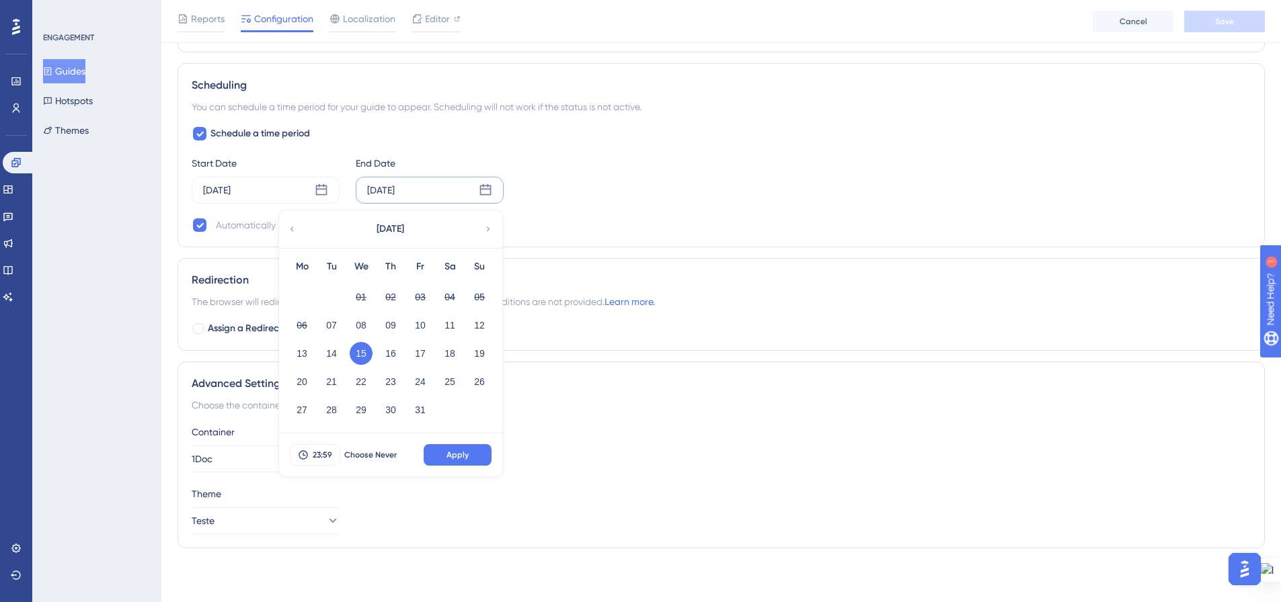
click at [676, 200] on div "Start Date Oct 07 2025 End Date Oct 15 2025 October 2025 Mo Tu We Th Fr Sa Su 0…" at bounding box center [721, 179] width 1059 height 48
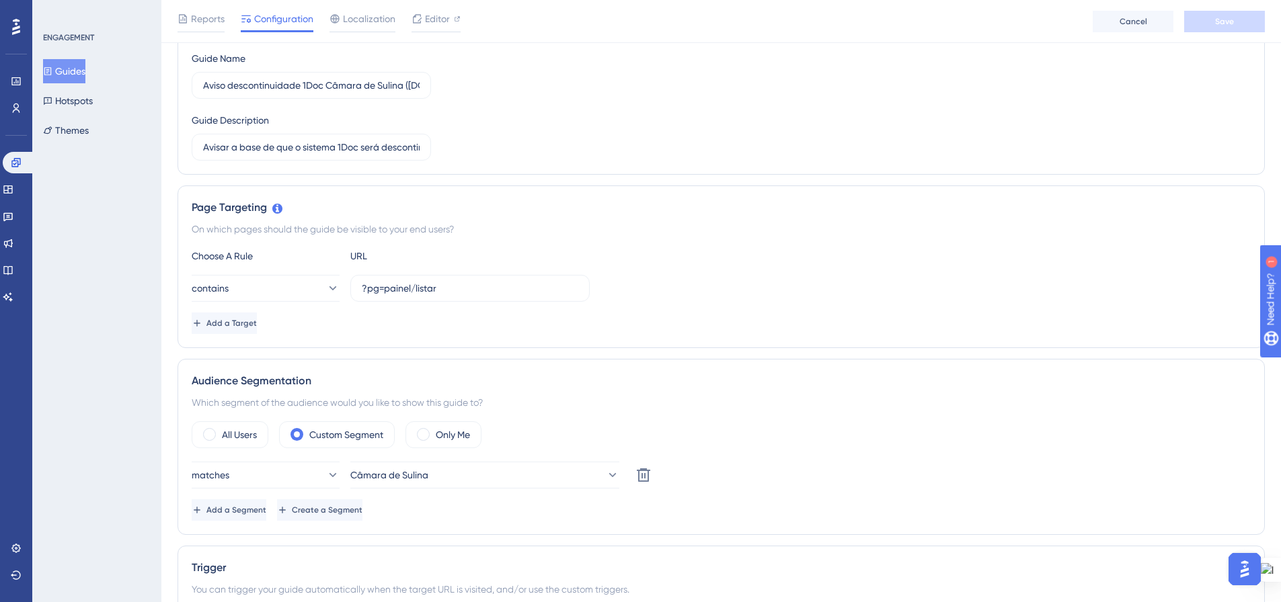
scroll to position [0, 0]
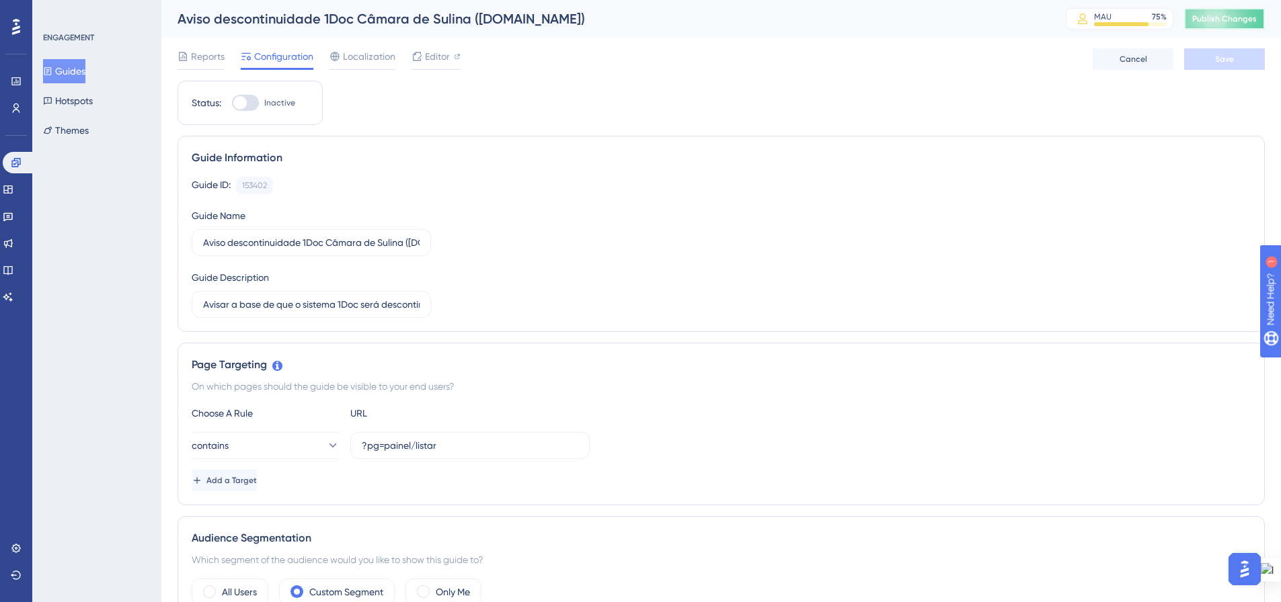
click at [1243, 21] on span "Publish Changes" at bounding box center [1224, 18] width 65 height 11
click at [253, 108] on div at bounding box center [245, 103] width 27 height 16
click at [232, 104] on input "Inactive" at bounding box center [231, 103] width 1 height 1
checkbox input "true"
click at [1209, 63] on button "Save" at bounding box center [1224, 59] width 81 height 22
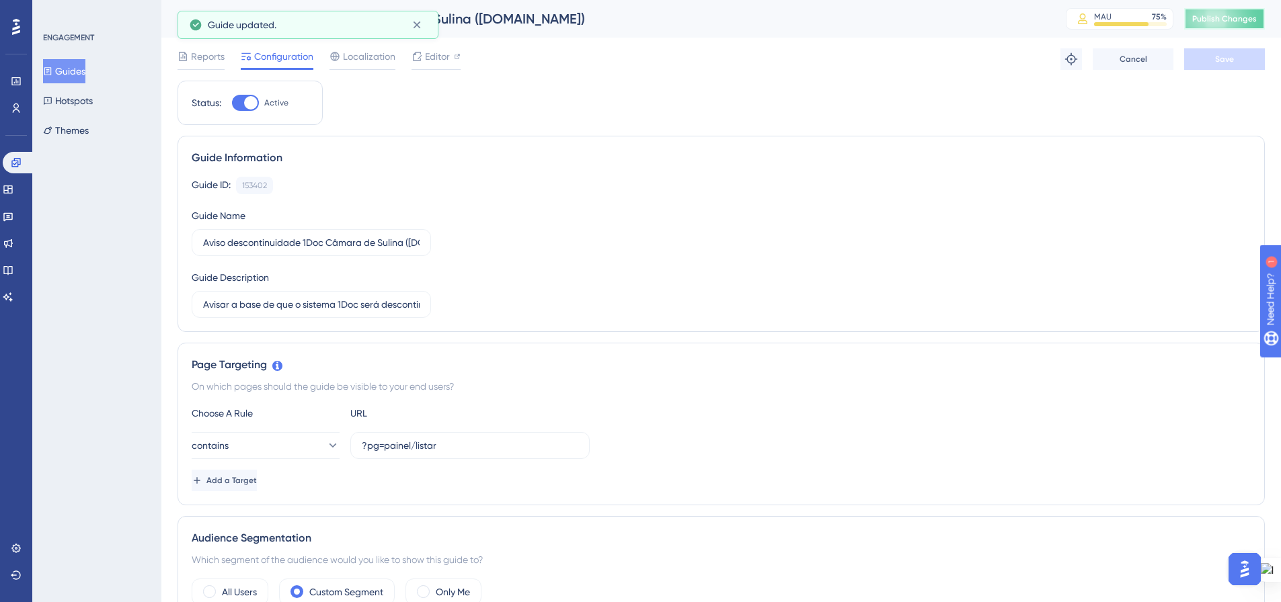
click at [1220, 21] on span "Publish Changes" at bounding box center [1224, 18] width 65 height 11
